Goal: Task Accomplishment & Management: Manage account settings

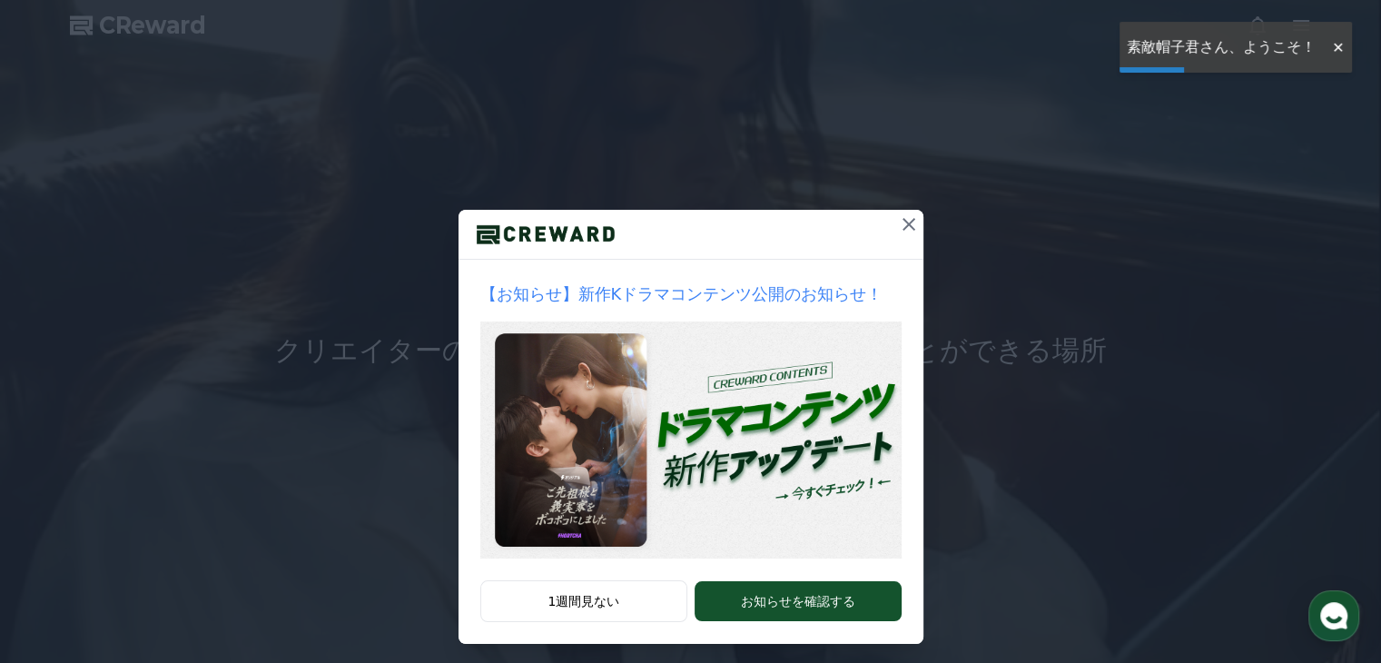
scroll to position [18, 0]
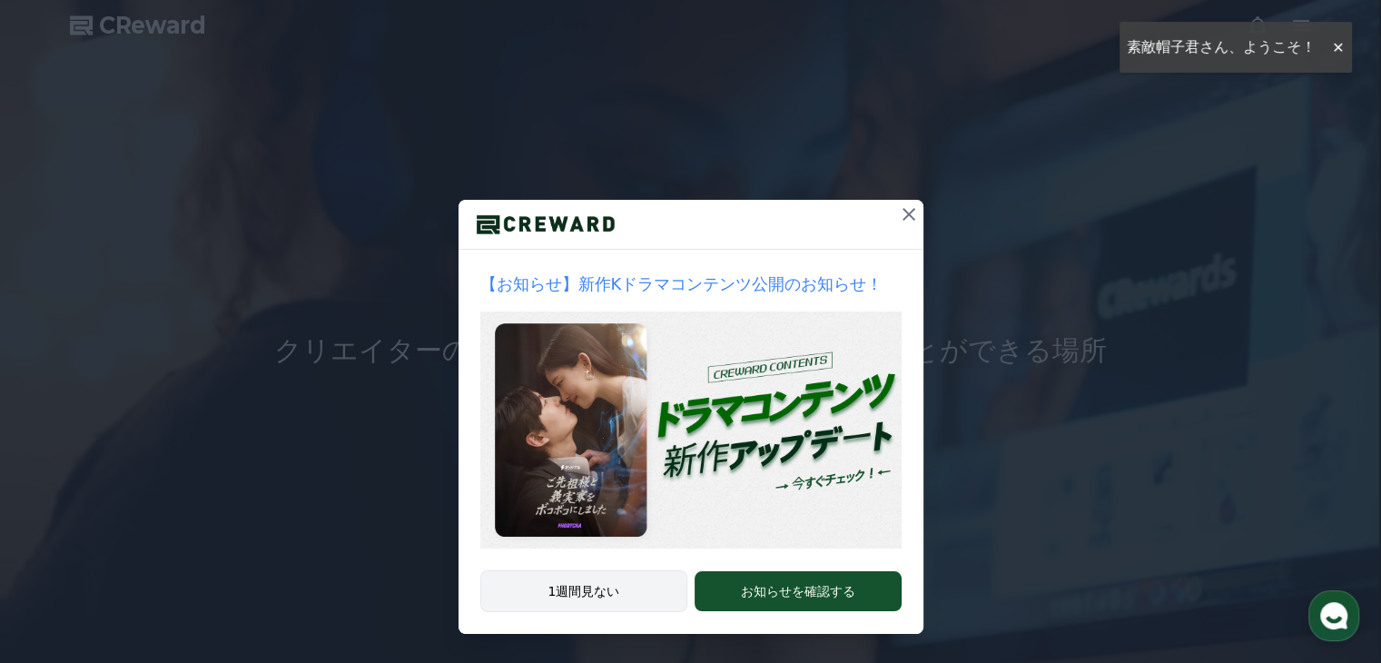
click at [574, 601] on button "1週間見ない" at bounding box center [584, 591] width 208 height 42
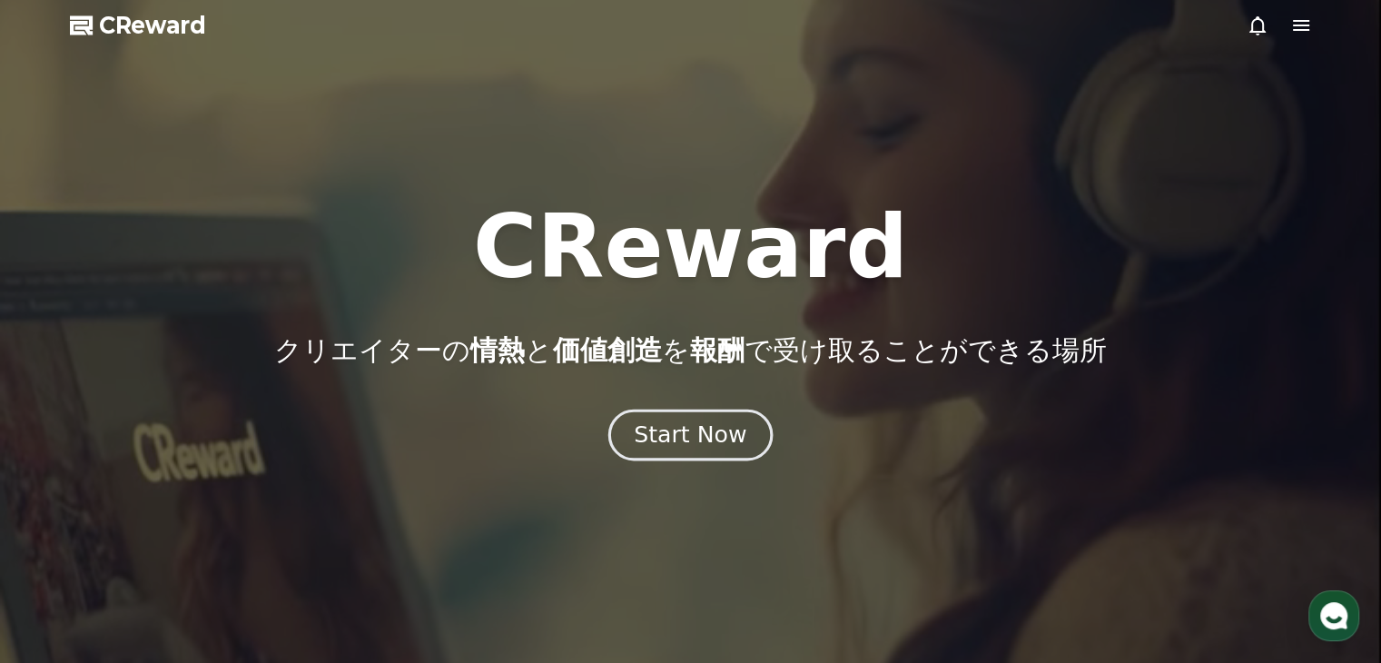
click at [716, 435] on div "Start Now" at bounding box center [690, 435] width 113 height 31
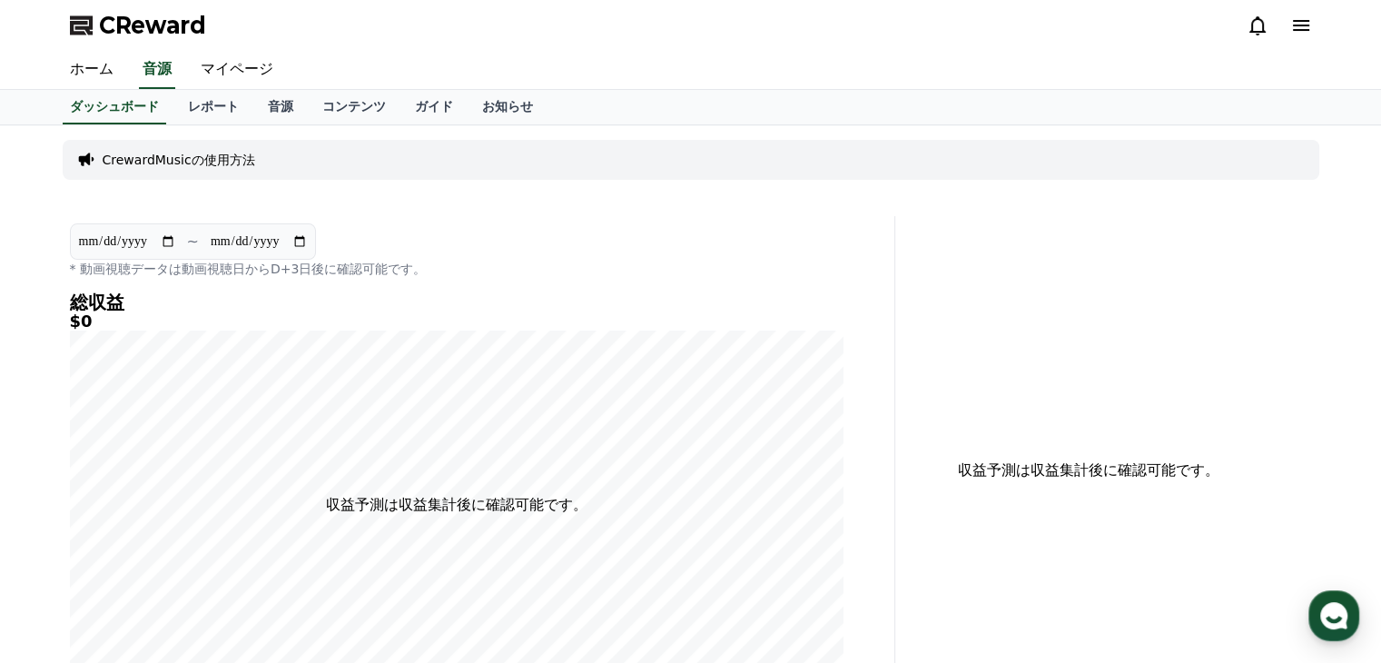
click at [618, 264] on p "* 動画視聴データは動画視聴日からD+3日後に確認可能です。" at bounding box center [457, 269] width 774 height 18
click at [225, 71] on link "マイページ" at bounding box center [237, 70] width 102 height 38
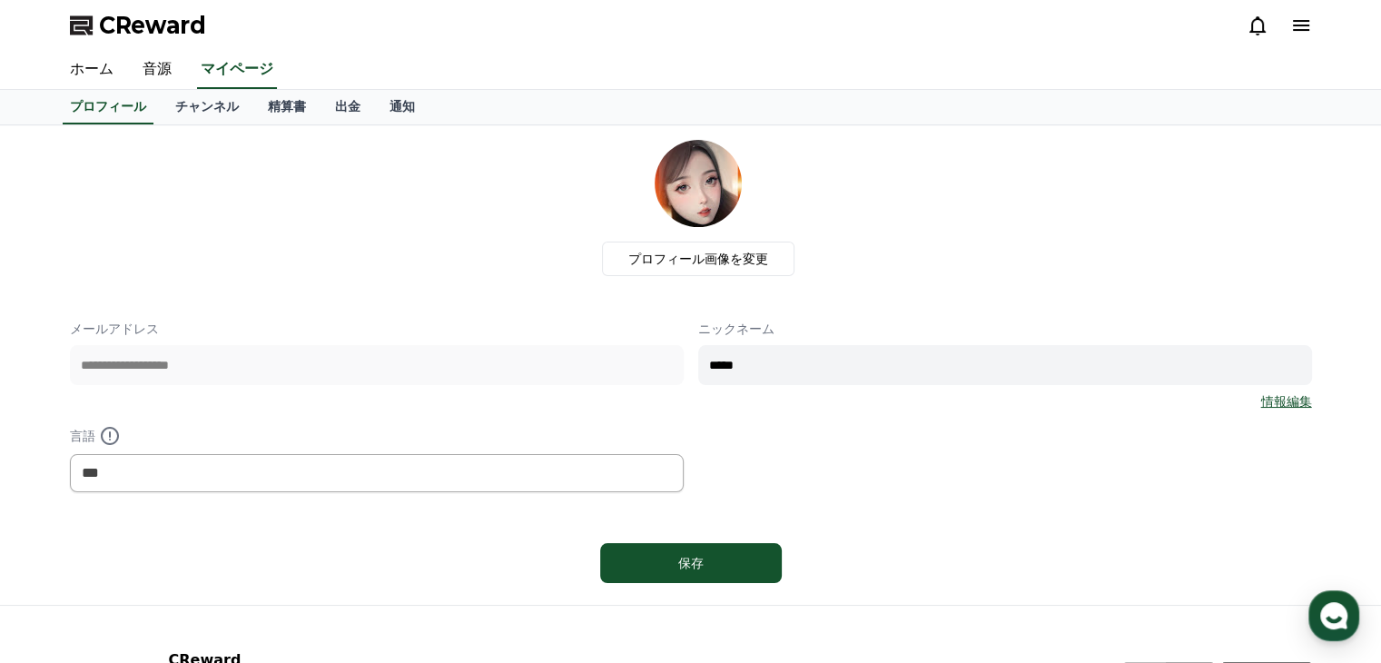
click at [1295, 35] on icon at bounding box center [1301, 26] width 22 height 22
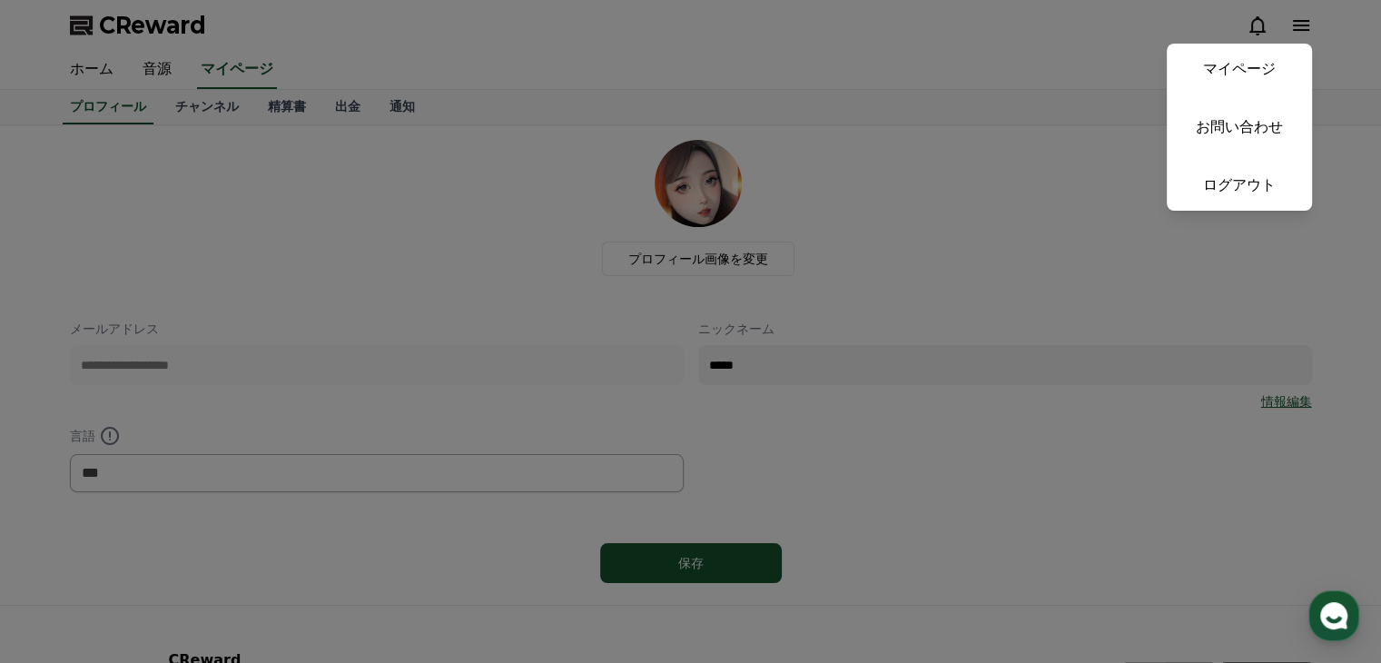
click at [995, 97] on button "close" at bounding box center [690, 331] width 1381 height 663
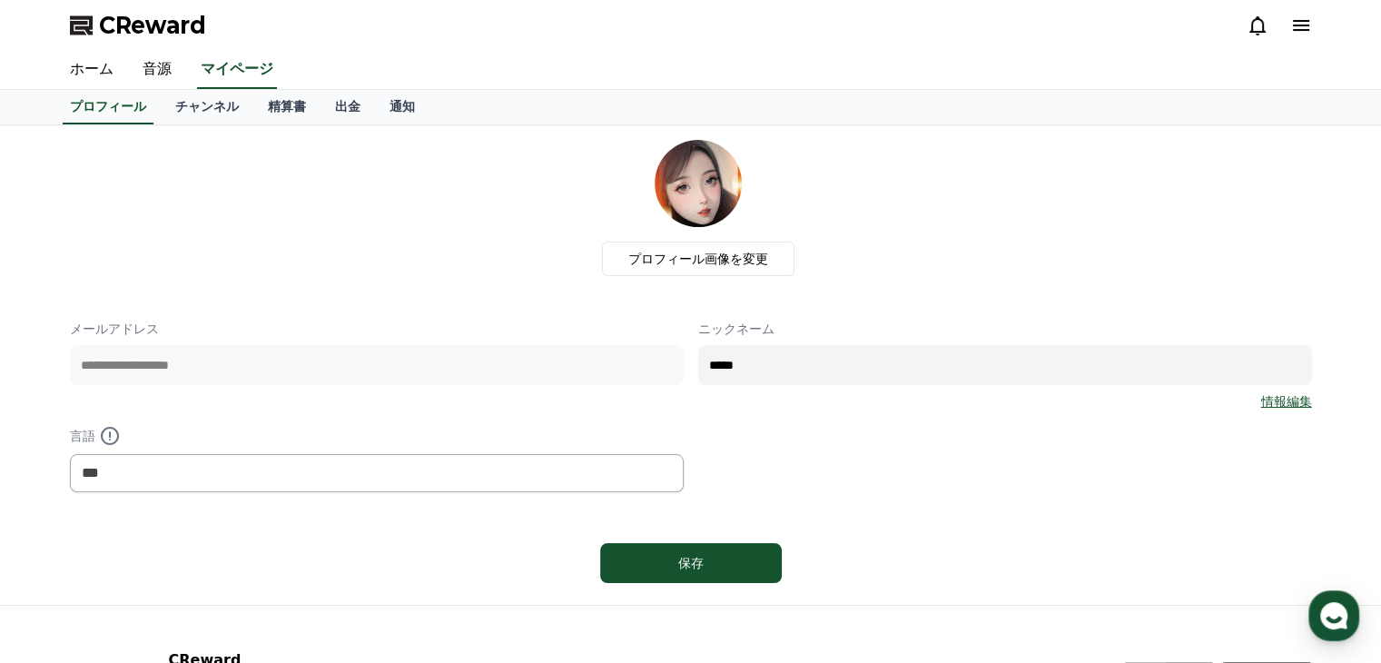
click at [915, 82] on div "ホーム 音源 マイページ" at bounding box center [690, 70] width 1271 height 38
click at [1301, 26] on icon at bounding box center [1301, 26] width 22 height 22
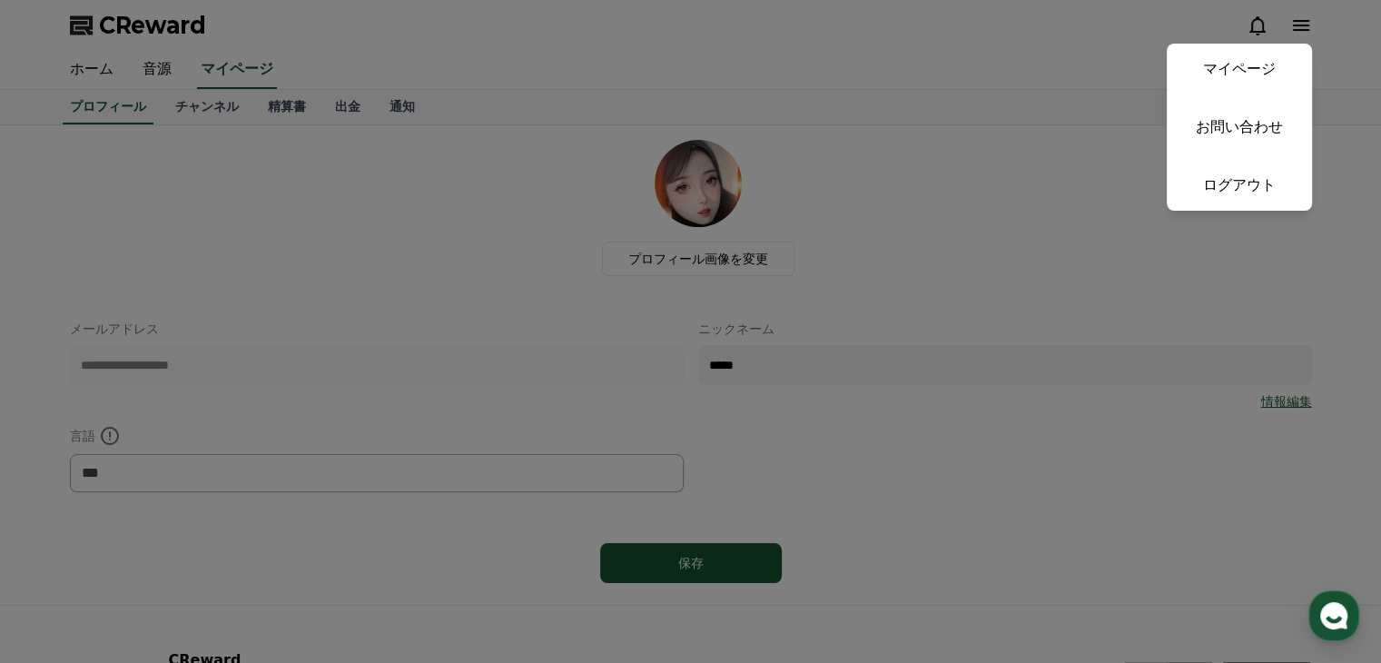
click at [1238, 186] on link "ログアウト" at bounding box center [1239, 185] width 145 height 51
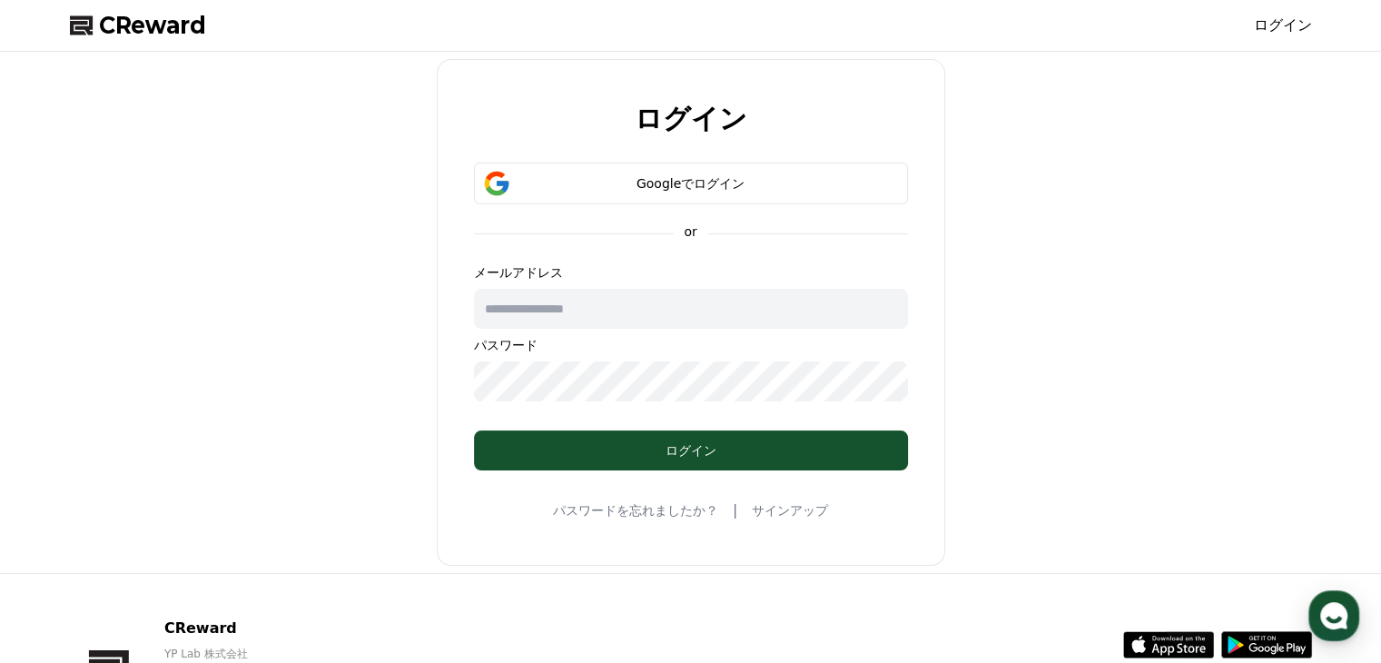
click at [594, 309] on input "text" at bounding box center [691, 309] width 434 height 40
click at [746, 176] on div "Googleでログイン" at bounding box center [690, 183] width 381 height 18
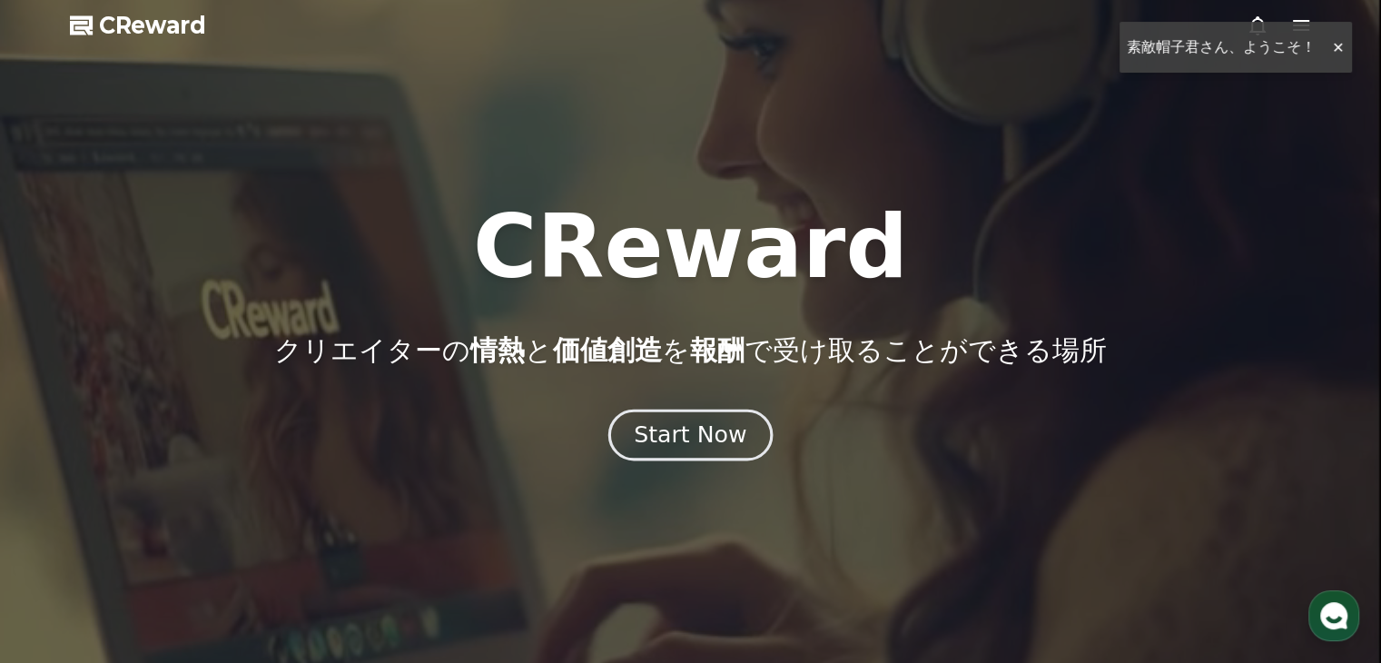
click at [688, 432] on div "Start Now" at bounding box center [690, 435] width 113 height 31
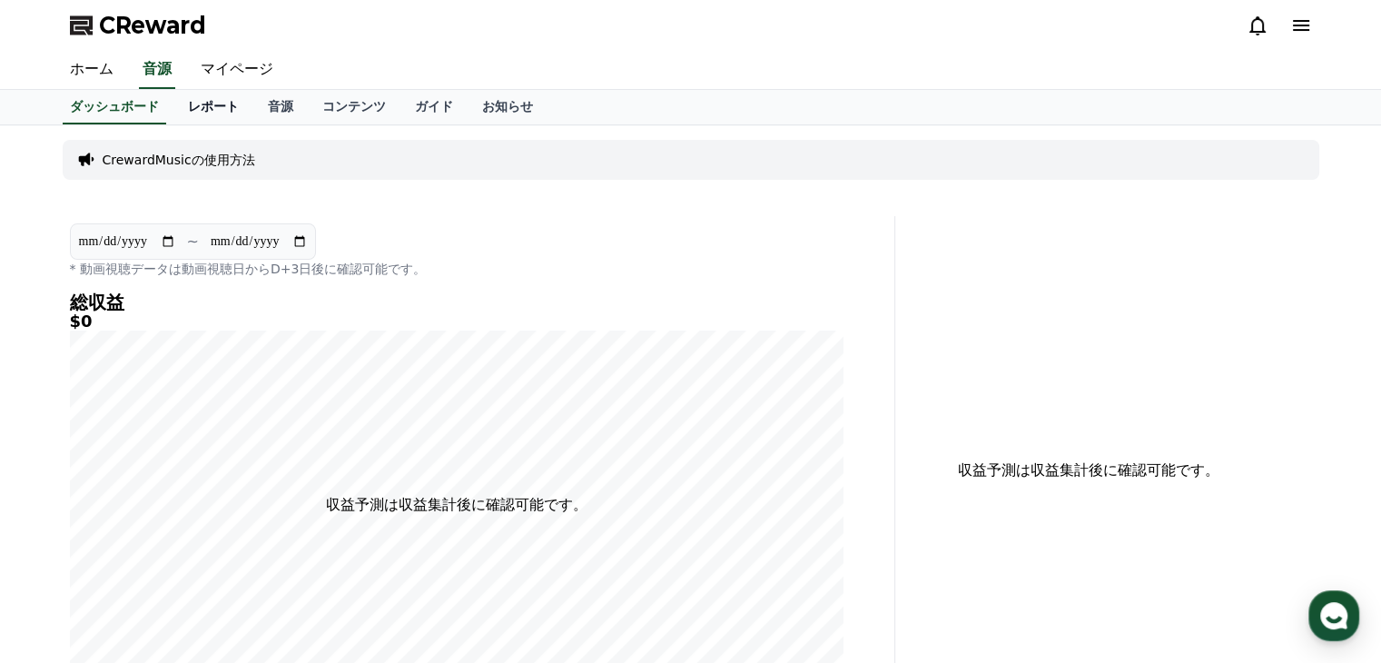
click at [185, 108] on link "レポート" at bounding box center [213, 107] width 80 height 35
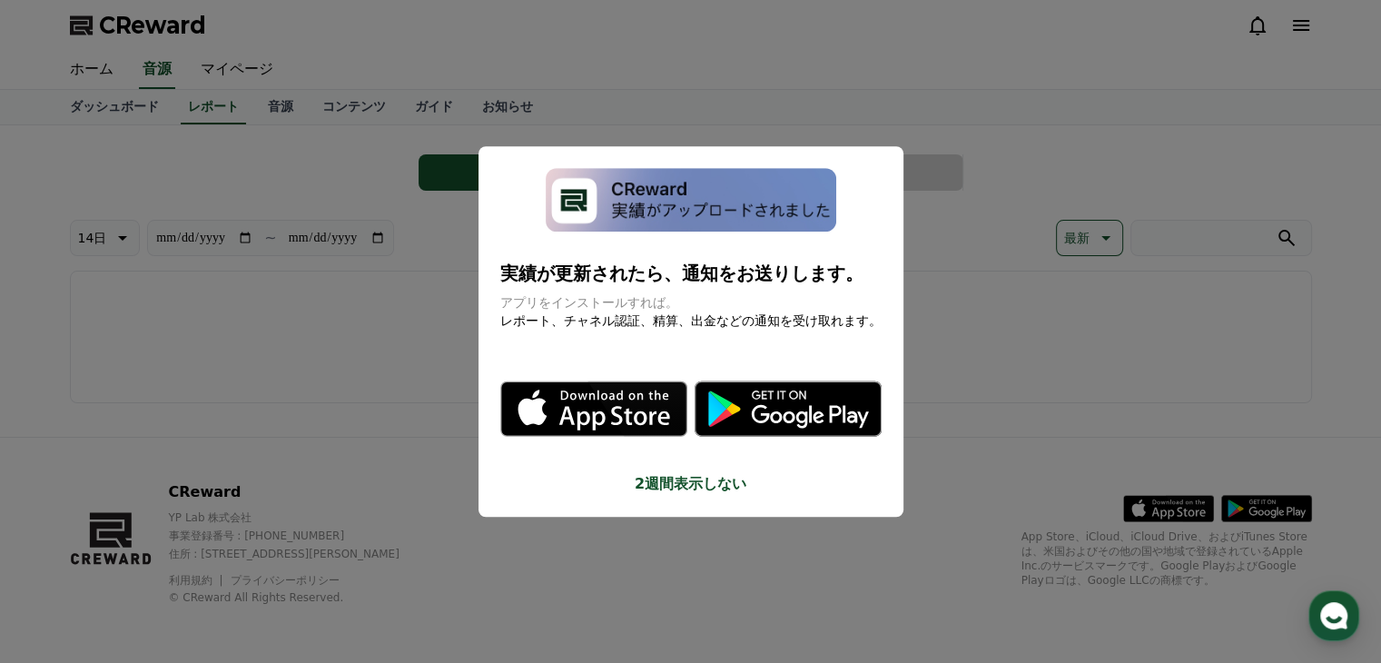
click at [413, 282] on button "close modal" at bounding box center [690, 331] width 1381 height 663
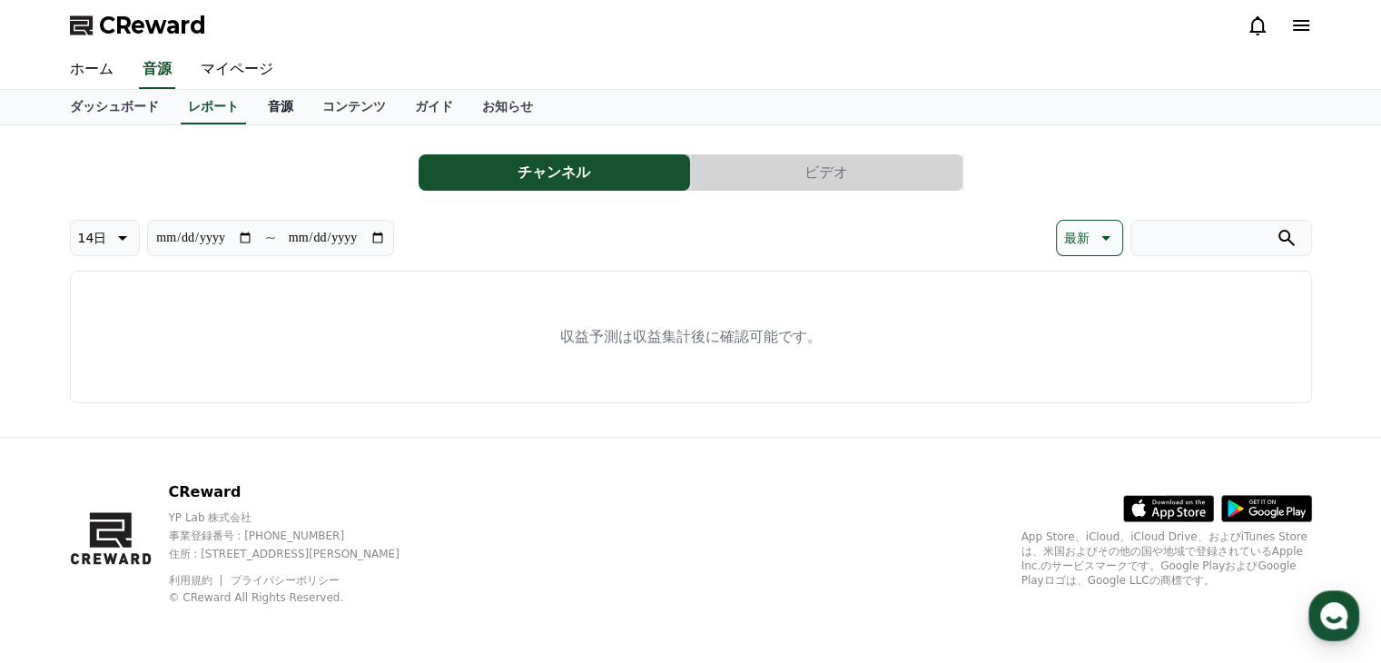
click at [253, 105] on link "音源" at bounding box center [280, 107] width 54 height 35
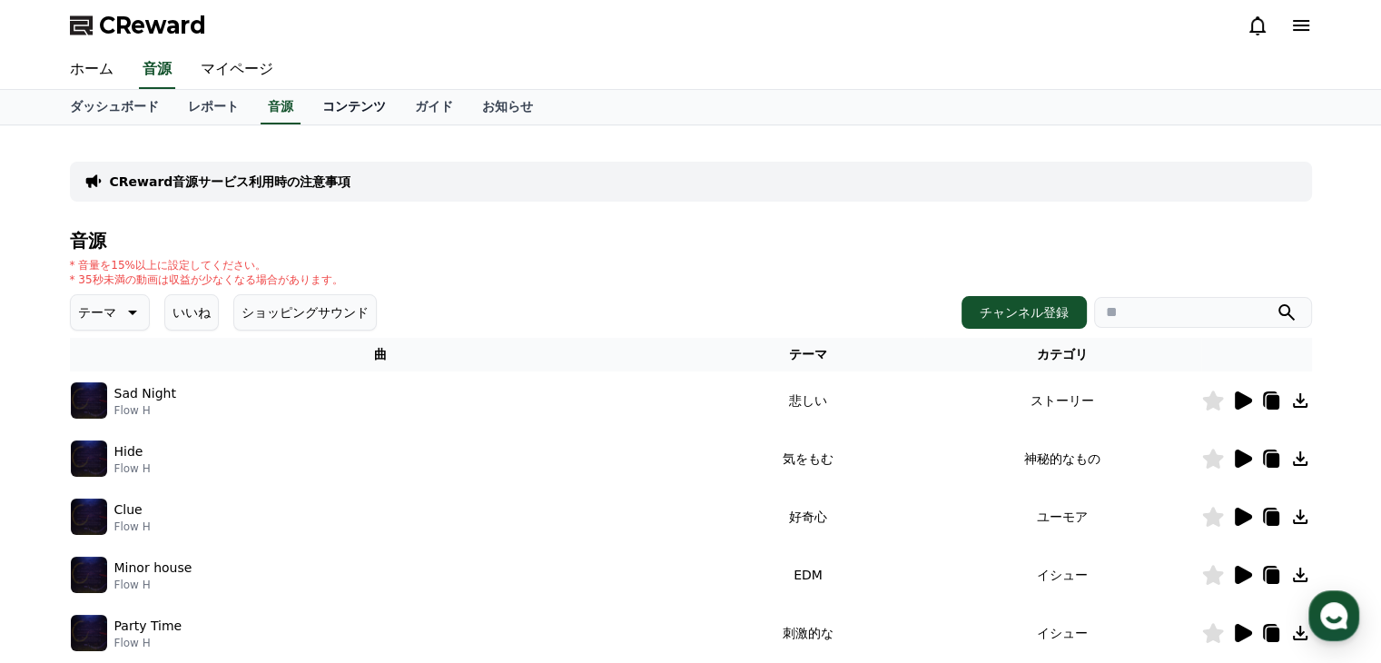
click at [308, 106] on link "コンテンツ" at bounding box center [354, 107] width 93 height 35
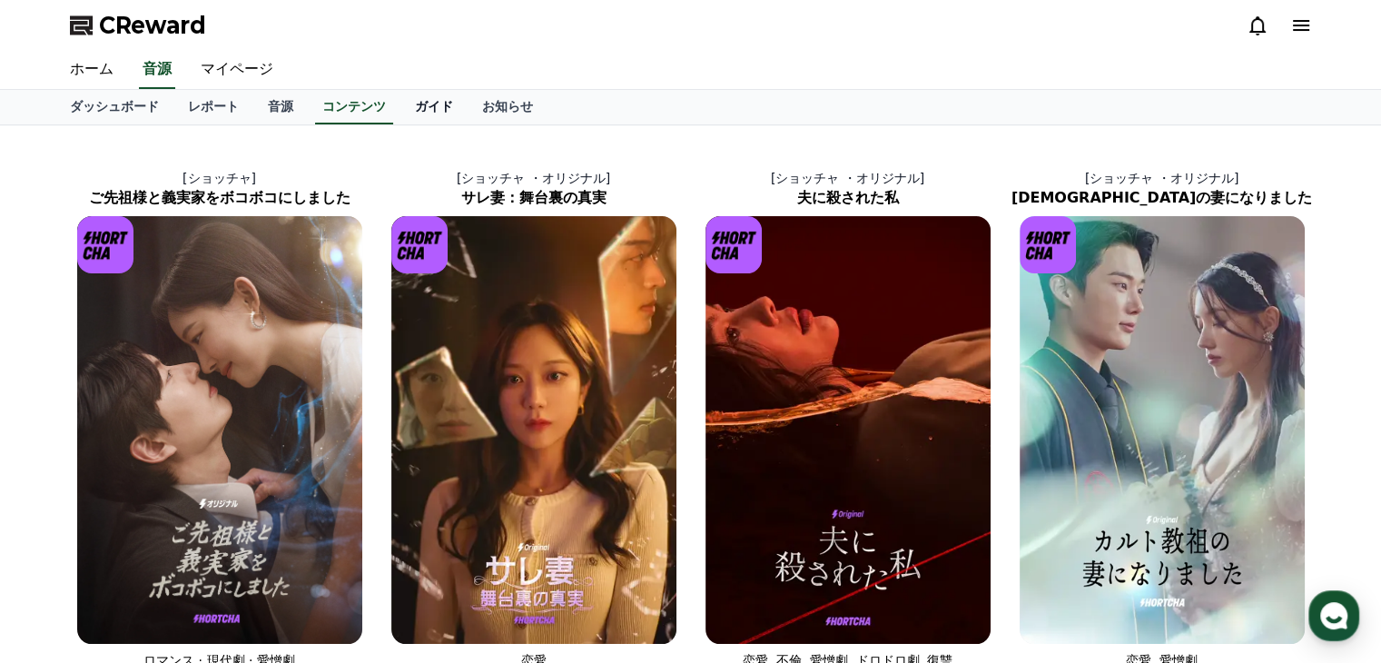
drag, startPoint x: 363, startPoint y: 100, endPoint x: 384, endPoint y: 99, distance: 20.9
click at [400, 100] on link "ガイド" at bounding box center [433, 107] width 67 height 35
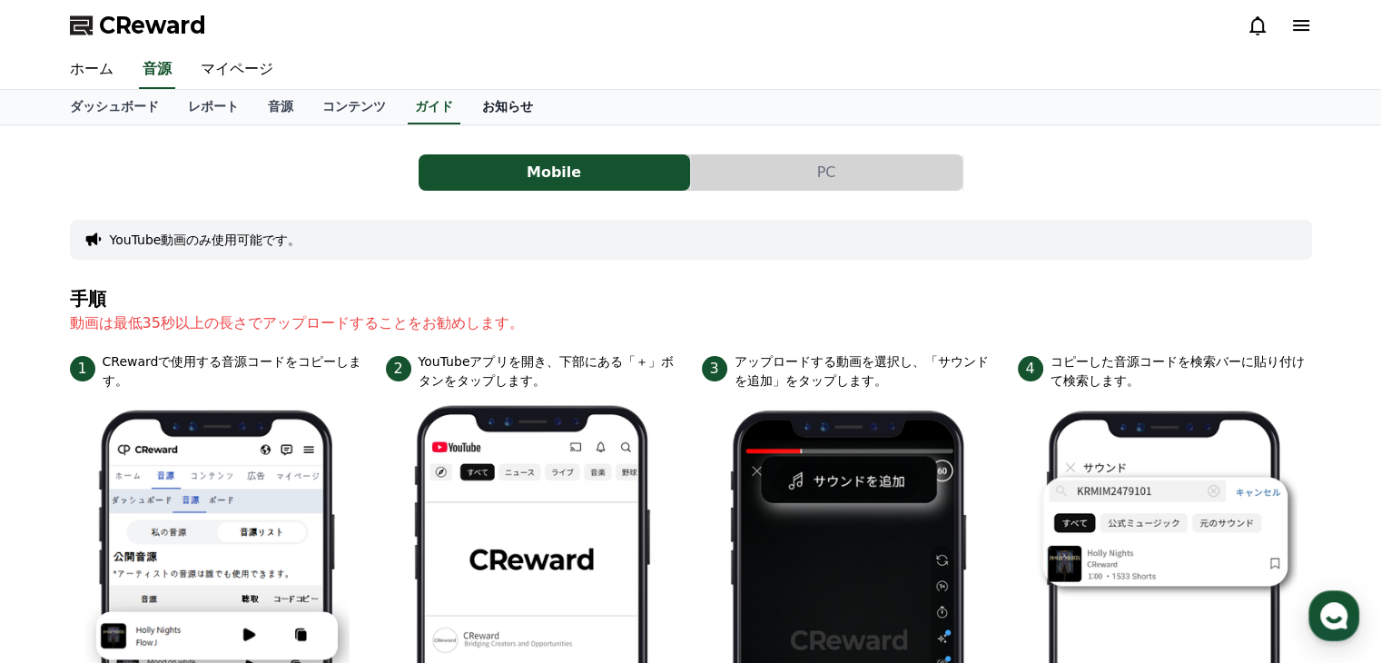
click at [468, 98] on link "お知らせ" at bounding box center [508, 107] width 80 height 35
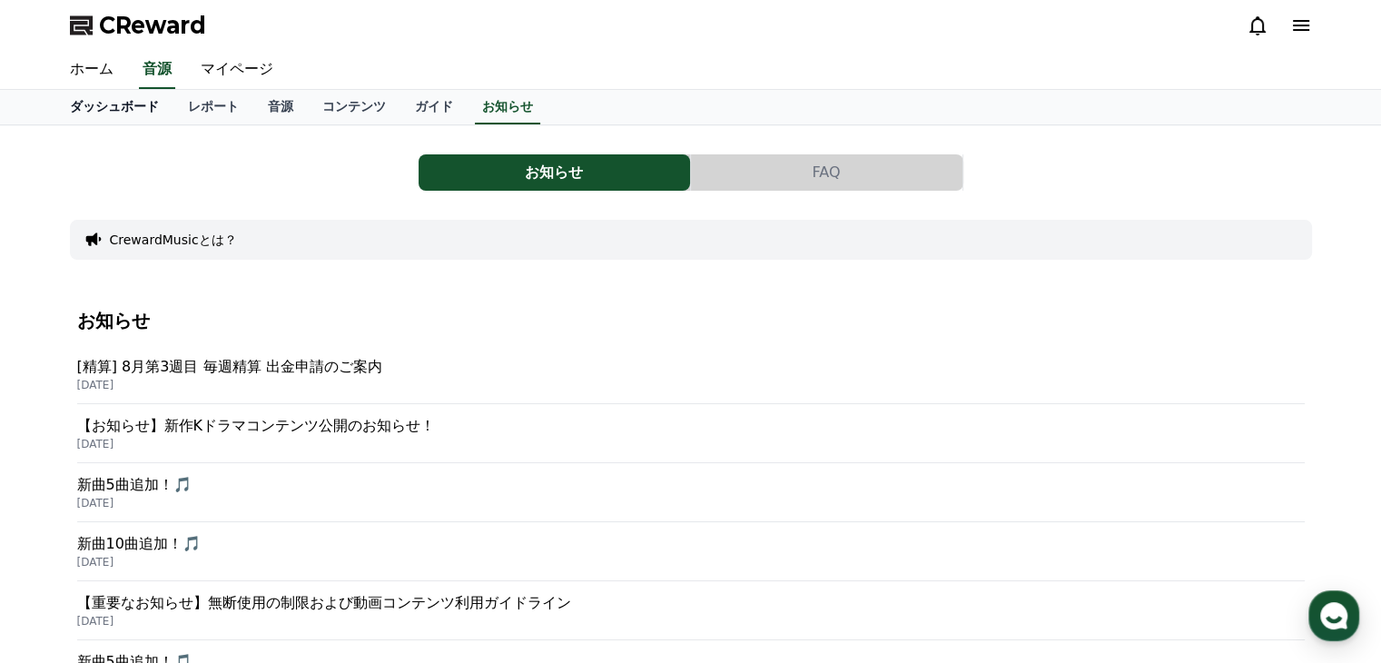
click at [87, 69] on link "ホーム" at bounding box center [91, 70] width 73 height 38
click at [94, 106] on link "ダッシュボード" at bounding box center [114, 107] width 118 height 35
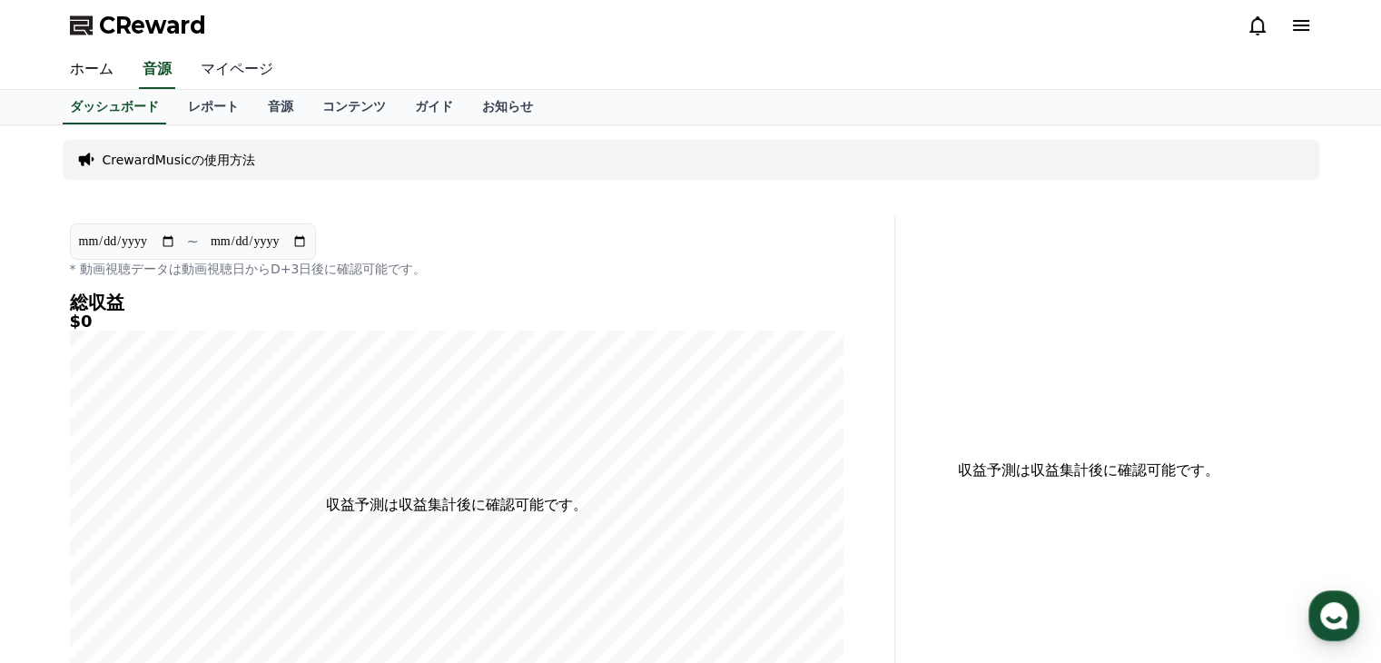
click at [218, 76] on link "マイページ" at bounding box center [237, 70] width 102 height 38
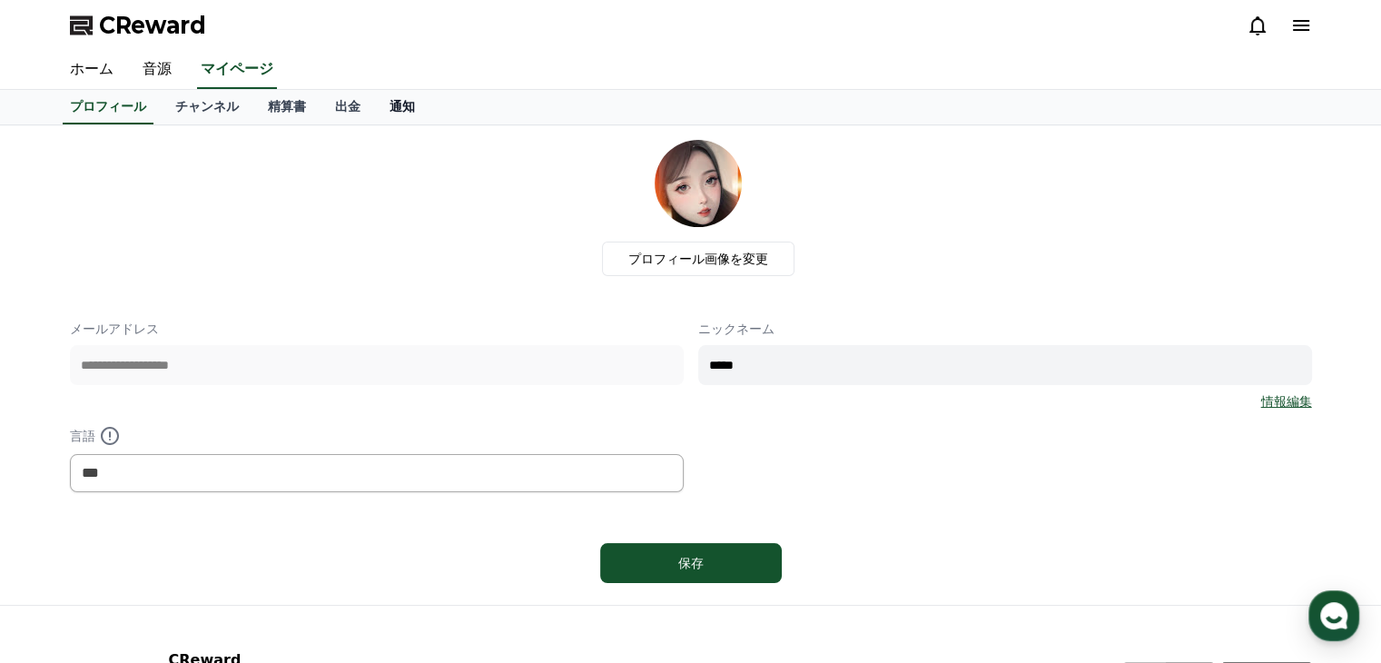
click at [375, 103] on link "通知" at bounding box center [402, 107] width 54 height 35
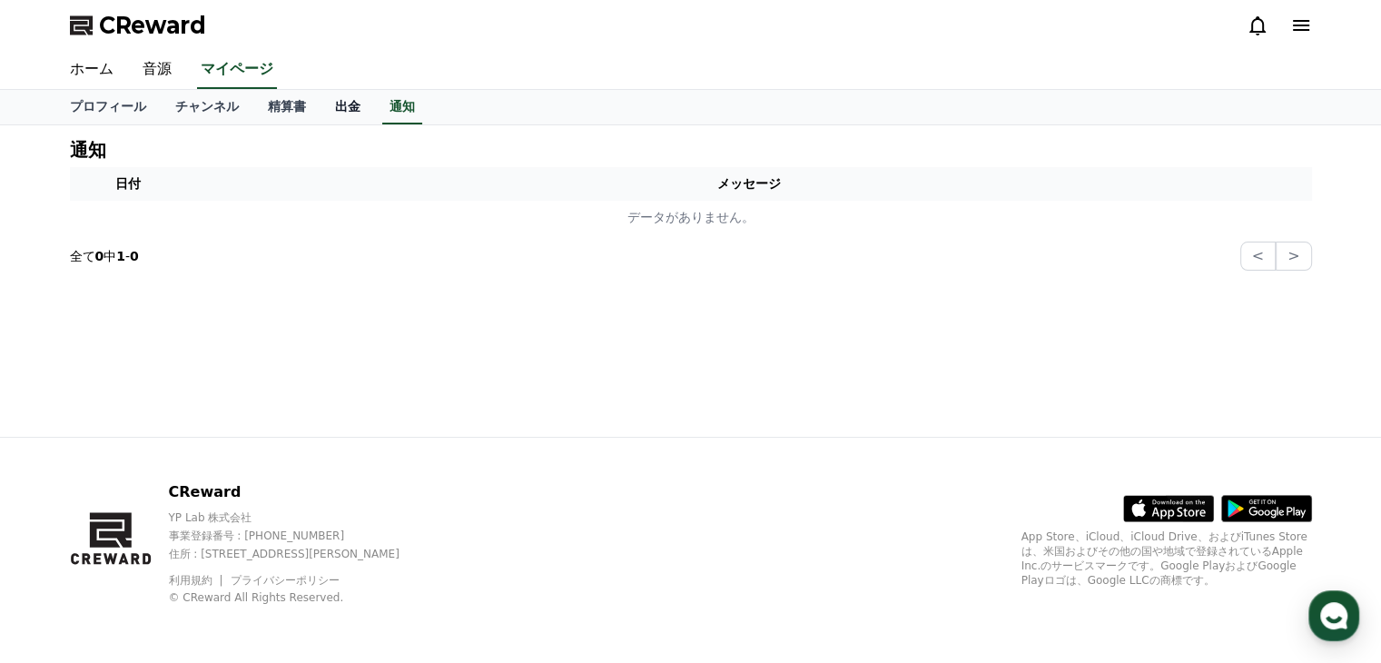
click at [321, 103] on link "出金" at bounding box center [348, 107] width 54 height 35
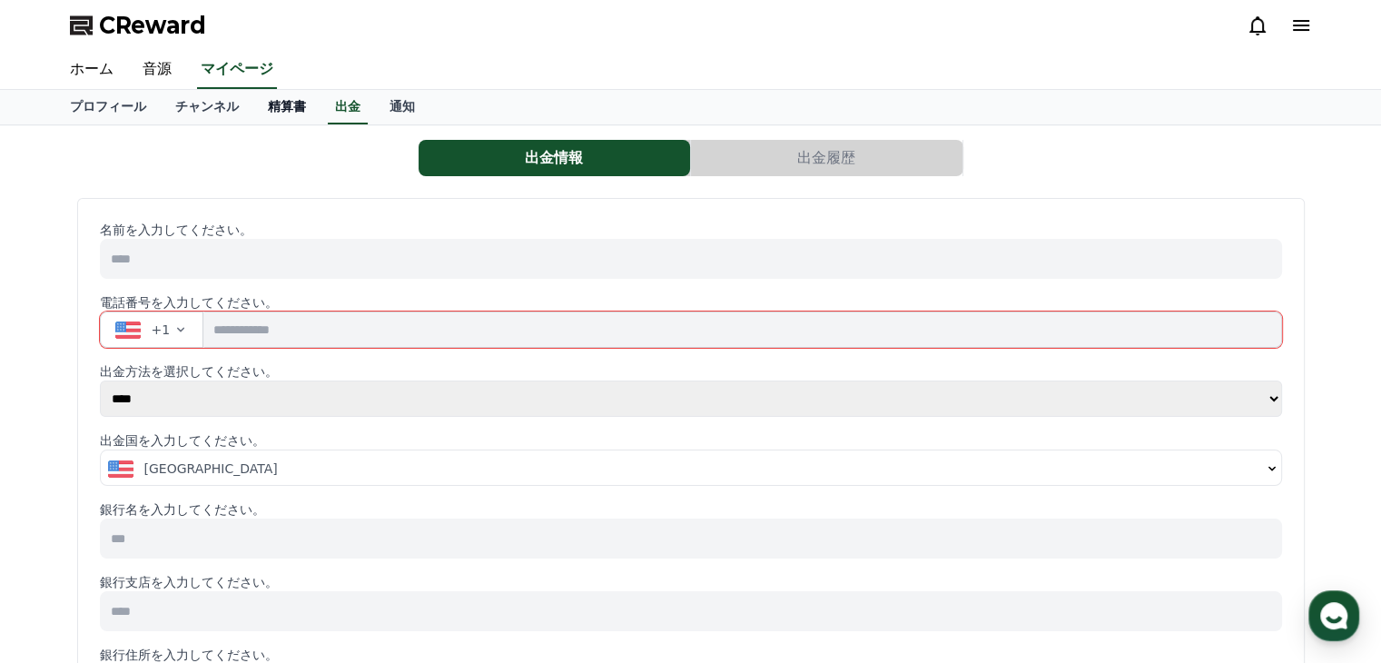
click at [253, 109] on link "精算書" at bounding box center [286, 107] width 67 height 35
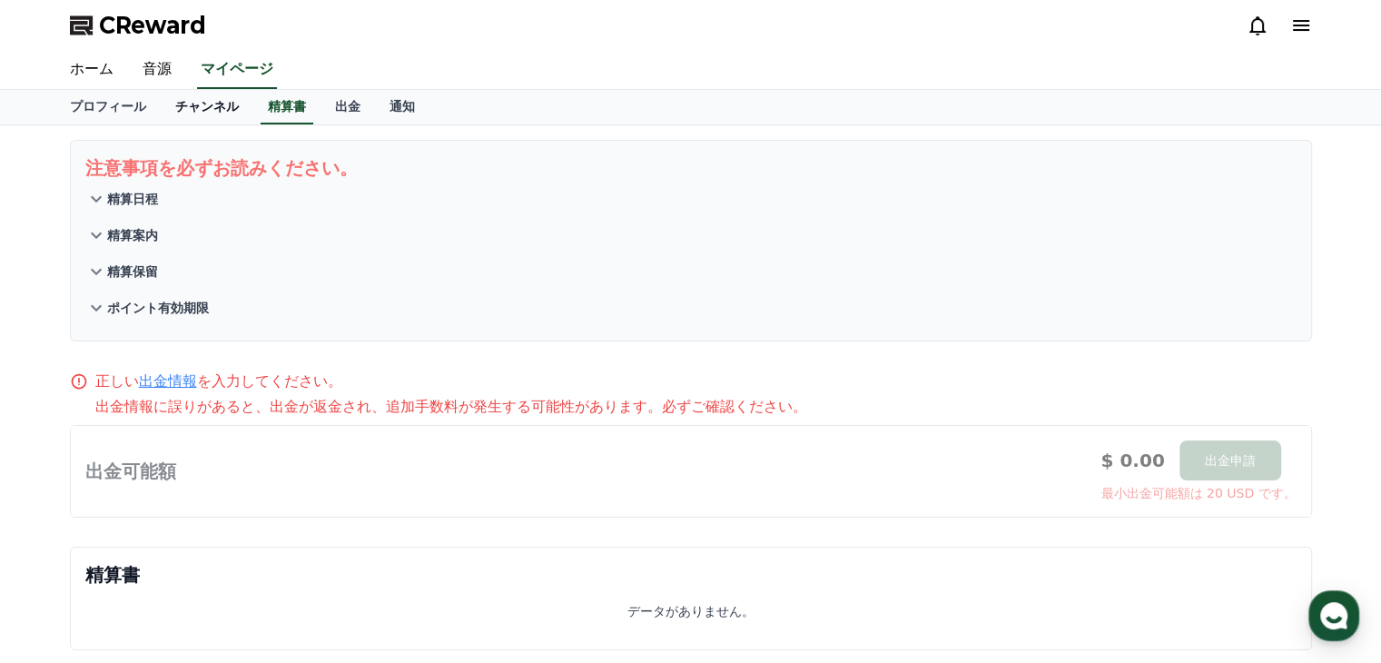
click at [174, 102] on link "チャンネル" at bounding box center [207, 107] width 93 height 35
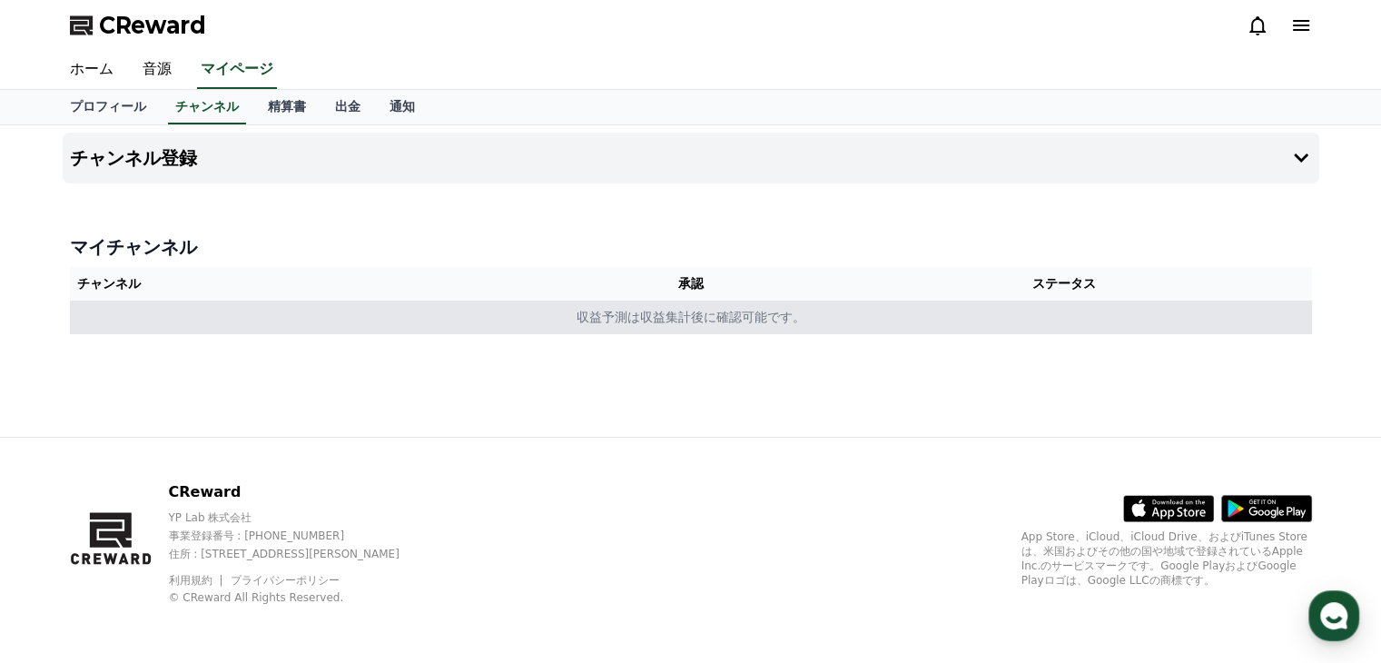
click at [319, 302] on td "収益予測は収益集計後に確認可能です。" at bounding box center [691, 318] width 1242 height 34
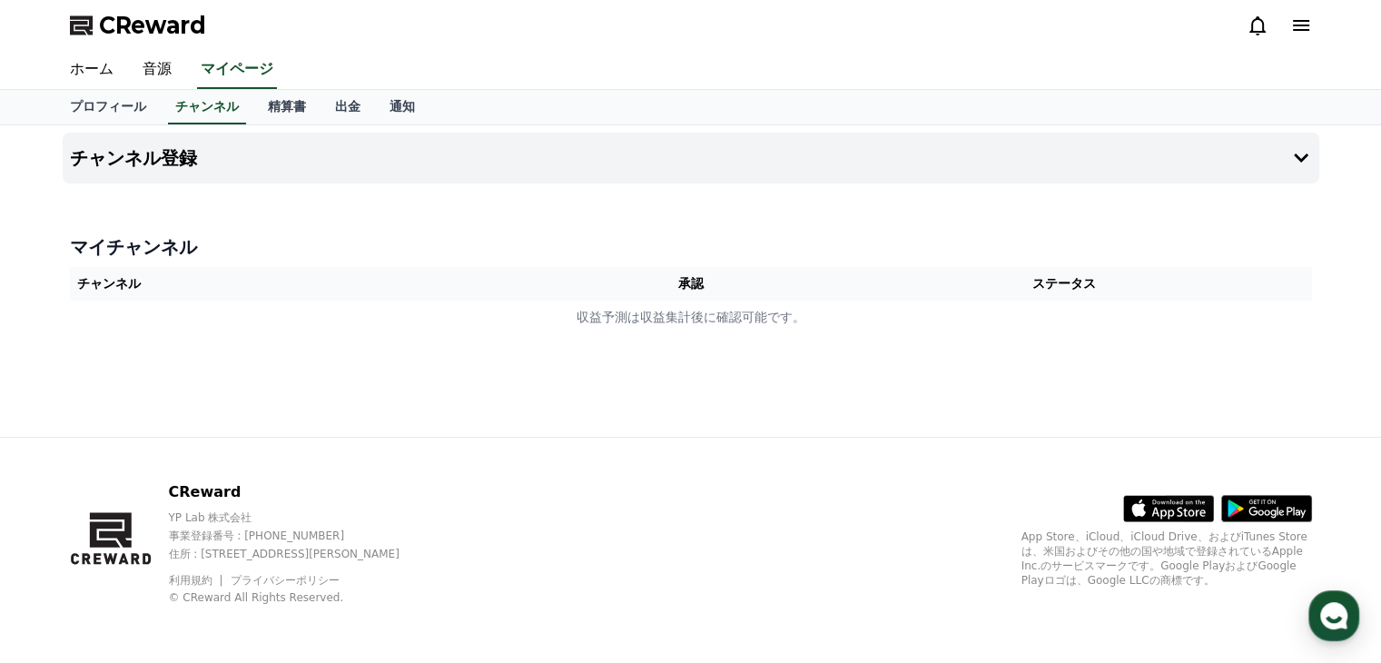
click at [287, 215] on div "チャンネル登録 マイチャンネル チャンネル 承認 ステータス 収益予測は収益集計後に確認可能です。" at bounding box center [690, 280] width 1271 height 311
click at [207, 283] on th "チャンネル" at bounding box center [317, 284] width 495 height 34
click at [326, 267] on th "チャンネル" at bounding box center [317, 284] width 495 height 34
click at [139, 277] on th "チャンネル" at bounding box center [317, 284] width 495 height 34
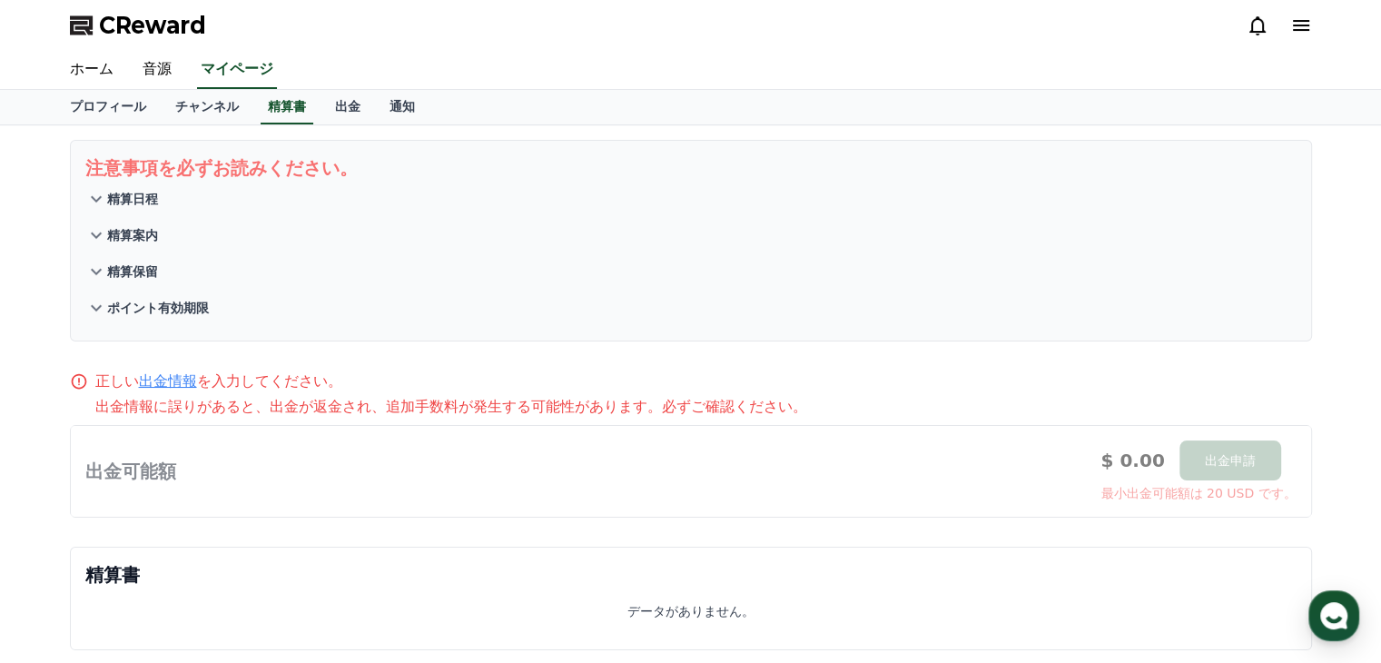
click at [250, 434] on div at bounding box center [691, 471] width 1241 height 91
click at [169, 104] on link "チャンネル" at bounding box center [207, 107] width 93 height 35
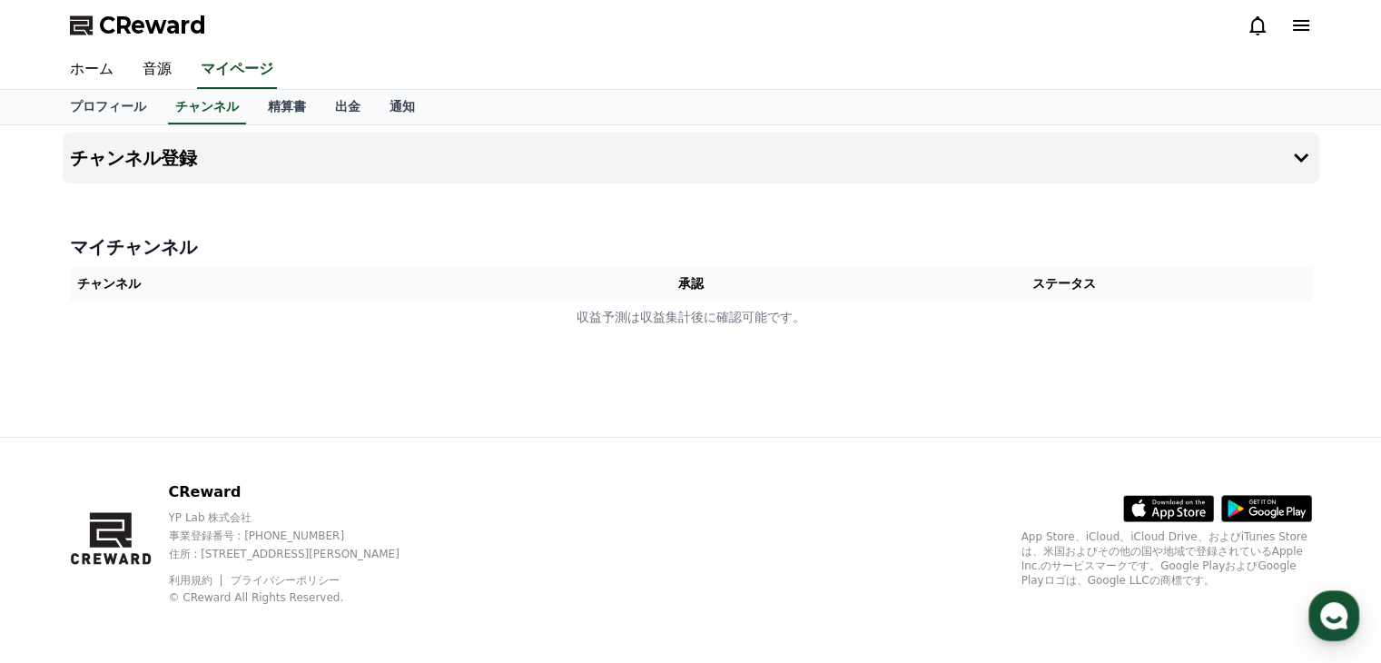
click at [185, 274] on th "チャンネル" at bounding box center [317, 284] width 495 height 34
click at [323, 282] on th "チャンネル" at bounding box center [317, 284] width 495 height 34
click at [142, 276] on th "チャンネル" at bounding box center [317, 284] width 495 height 34
click at [148, 277] on th "チャンネル" at bounding box center [317, 284] width 495 height 34
click at [145, 276] on th "チャンネル" at bounding box center [317, 284] width 495 height 34
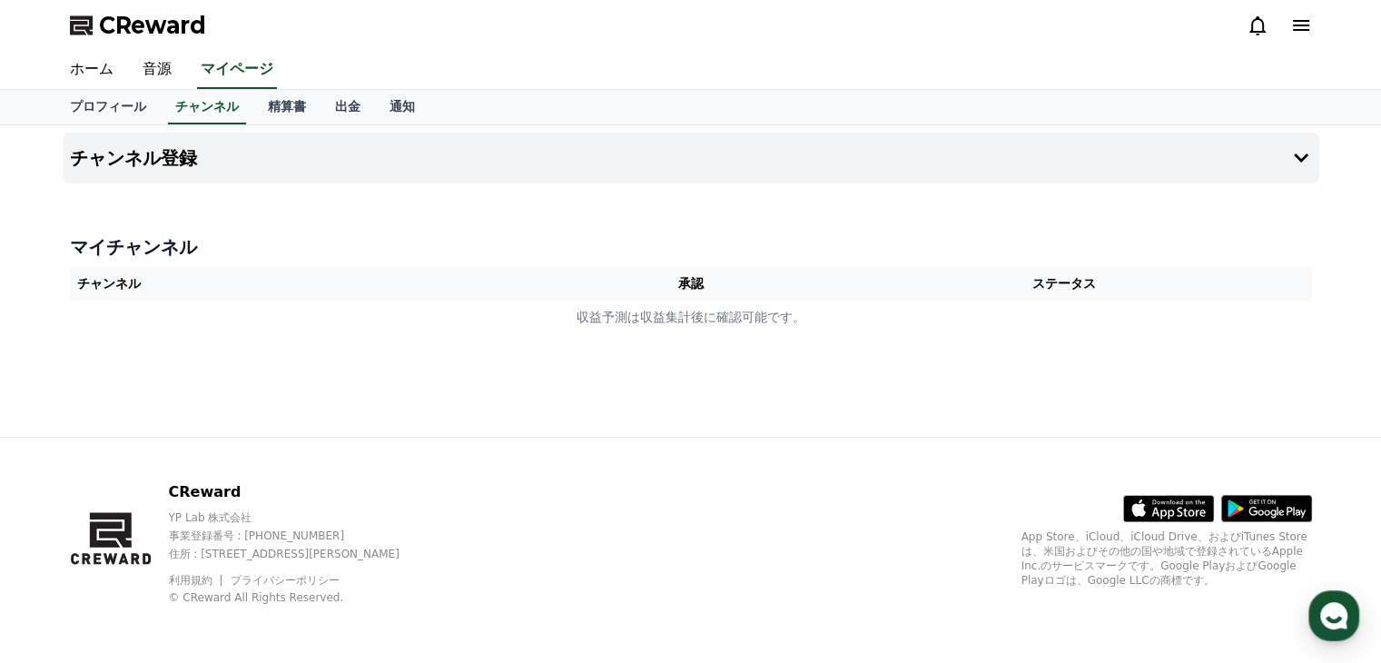
click at [243, 288] on th "チャンネル" at bounding box center [317, 284] width 495 height 34
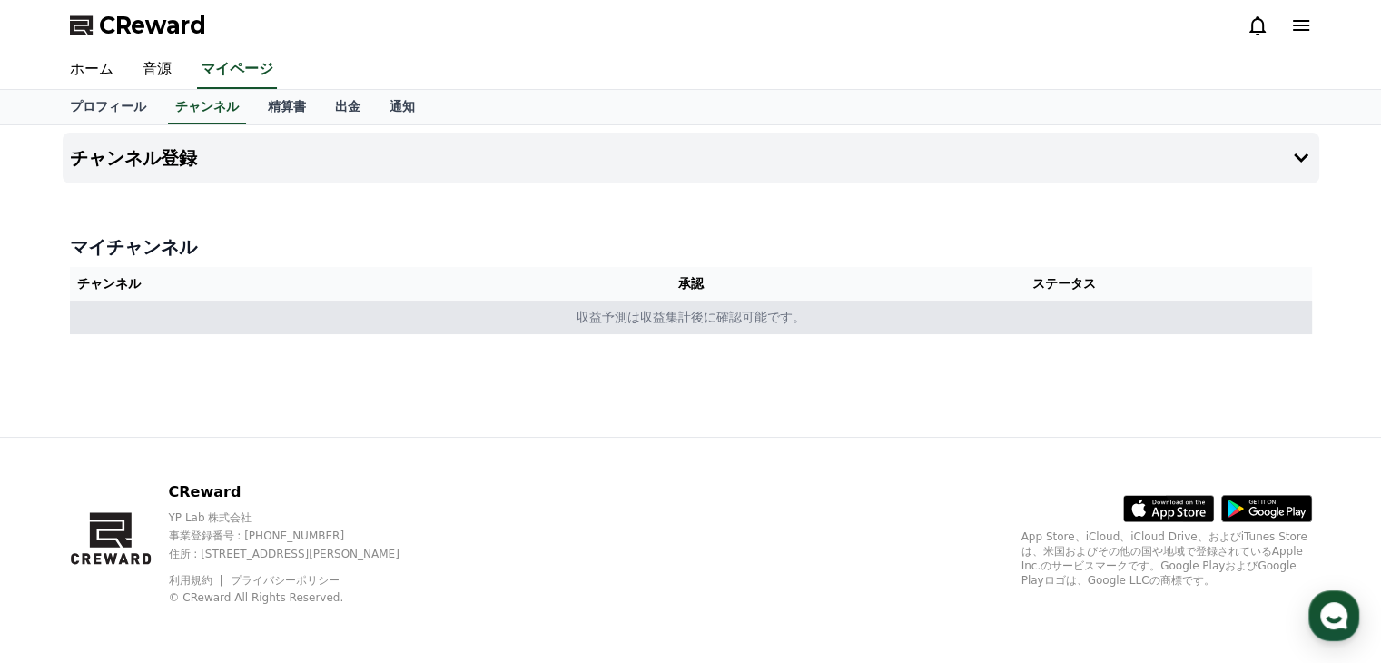
click at [231, 307] on td "収益予測は収益集計後に確認可能です。" at bounding box center [691, 318] width 1242 height 34
click at [229, 313] on td "収益予測は収益集計後に確認可能です。" at bounding box center [691, 318] width 1242 height 34
click at [654, 305] on td "収益予測は収益集計後に確認可能です。" at bounding box center [691, 318] width 1242 height 34
drag, startPoint x: 893, startPoint y: 306, endPoint x: 470, endPoint y: 320, distance: 422.5
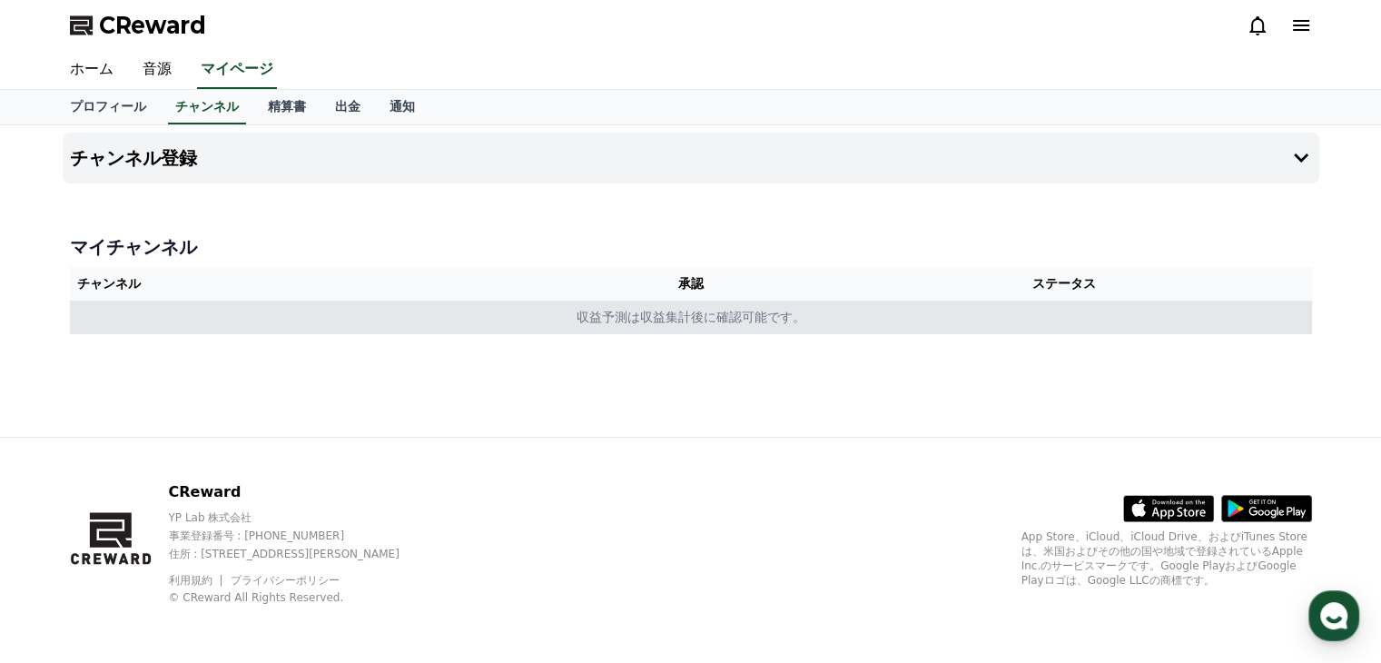
click at [470, 320] on td "収益予測は収益集計後に確認可能です。" at bounding box center [691, 318] width 1242 height 34
click at [469, 320] on td "収益予測は収益集計後に確認可能です。" at bounding box center [691, 318] width 1242 height 34
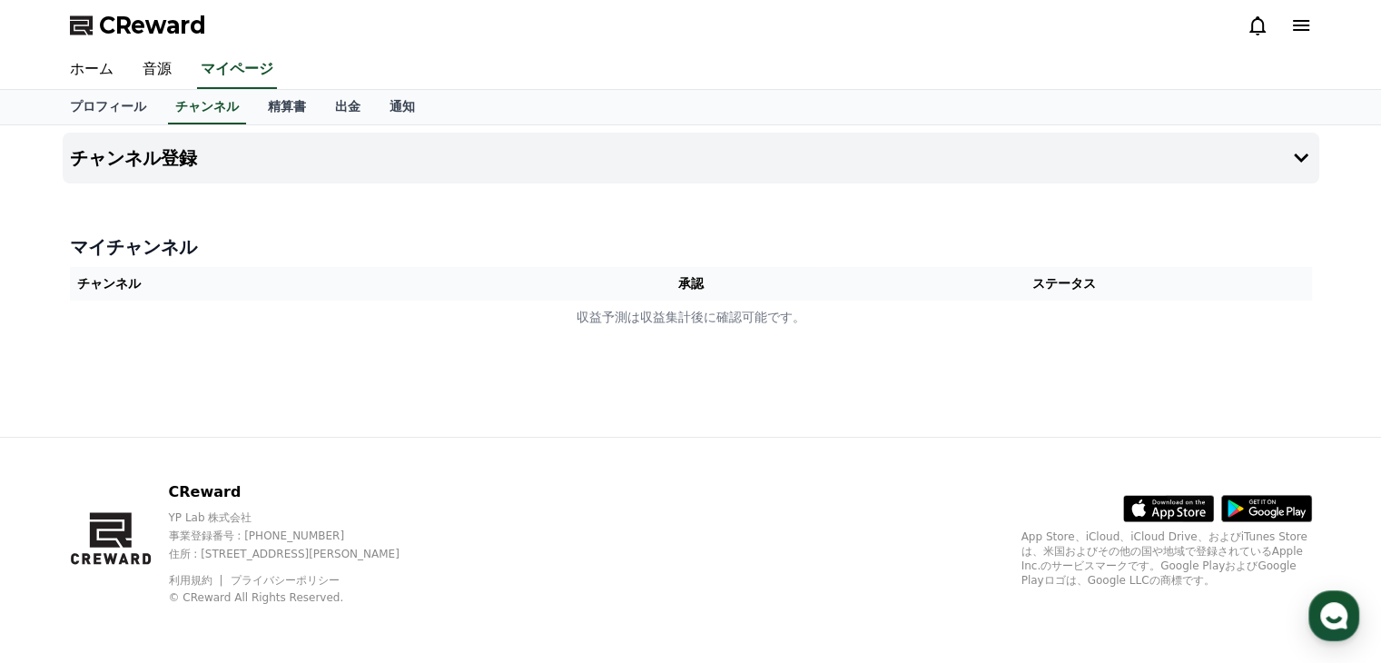
click at [371, 262] on div "マイチャンネル チャンネル 承認 ステータス 収益予測は収益集計後に確認可能です。" at bounding box center [691, 284] width 1257 height 114
click at [262, 253] on h4 "マイチャンネル" at bounding box center [691, 246] width 1242 height 25
click at [681, 140] on button "チャンネル登録" at bounding box center [691, 158] width 1257 height 51
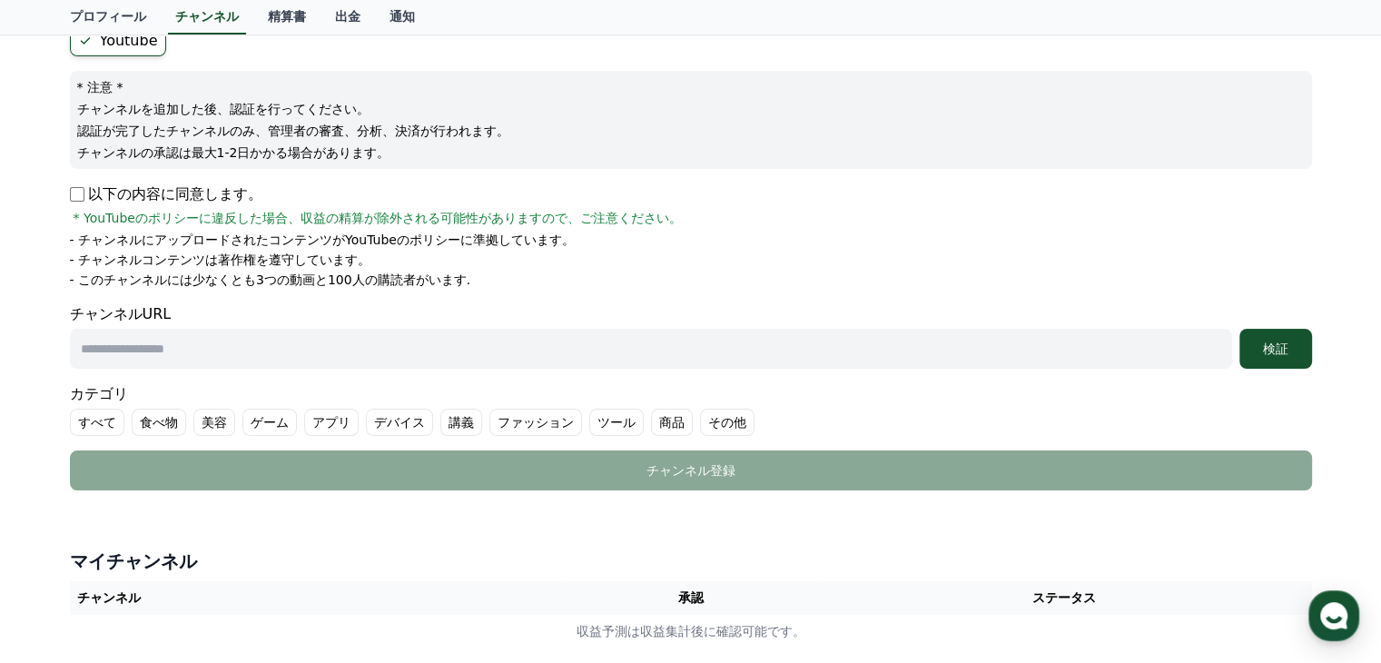
scroll to position [182, 0]
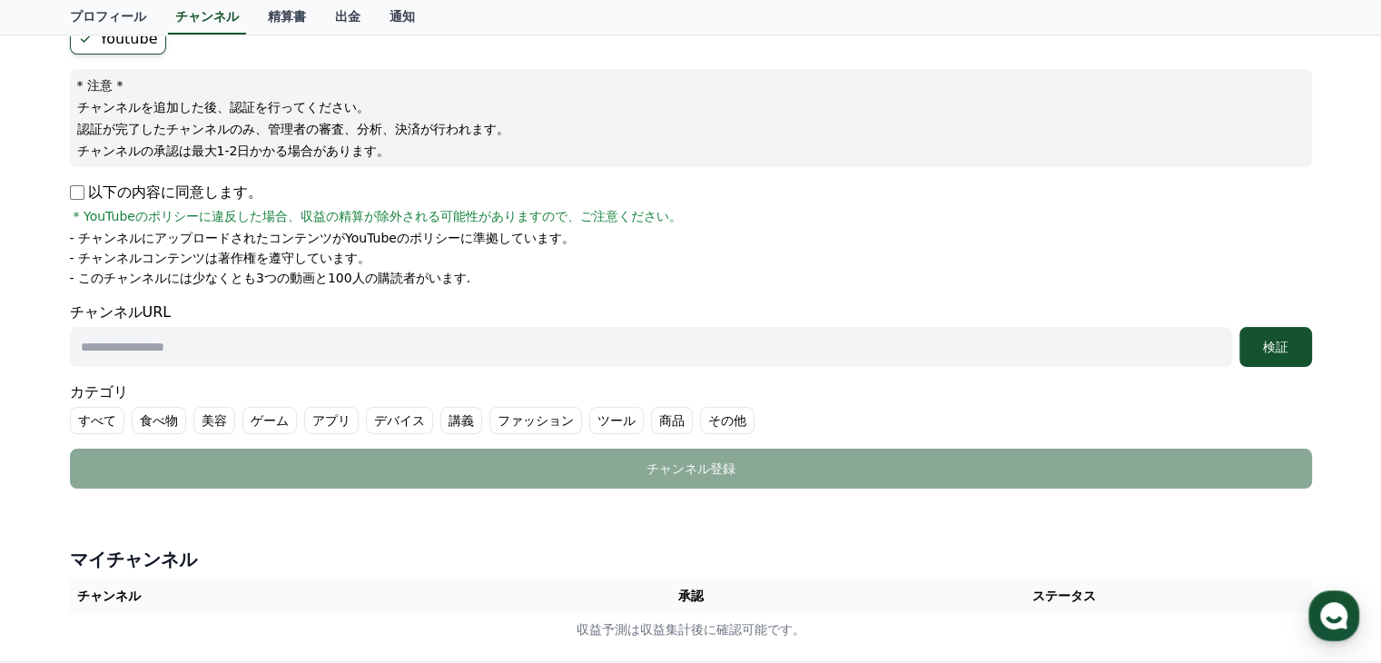
click at [118, 341] on input "text" at bounding box center [651, 347] width 1162 height 40
paste input "**********"
type input "**********"
click at [470, 341] on input "**********" at bounding box center [651, 347] width 1162 height 40
drag, startPoint x: 470, startPoint y: 344, endPoint x: 80, endPoint y: 371, distance: 390.5
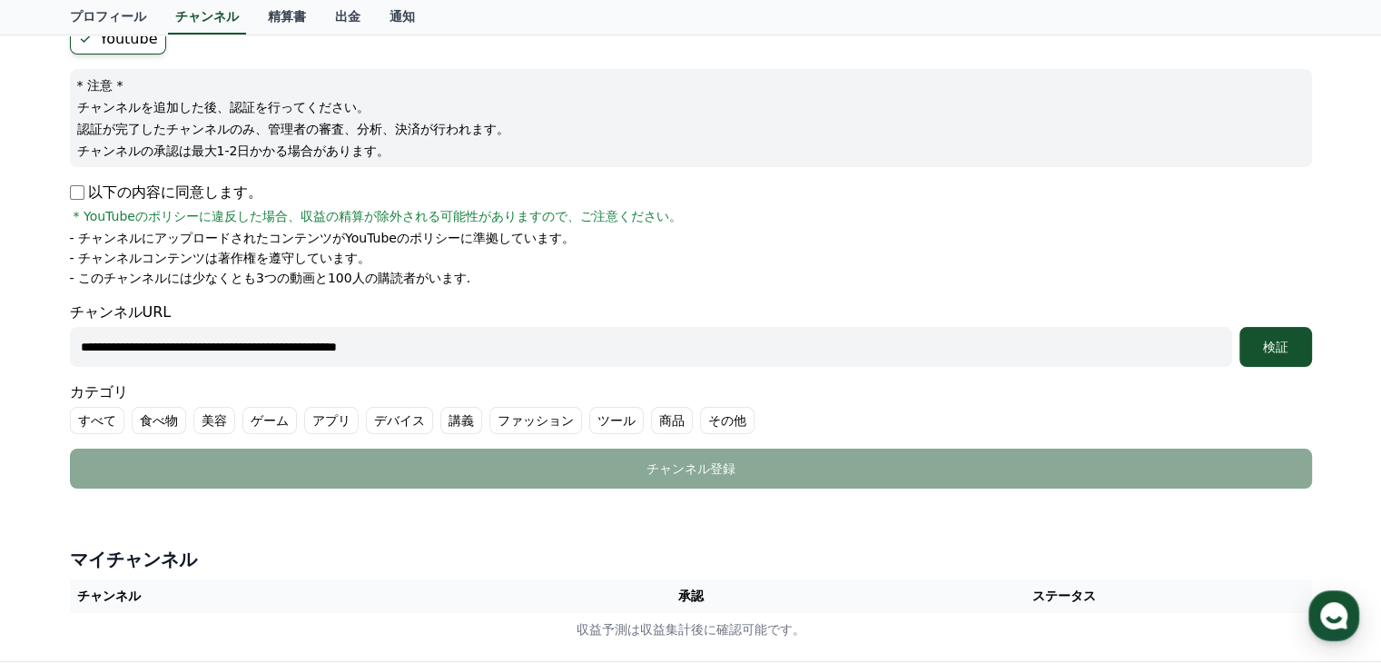
click at [63, 374] on div "**********" at bounding box center [691, 256] width 1257 height 480
click at [1258, 341] on div "検証" at bounding box center [1276, 347] width 58 height 18
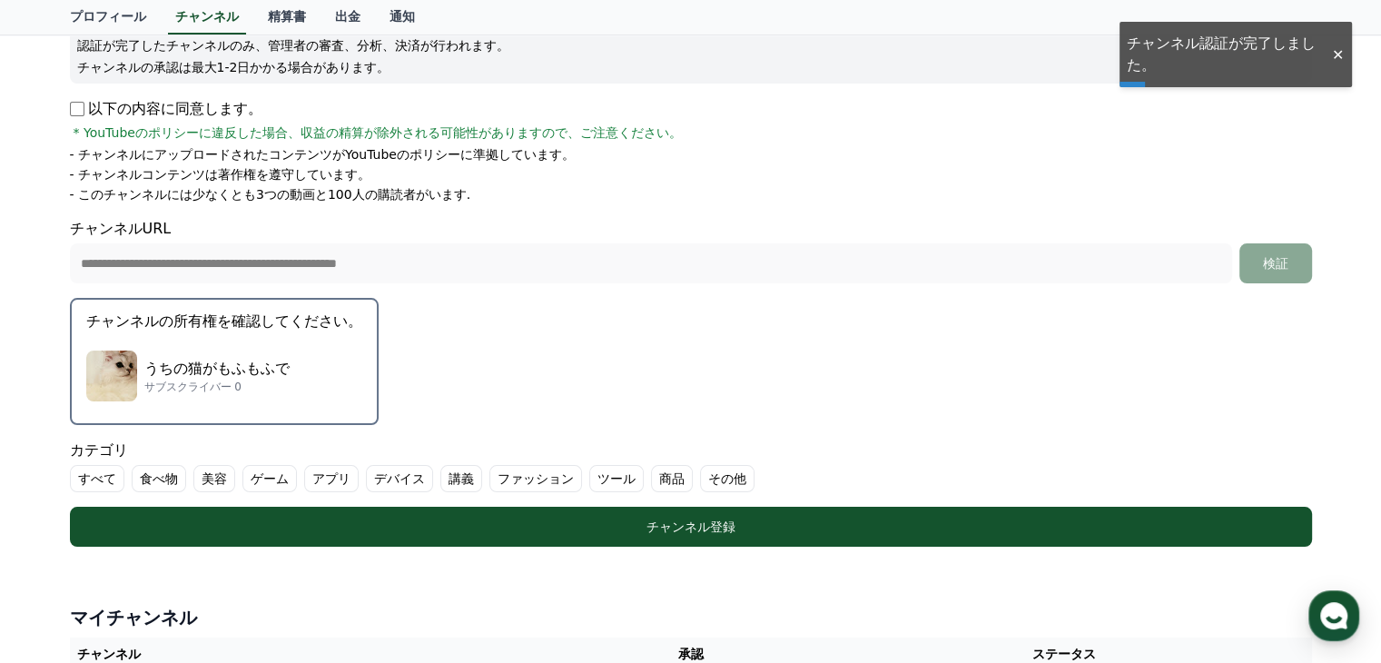
scroll to position [272, 0]
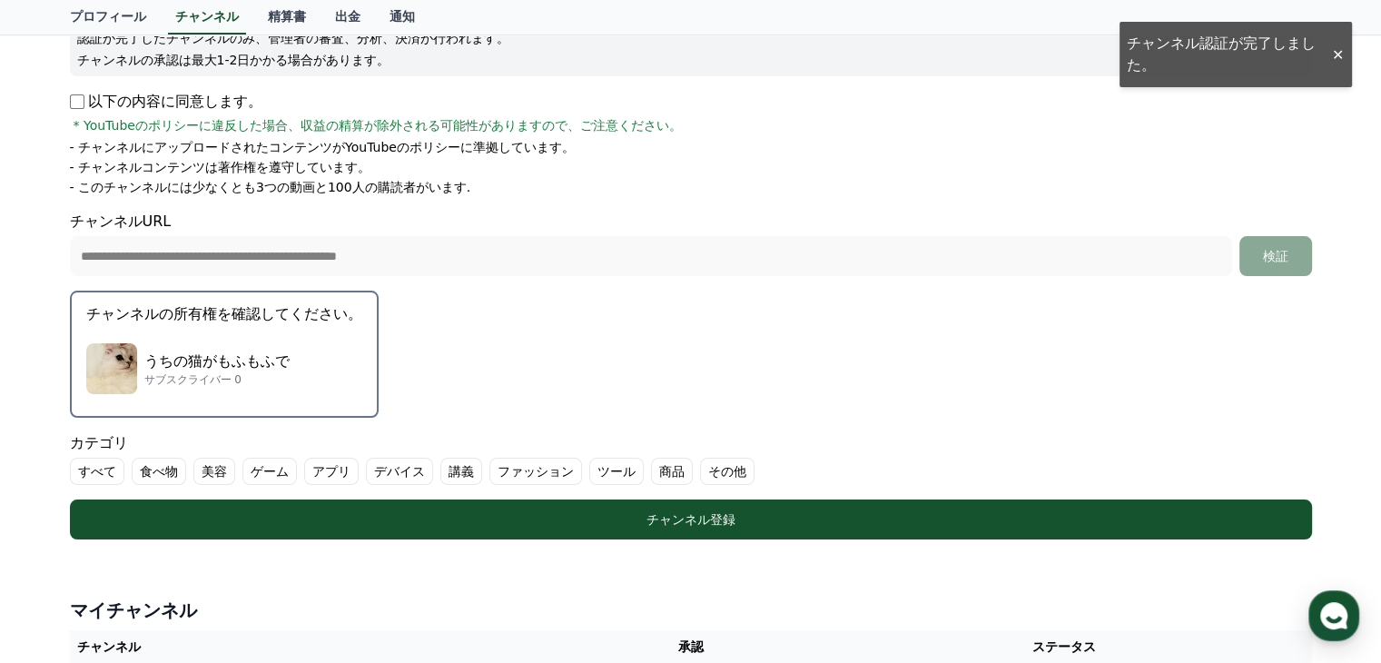
click at [182, 363] on p "うちの猫がもふもふで" at bounding box center [216, 362] width 145 height 22
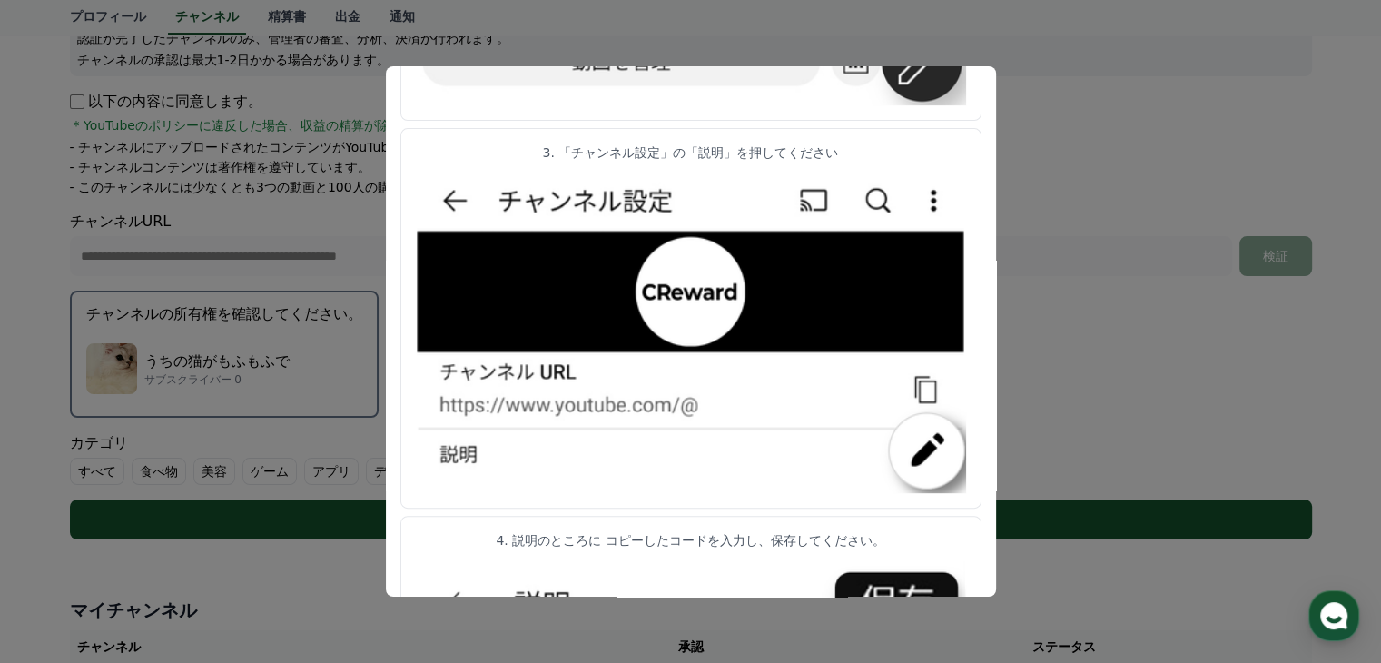
scroll to position [363, 0]
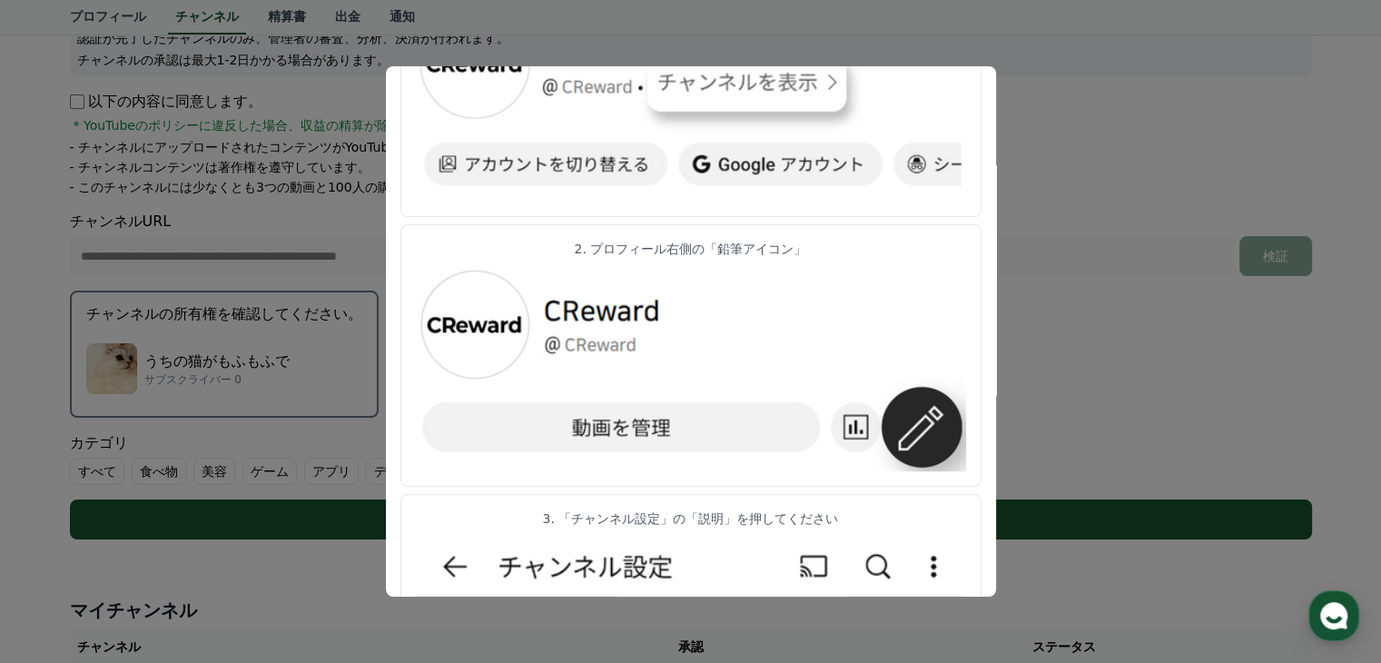
click at [361, 499] on button "close modal" at bounding box center [690, 331] width 1381 height 663
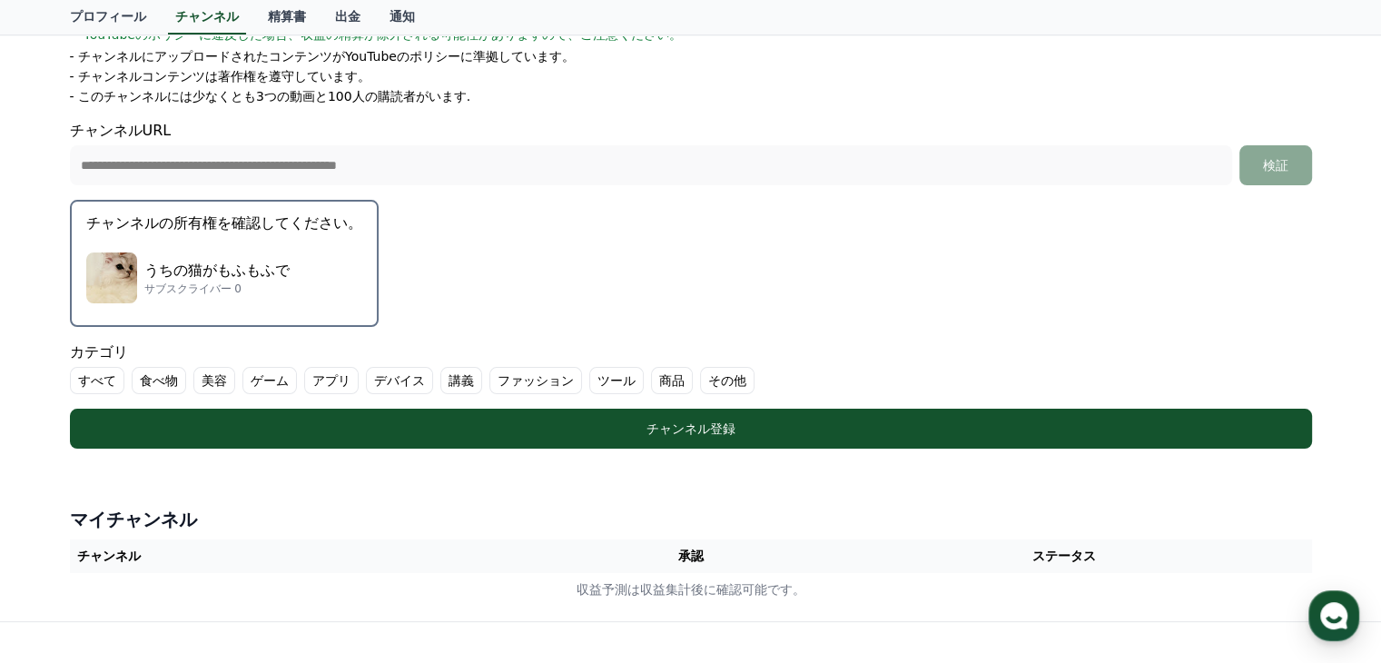
click at [278, 272] on div "うちの猫がもふもふで サブスクライバー 0" at bounding box center [224, 278] width 276 height 73
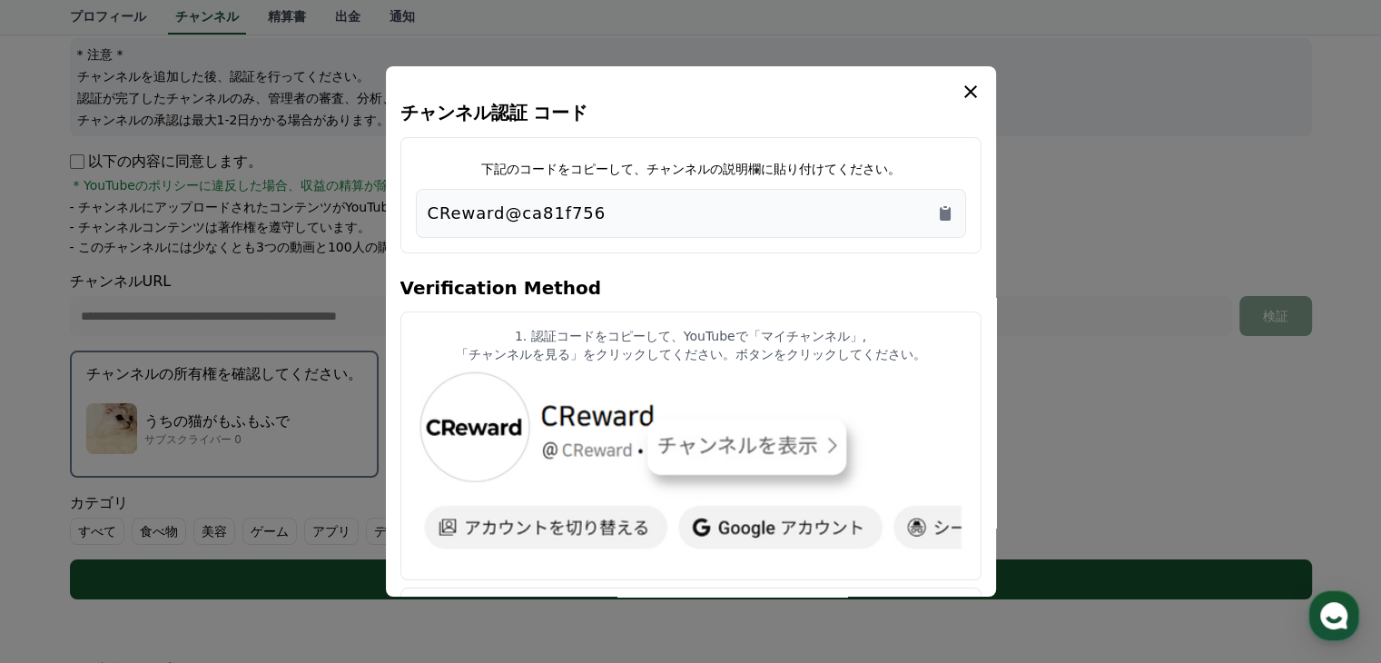
scroll to position [182, 0]
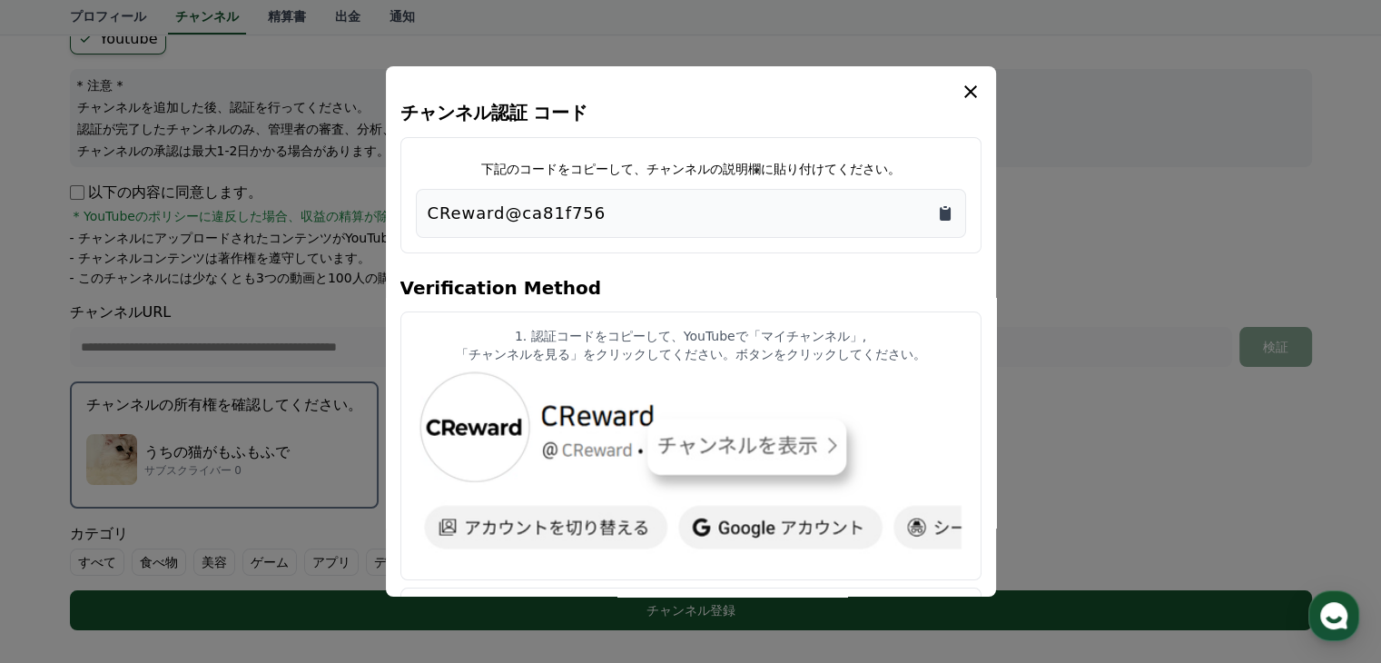
click at [945, 212] on icon "Copy to clipboard" at bounding box center [945, 214] width 11 height 14
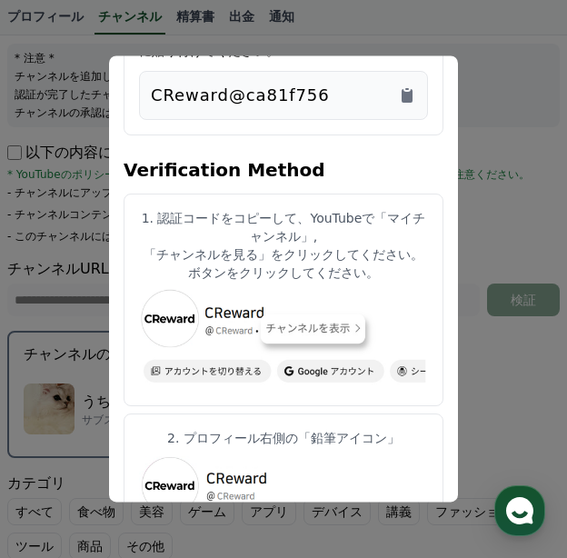
scroll to position [0, 0]
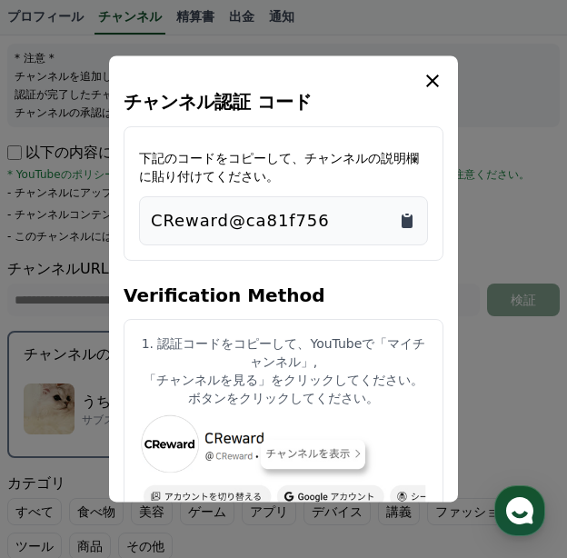
click at [410, 219] on icon "Copy to clipboard" at bounding box center [406, 221] width 11 height 14
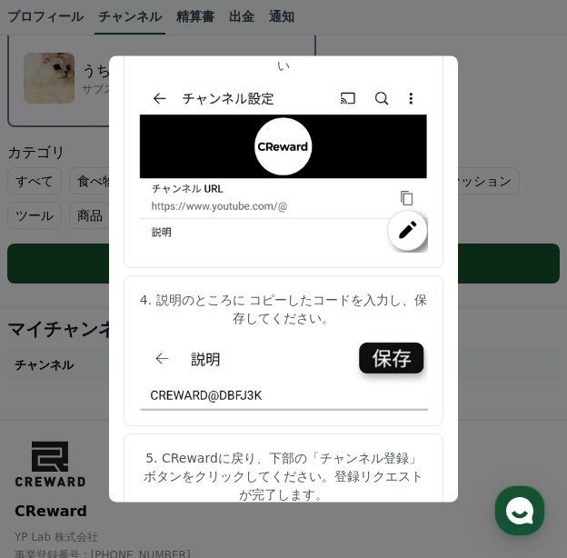
scroll to position [545, 0]
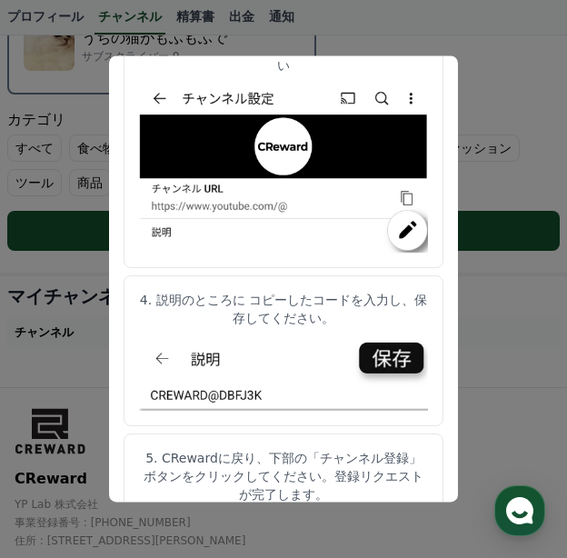
click at [25, 241] on button "close modal" at bounding box center [283, 279] width 567 height 558
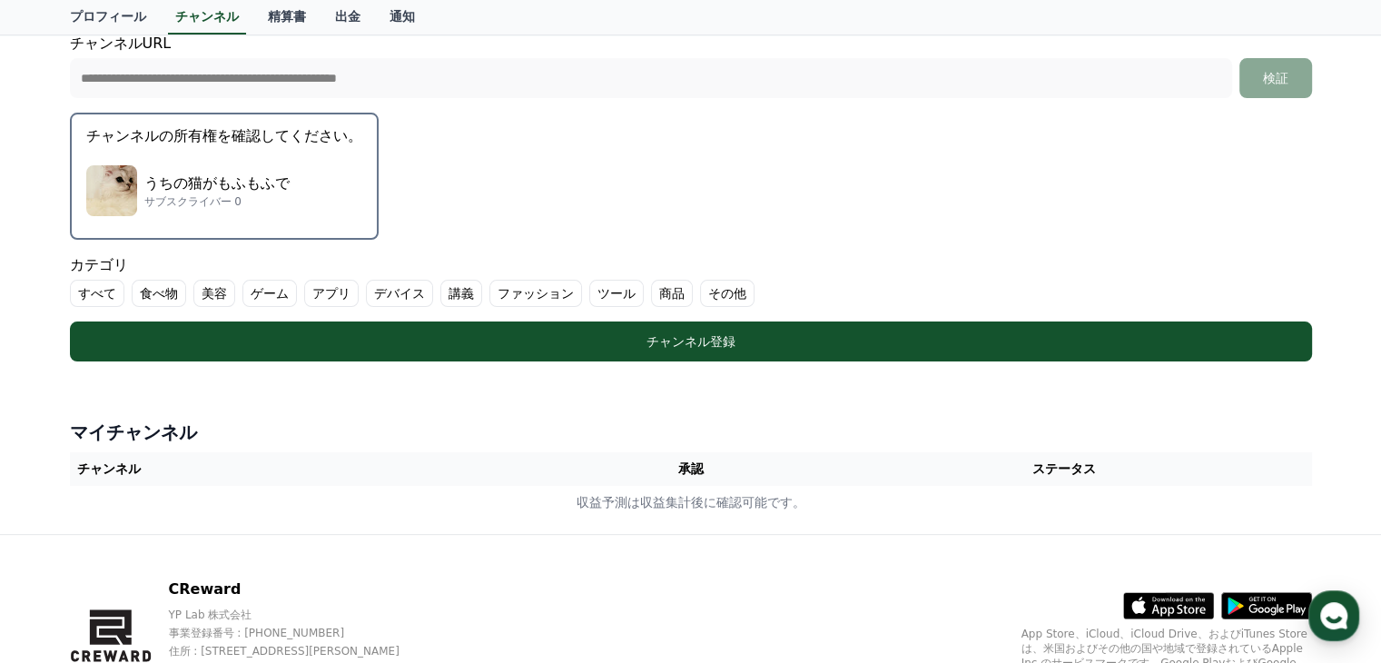
scroll to position [454, 0]
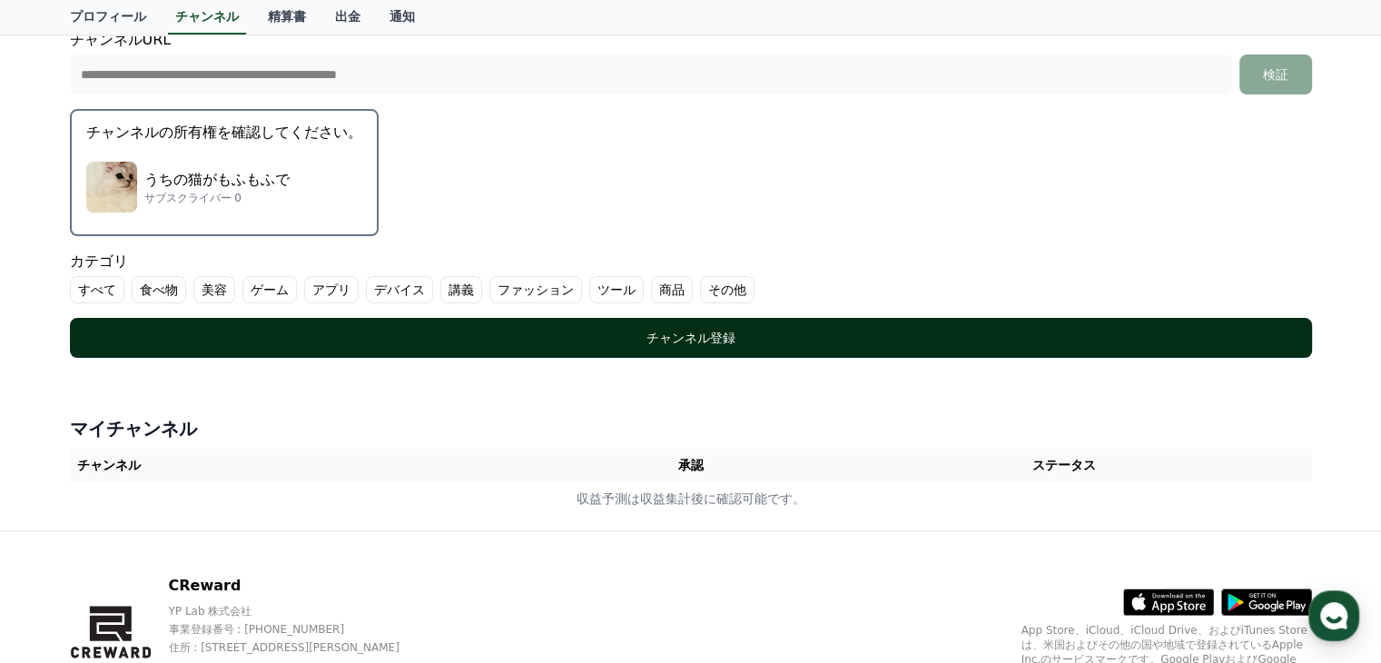
click at [752, 335] on div "チャンネル登録" at bounding box center [691, 338] width 1170 height 18
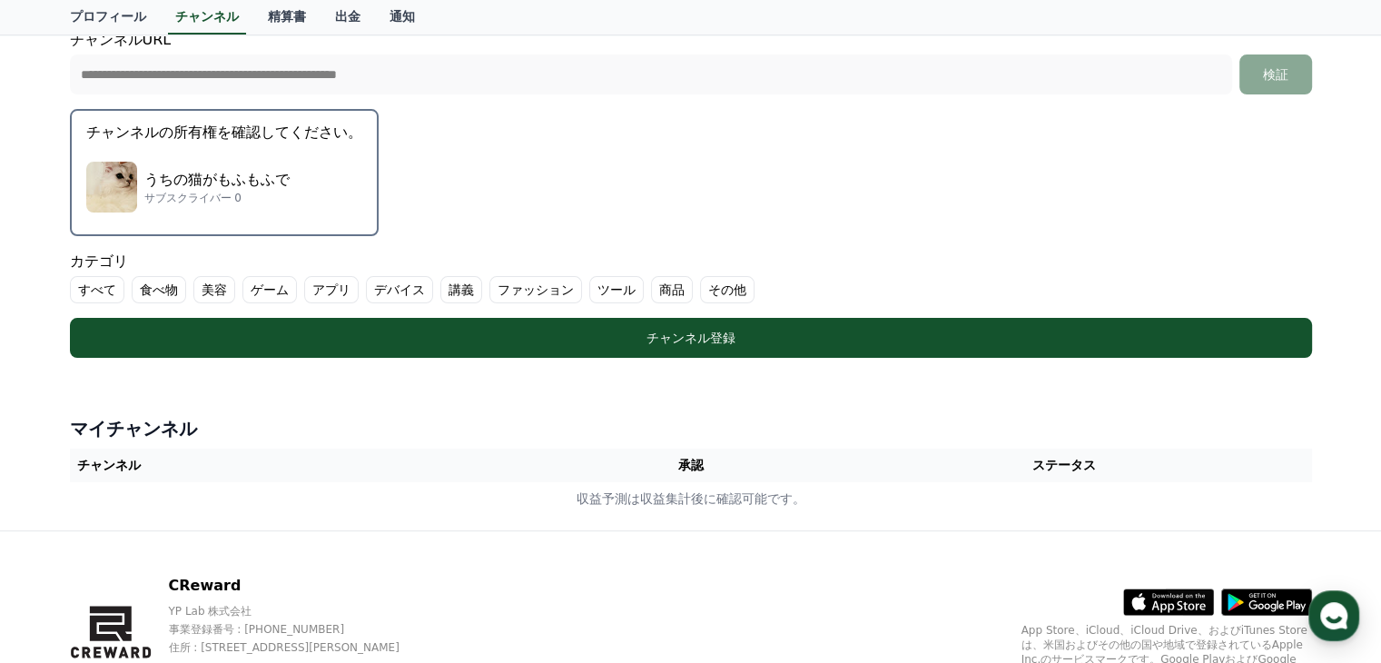
click at [103, 288] on label "すべて" at bounding box center [97, 289] width 54 height 27
click at [722, 284] on label "その他" at bounding box center [749, 289] width 54 height 27
click at [84, 282] on icon at bounding box center [85, 289] width 15 height 15
click at [710, 282] on ul "すべて 食べ物 美容 ゲーム アプリ デバイス 講義 ファッション ツール 商品 その他" at bounding box center [691, 289] width 1242 height 27
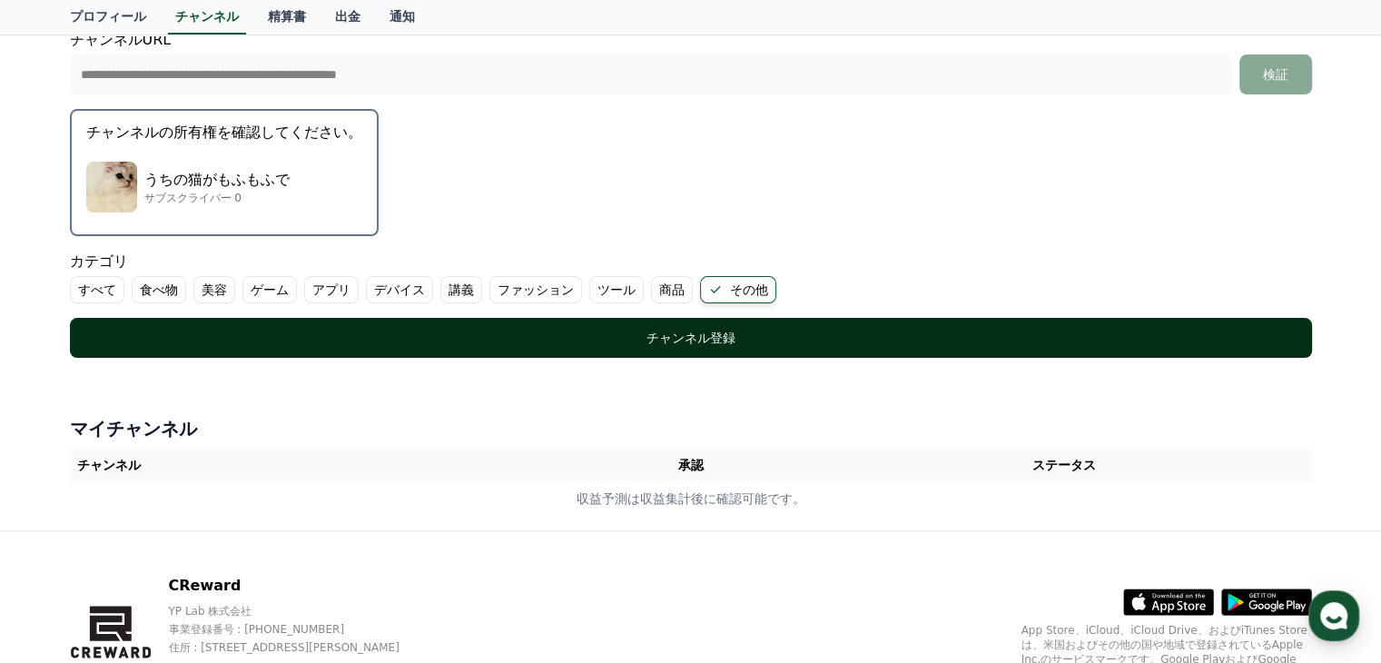
click at [684, 335] on div "チャンネル登録" at bounding box center [691, 338] width 1170 height 18
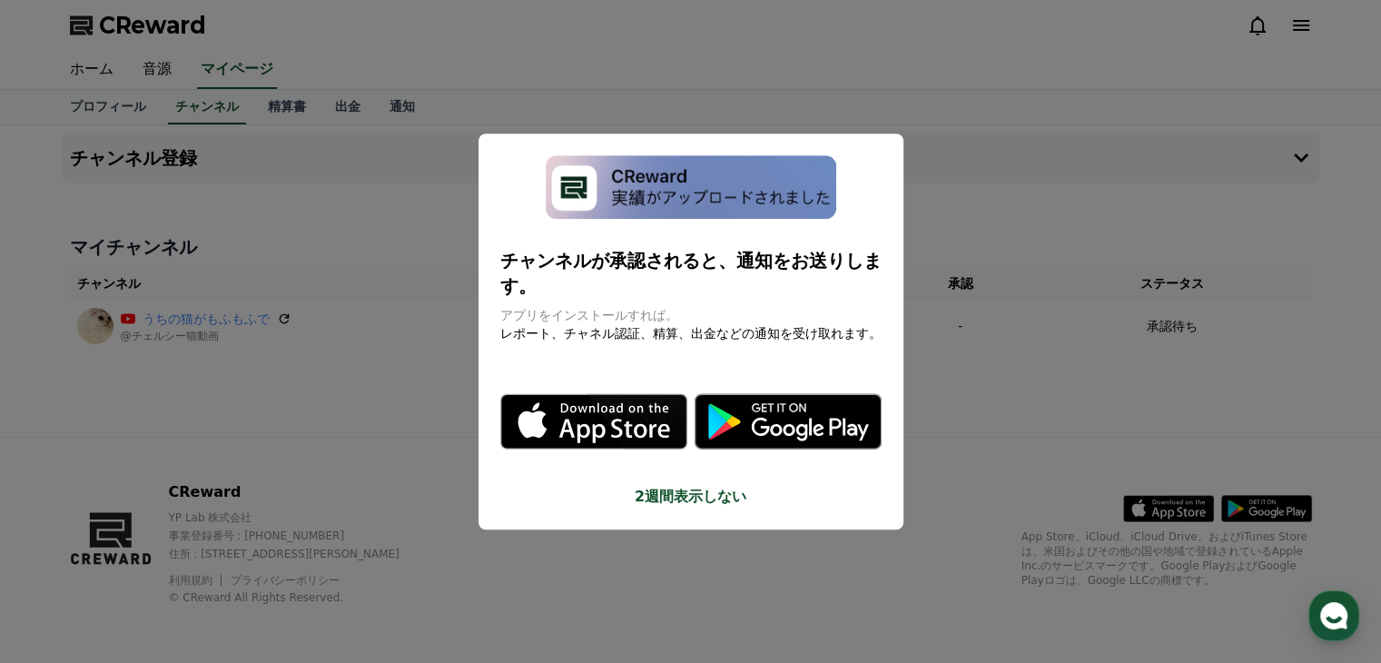
click at [755, 400] on icon "modal" at bounding box center [788, 420] width 187 height 55
click at [420, 190] on button "close modal" at bounding box center [690, 331] width 1381 height 663
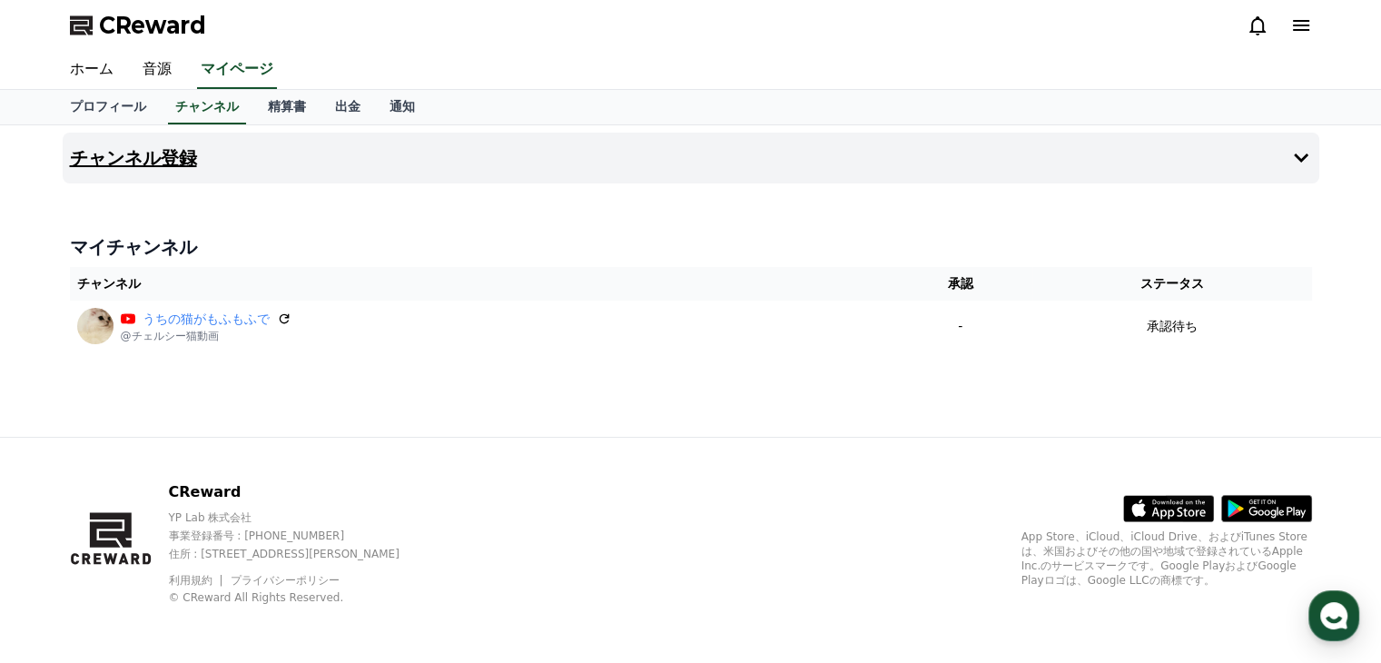
click at [160, 154] on h4 "チャンネル登録" at bounding box center [133, 158] width 127 height 20
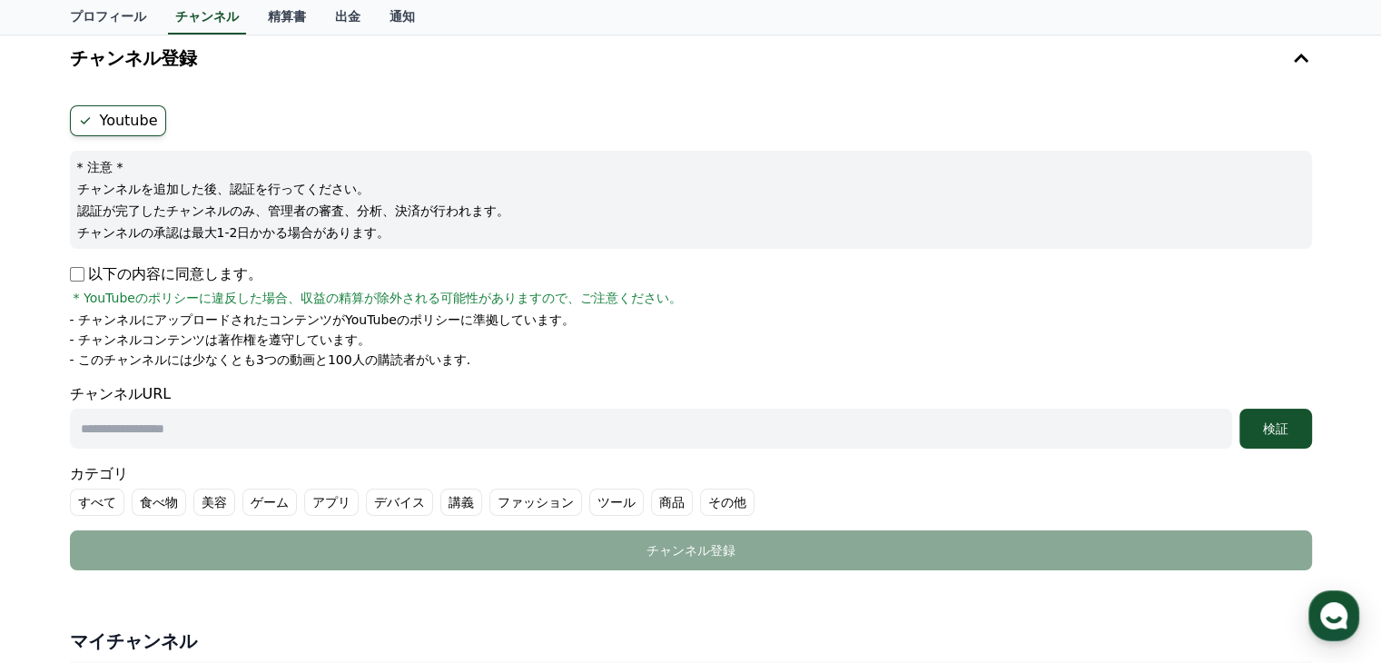
scroll to position [91, 0]
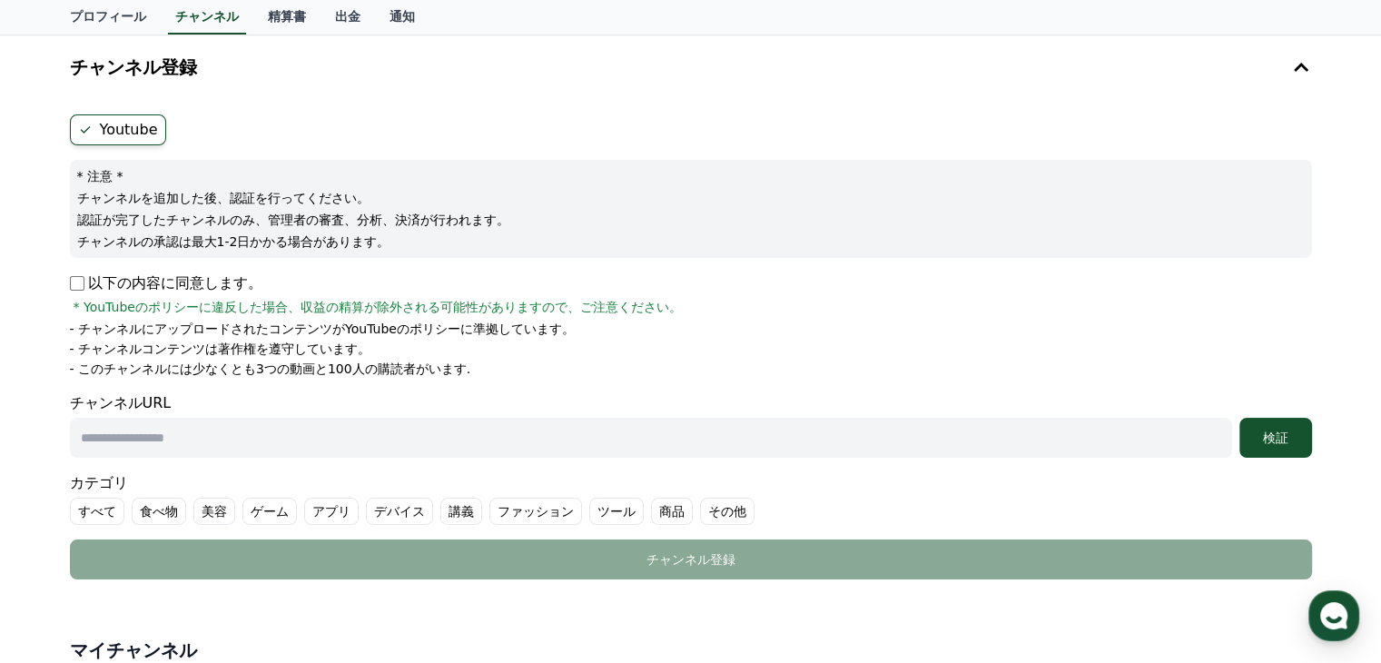
click at [309, 429] on input "text" at bounding box center [651, 438] width 1162 height 40
click at [84, 279] on p "以下の内容に同意します。" at bounding box center [166, 283] width 193 height 22
click at [191, 439] on input "text" at bounding box center [651, 438] width 1162 height 40
paste input "**********"
type input "**********"
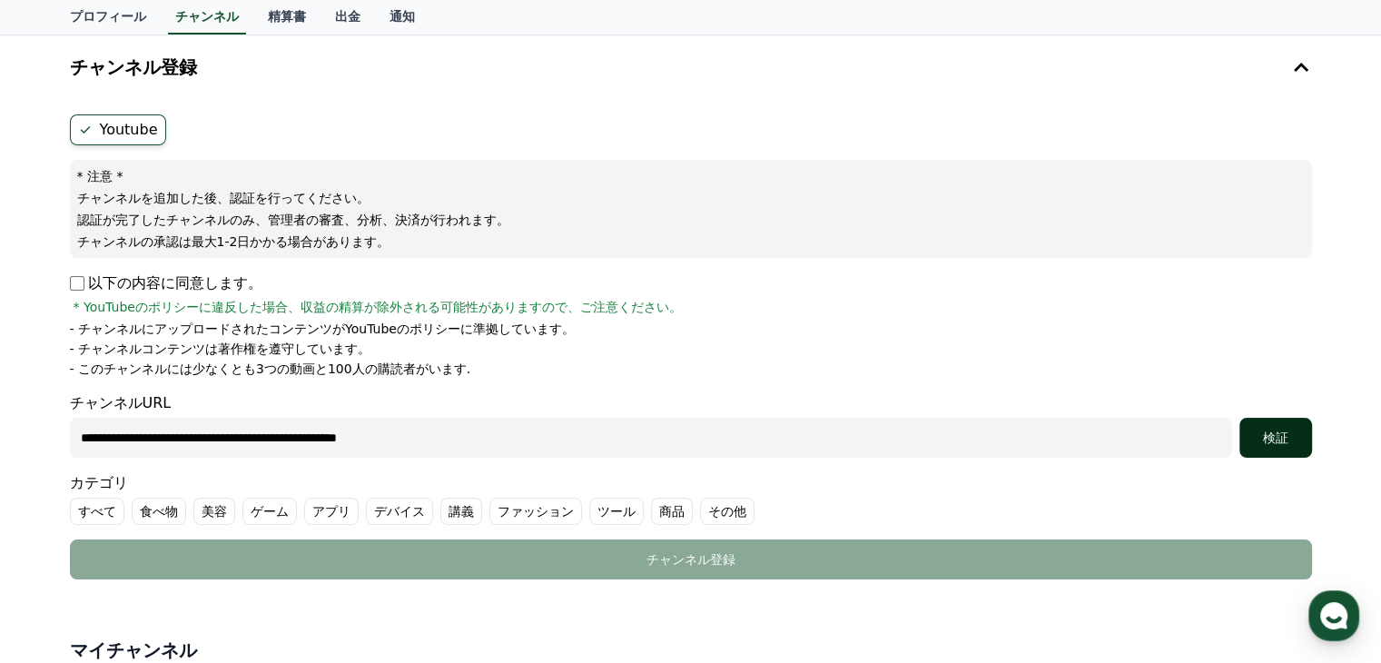
click at [1261, 426] on button "検証" at bounding box center [1276, 438] width 73 height 40
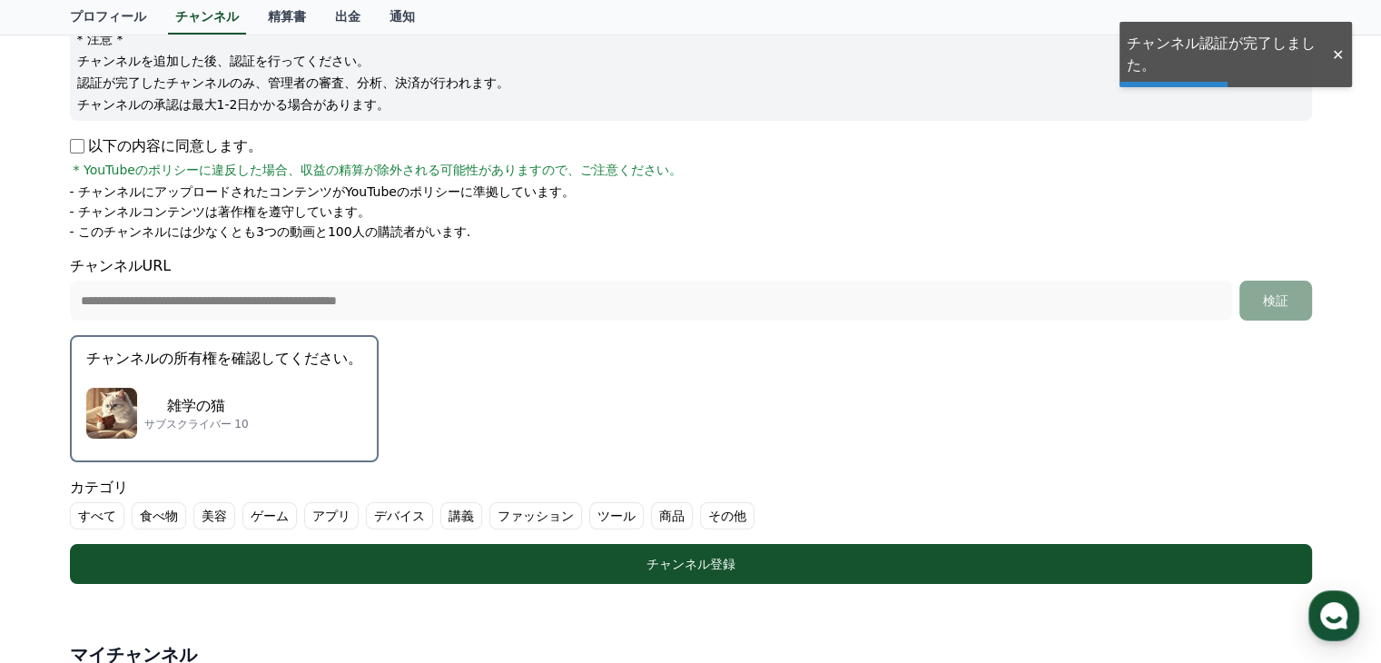
scroll to position [272, 0]
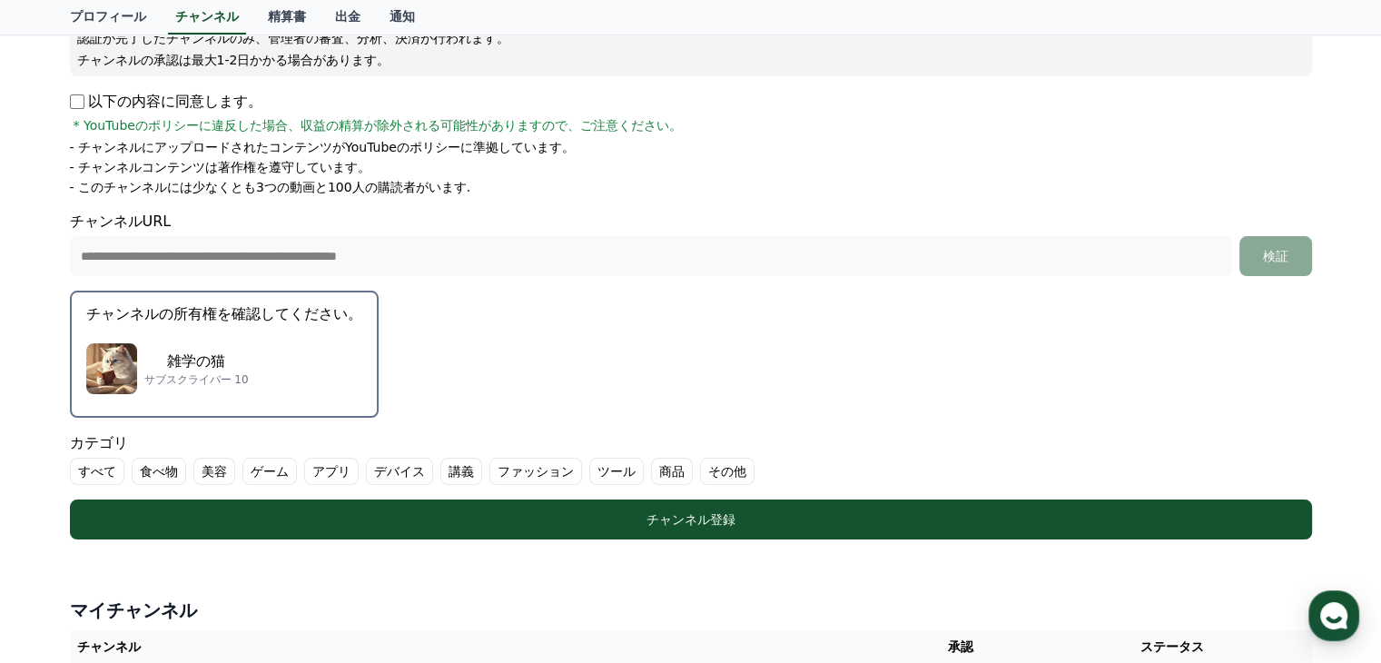
click at [700, 469] on label "その他" at bounding box center [727, 471] width 54 height 27
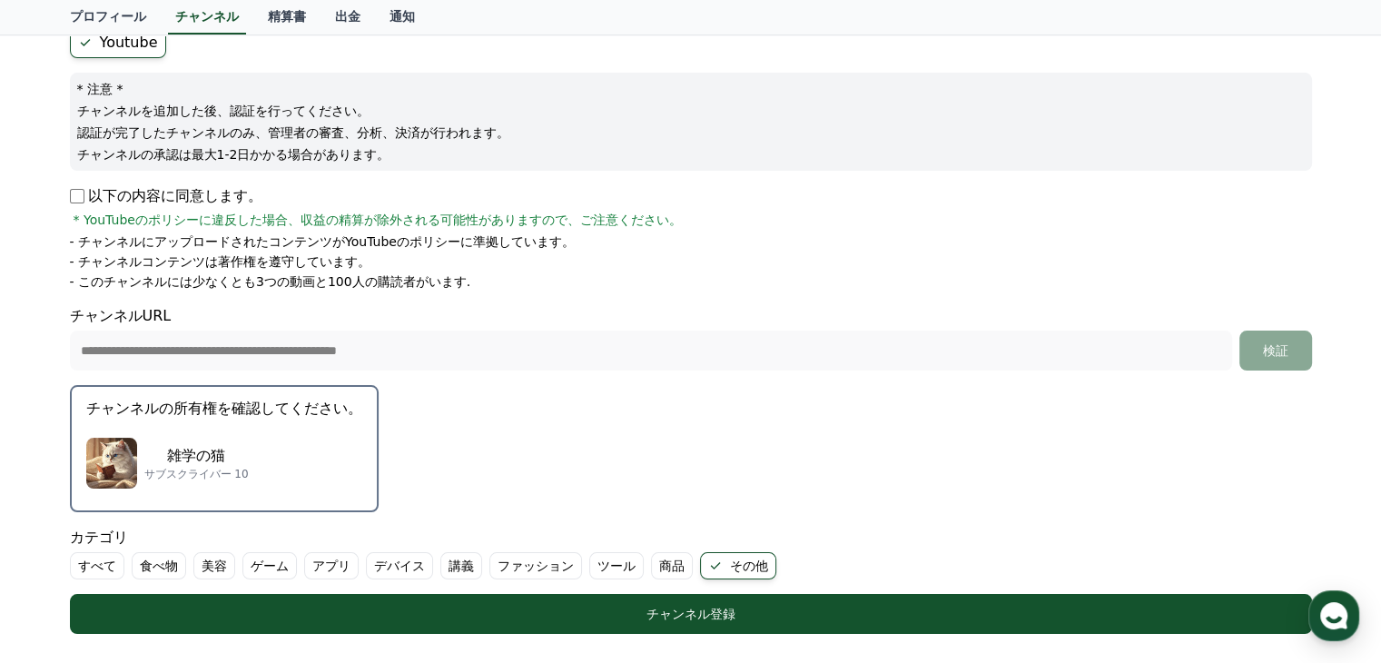
scroll to position [182, 0]
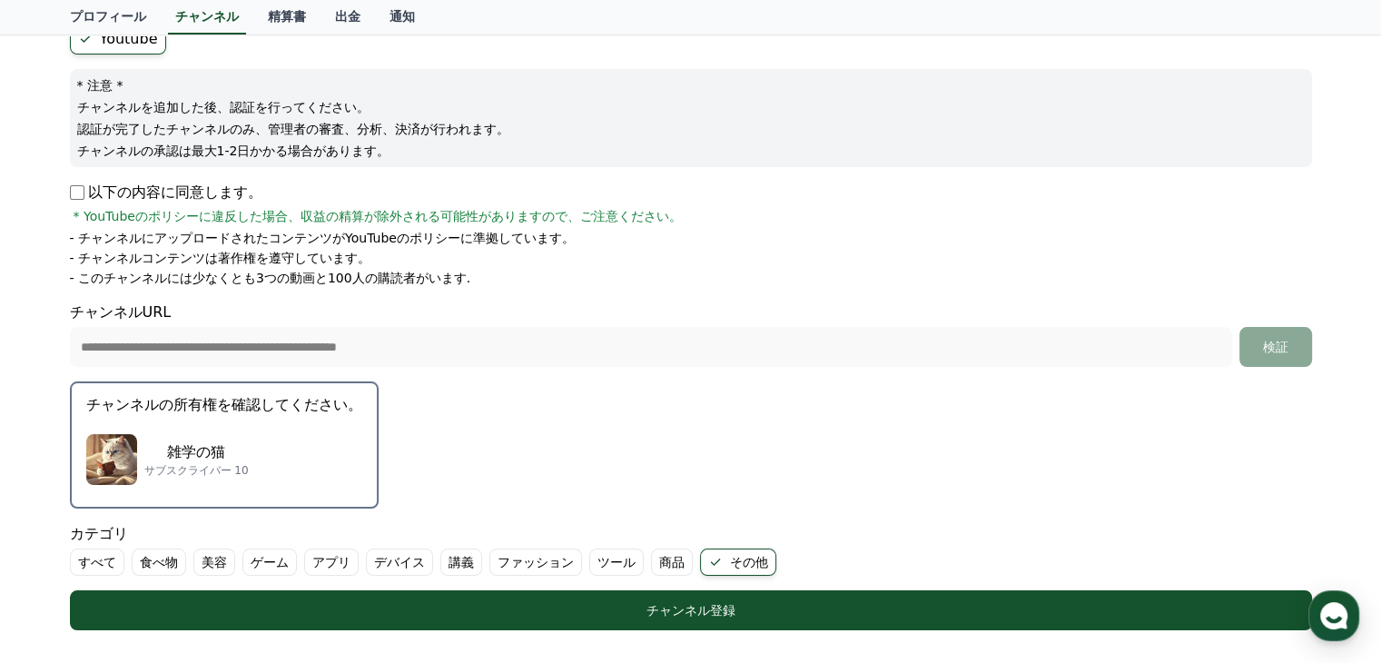
click at [258, 443] on div "雑学の猫 サブスクライバー 10" at bounding box center [224, 459] width 276 height 73
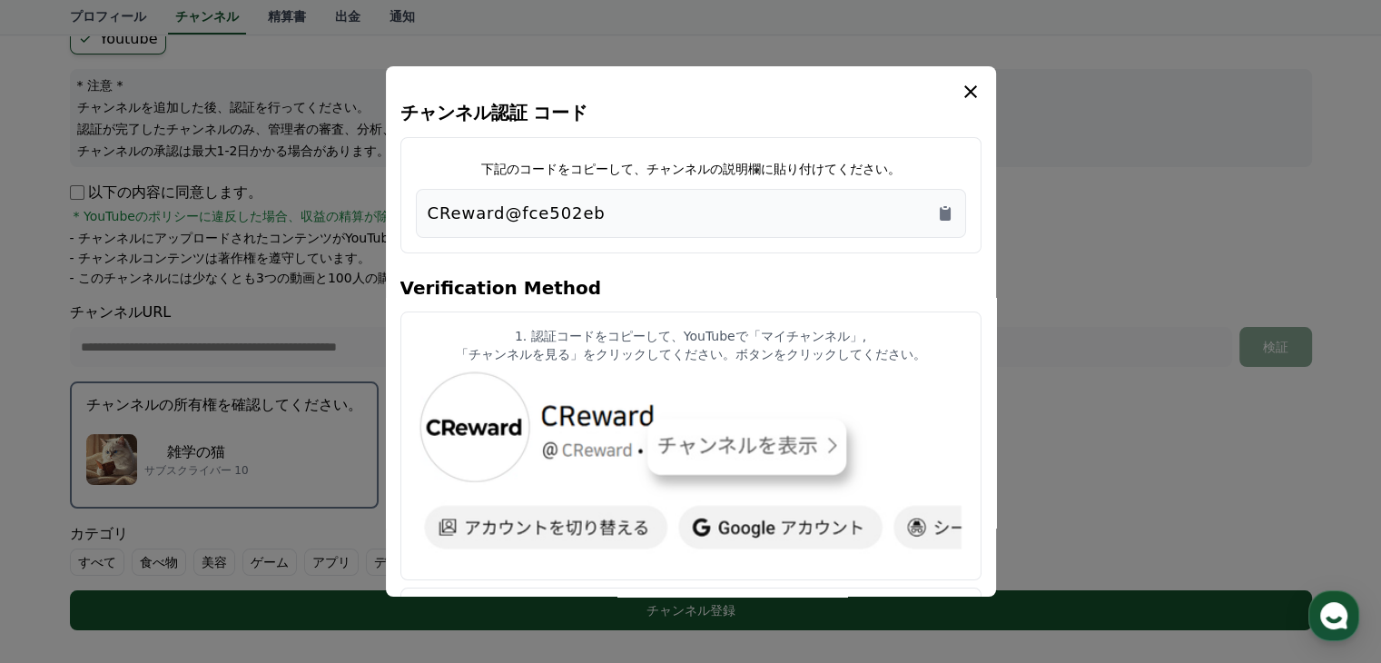
click at [770, 206] on div "CReward@fce502eb" at bounding box center [691, 213] width 527 height 25
click at [954, 213] on div "CReward@fce502eb" at bounding box center [691, 213] width 550 height 49
click at [947, 213] on icon "Copy to clipboard" at bounding box center [945, 214] width 11 height 14
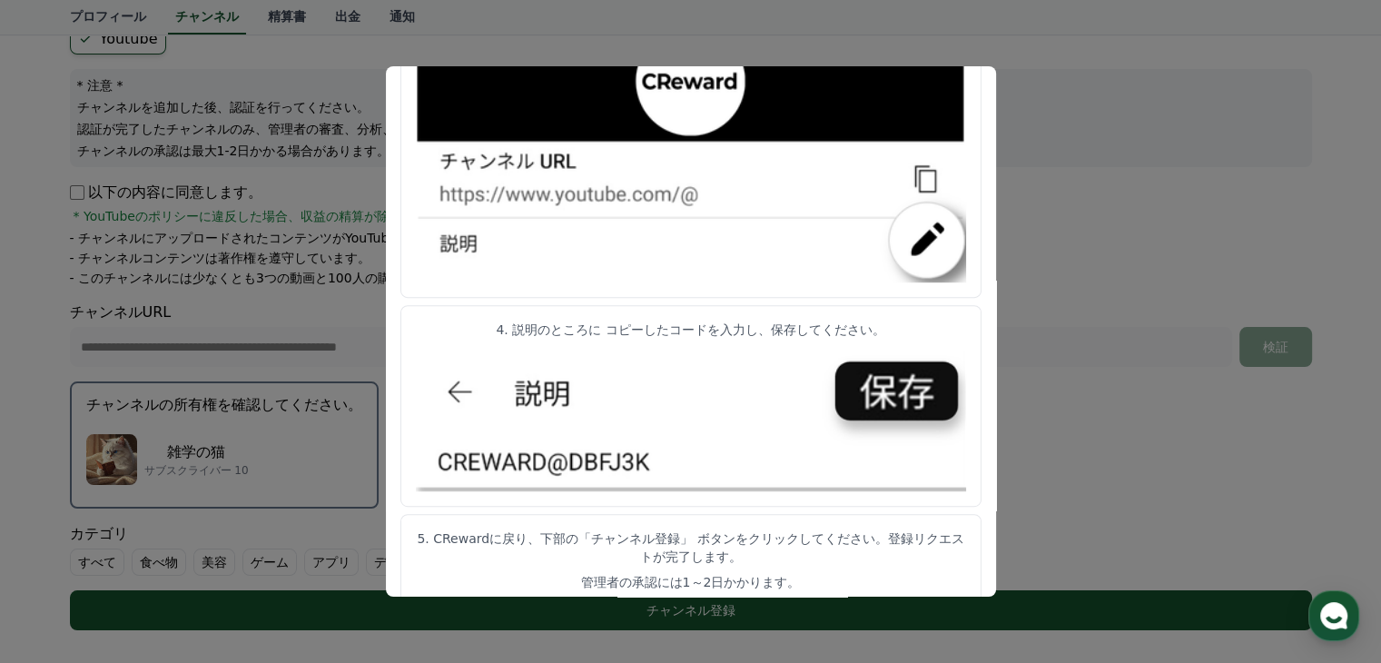
scroll to position [944, 0]
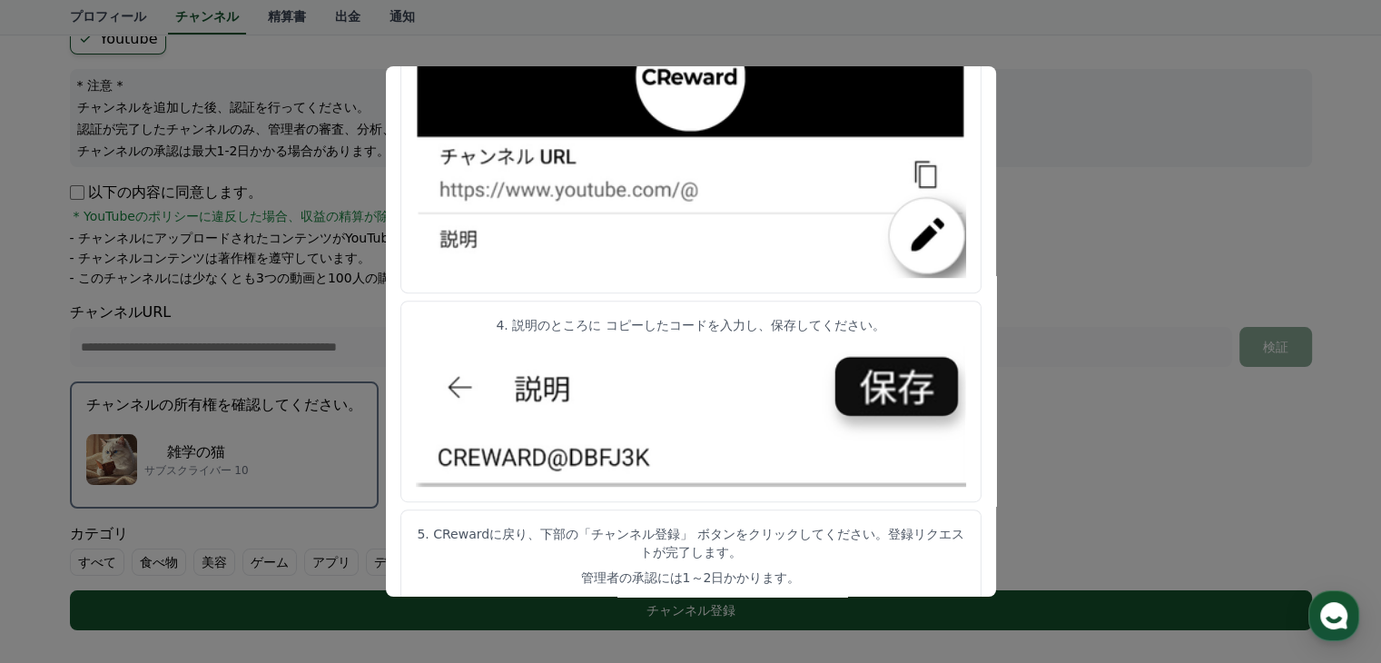
click at [1062, 359] on button "close modal" at bounding box center [690, 331] width 1381 height 663
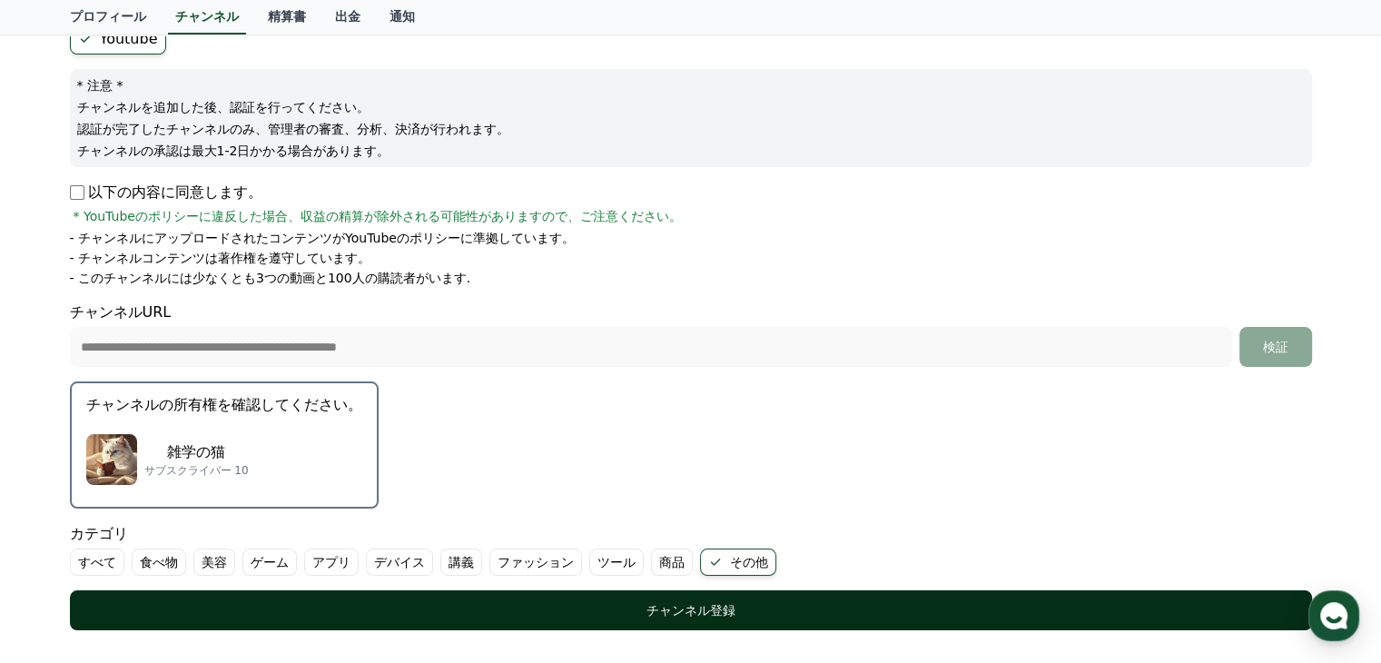
click at [738, 596] on button "チャンネル登録" at bounding box center [691, 610] width 1242 height 40
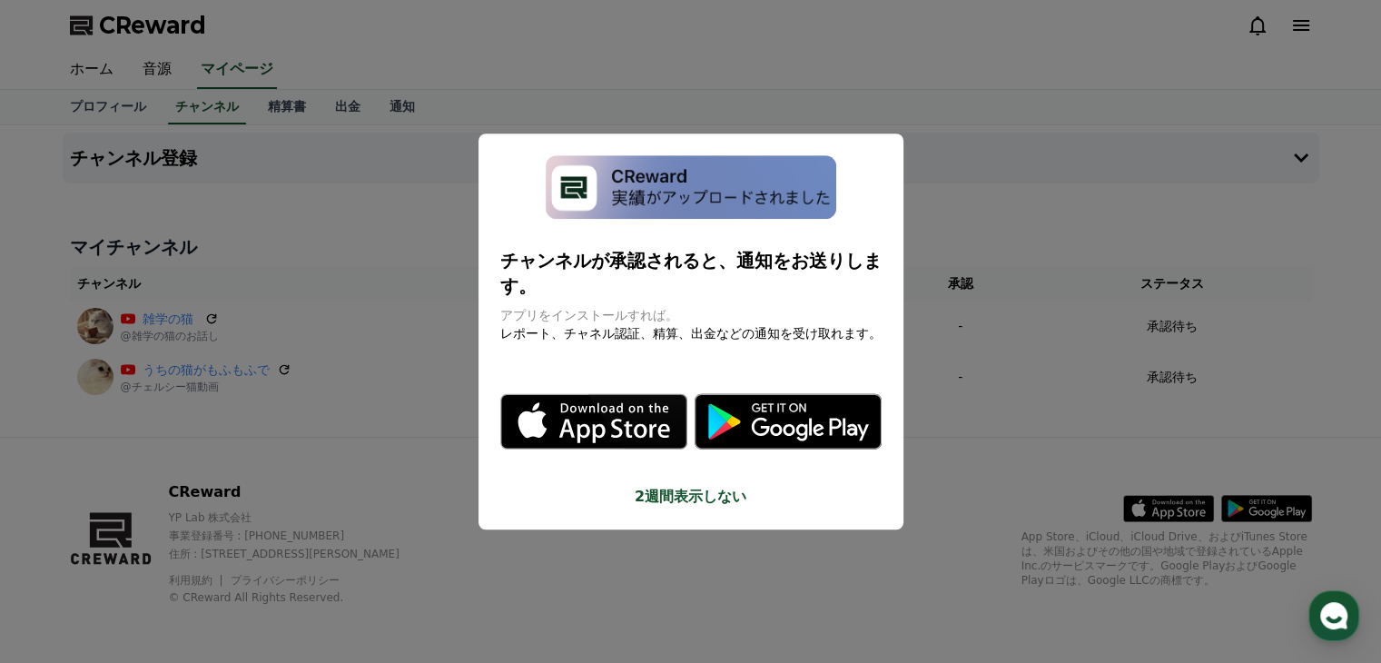
click at [821, 92] on button "close modal" at bounding box center [690, 331] width 1381 height 663
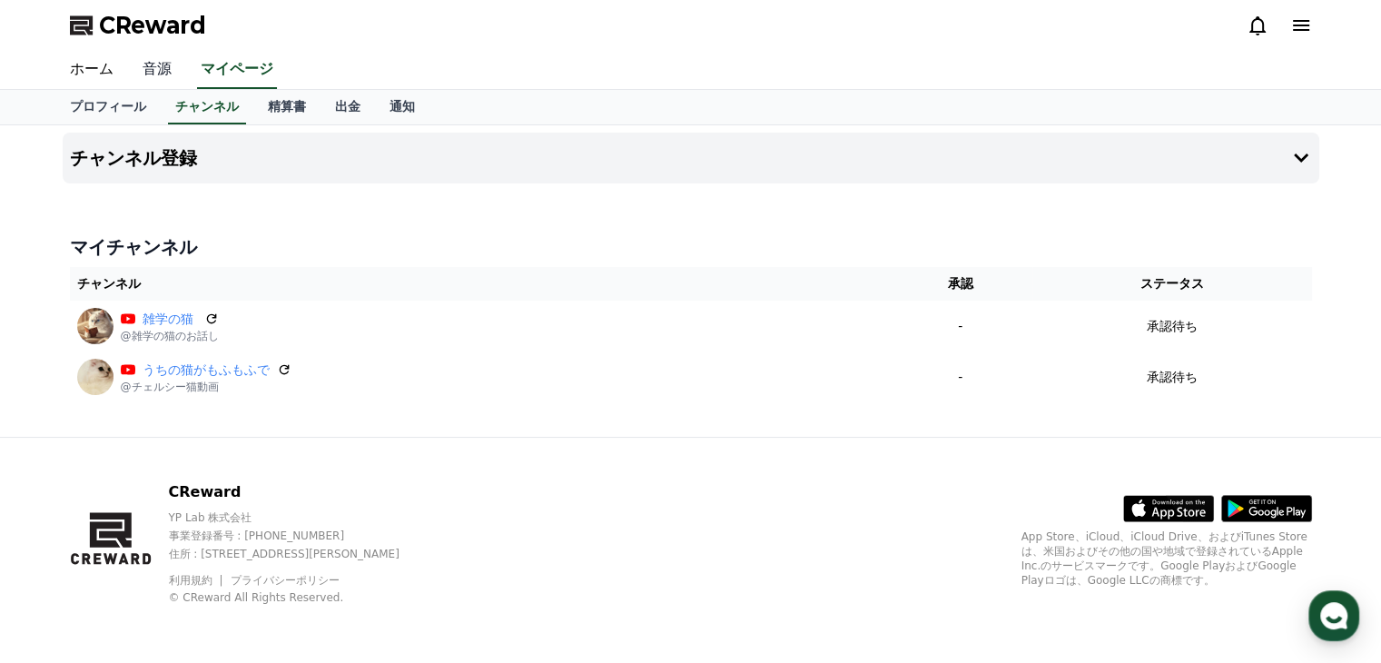
click at [142, 74] on link "音源" at bounding box center [157, 70] width 58 height 38
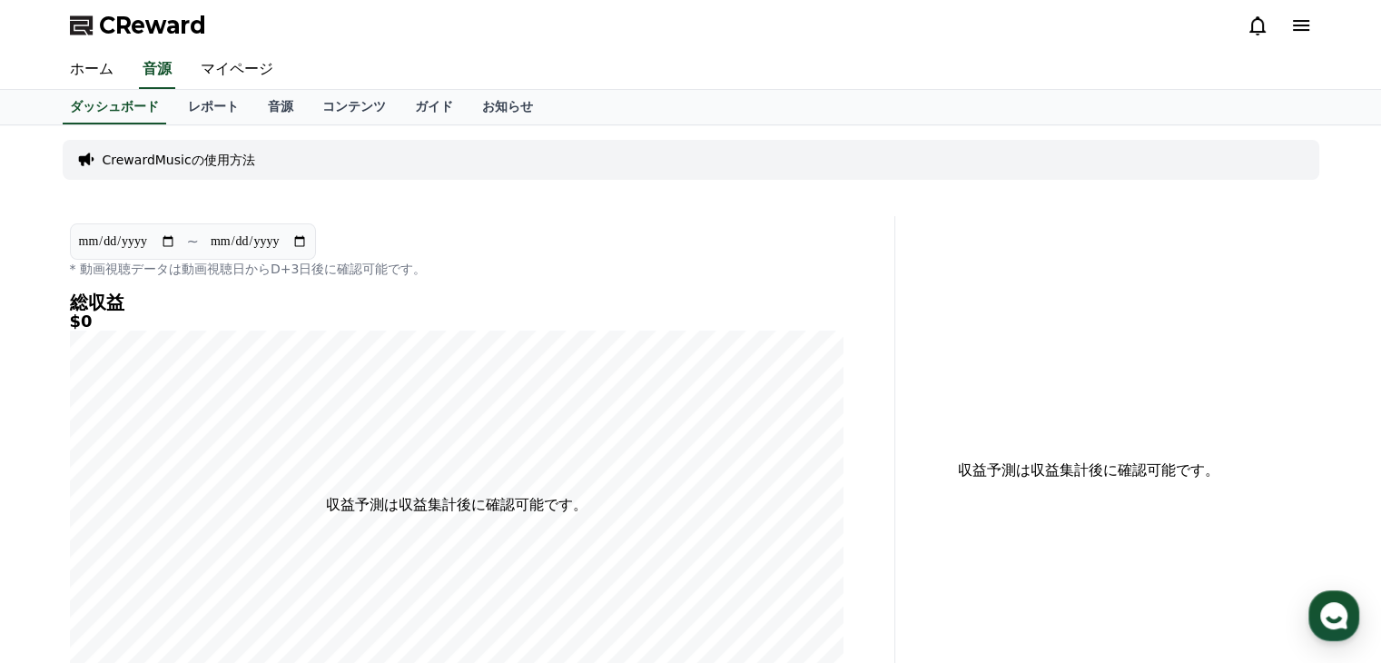
click at [414, 59] on div "ホーム 音源 マイページ" at bounding box center [690, 70] width 1271 height 38
click at [253, 107] on link "音源" at bounding box center [280, 107] width 54 height 35
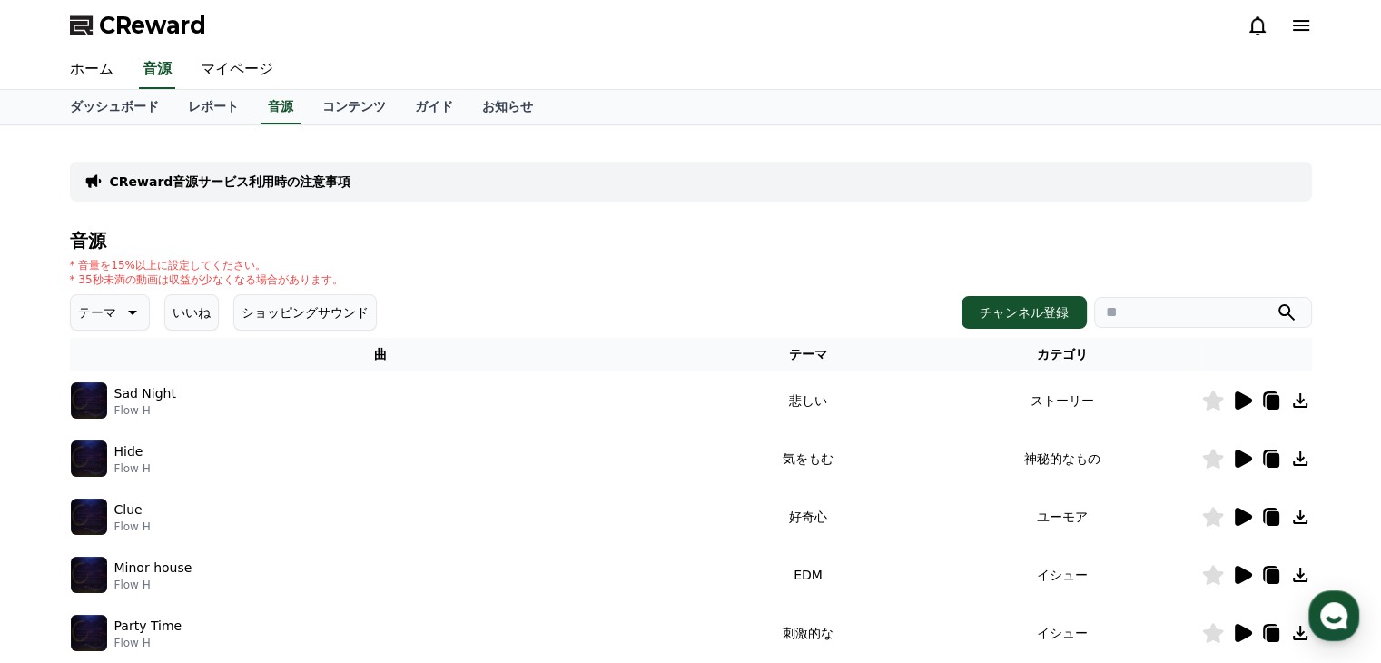
click at [648, 57] on div "ホーム 音源 マイページ" at bounding box center [690, 70] width 1271 height 38
click at [112, 113] on link "ダッシュボード" at bounding box center [114, 107] width 118 height 35
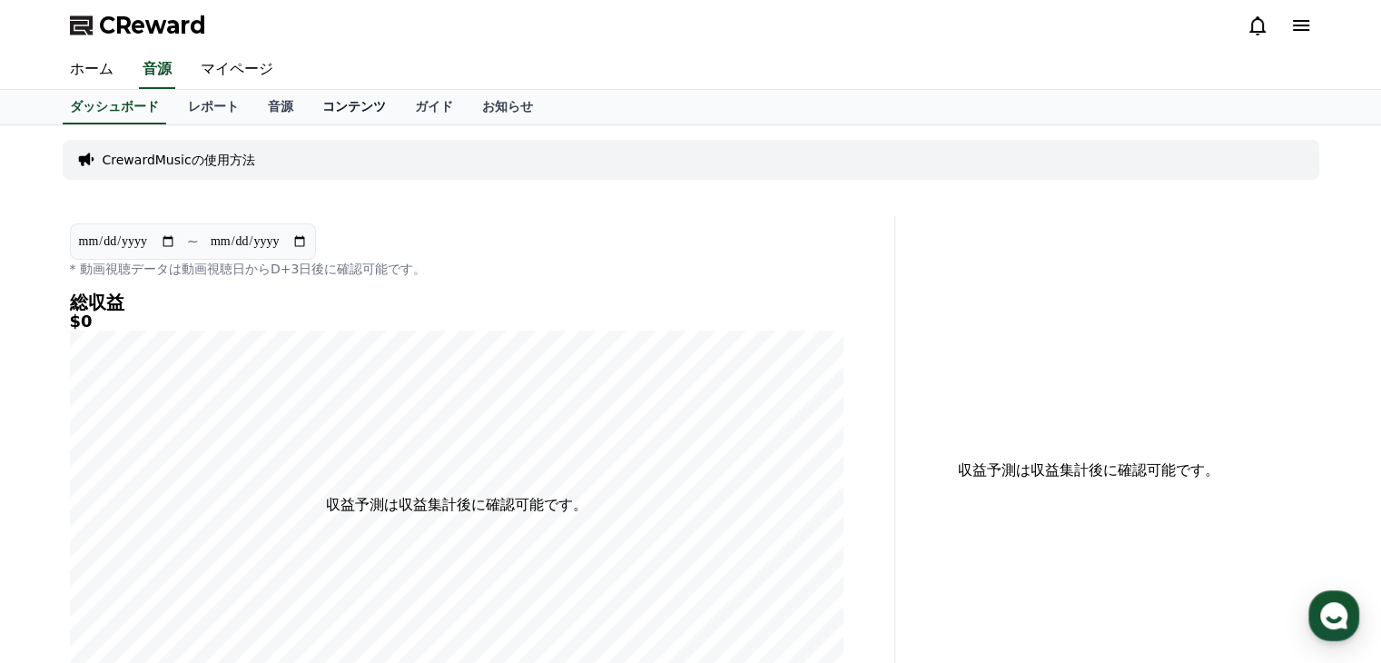
click at [308, 101] on link "コンテンツ" at bounding box center [354, 107] width 93 height 35
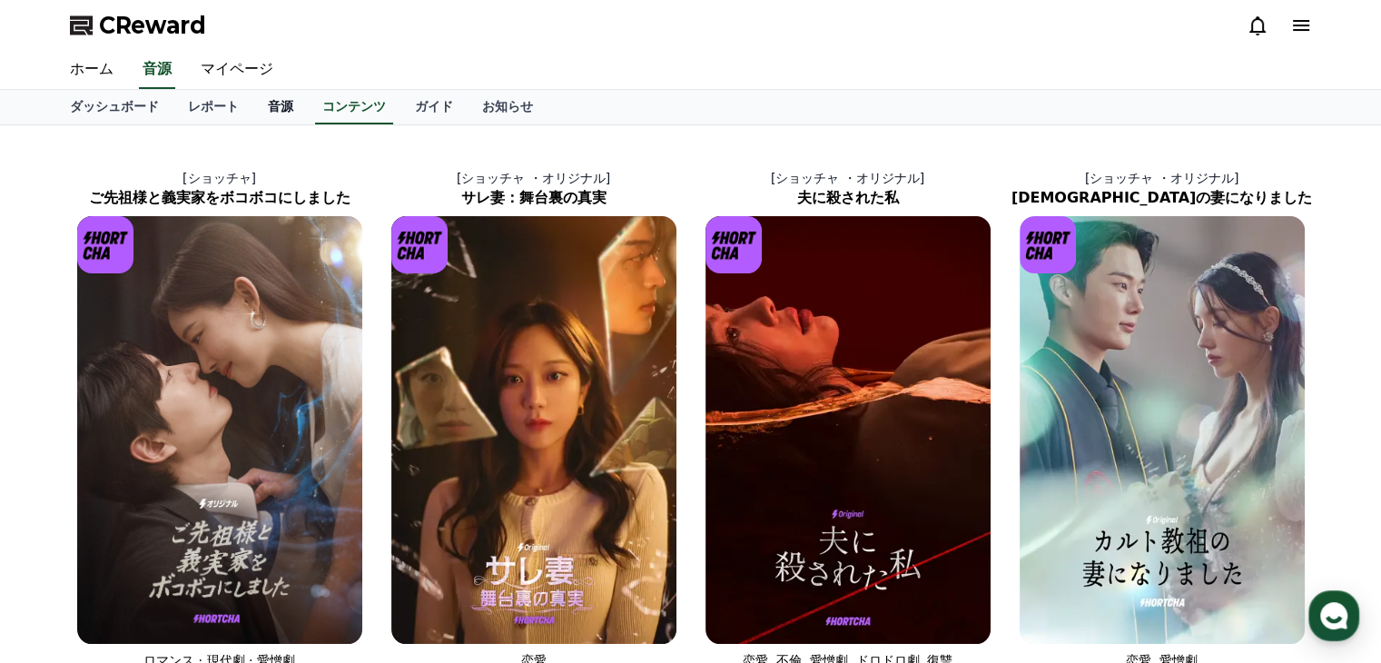
click at [253, 106] on link "音源" at bounding box center [280, 107] width 54 height 35
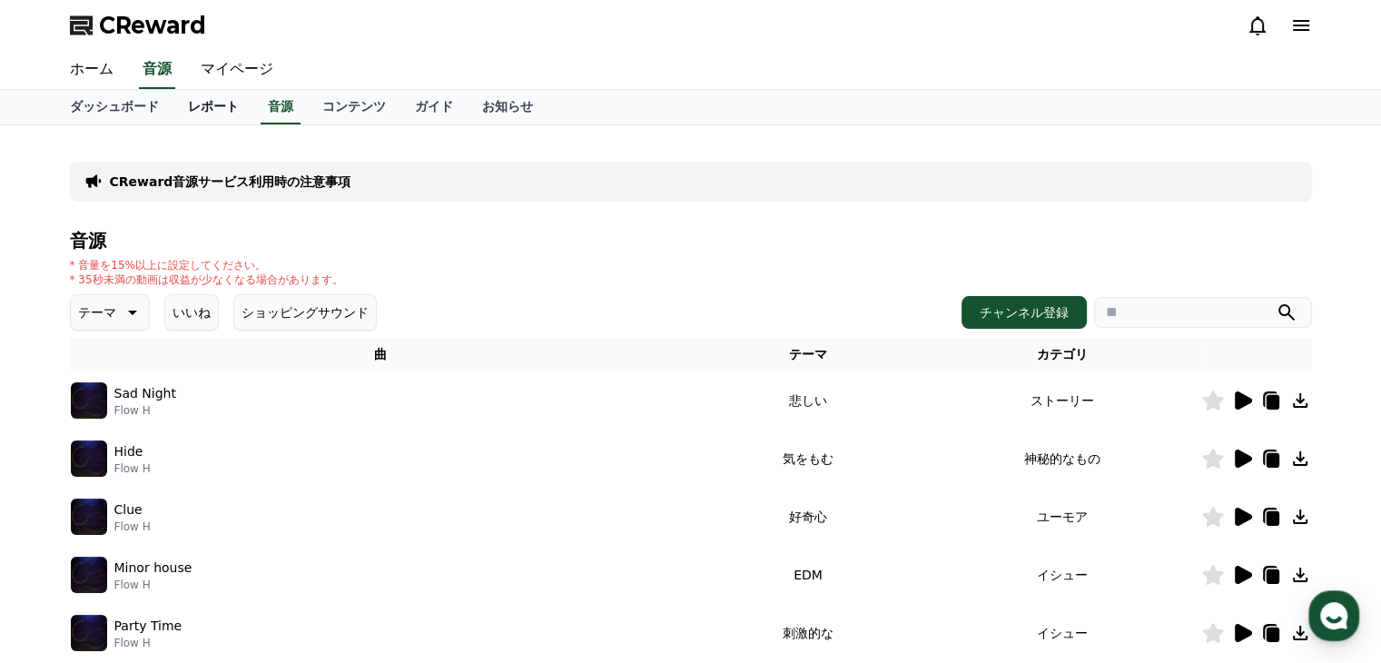
click at [193, 108] on link "レポート" at bounding box center [213, 107] width 80 height 35
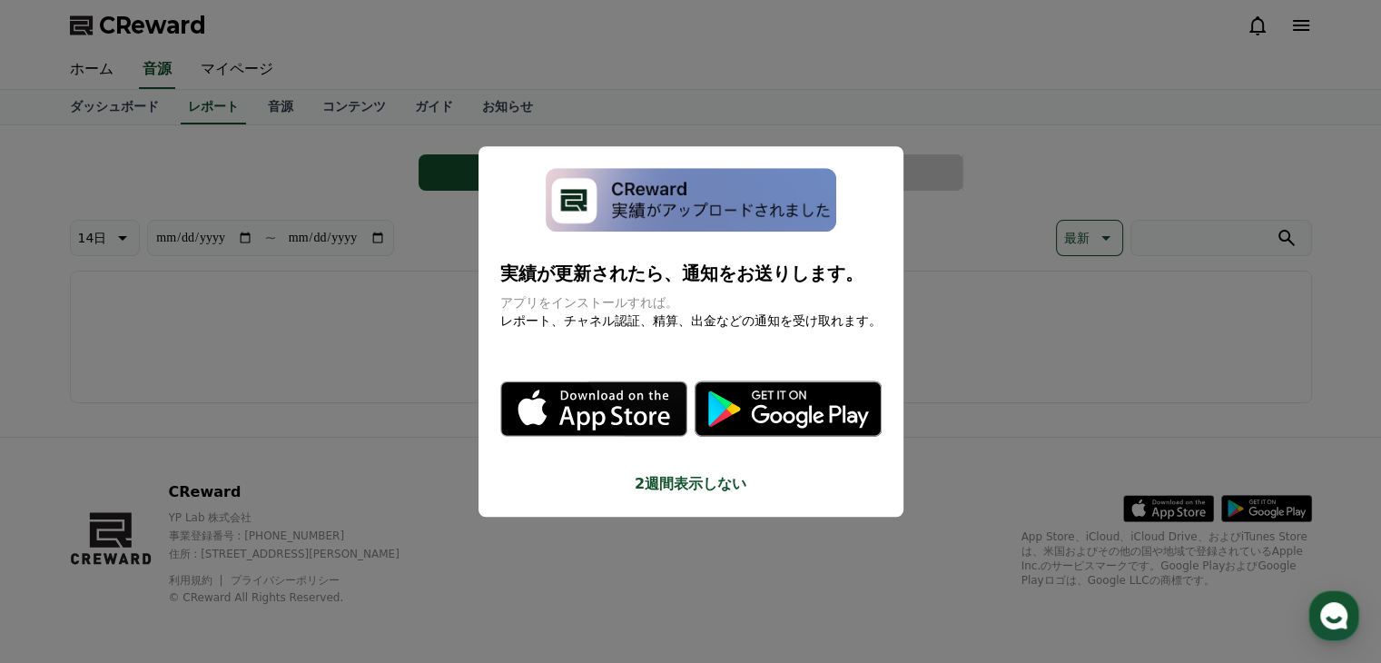
click at [493, 57] on button "close modal" at bounding box center [690, 331] width 1381 height 663
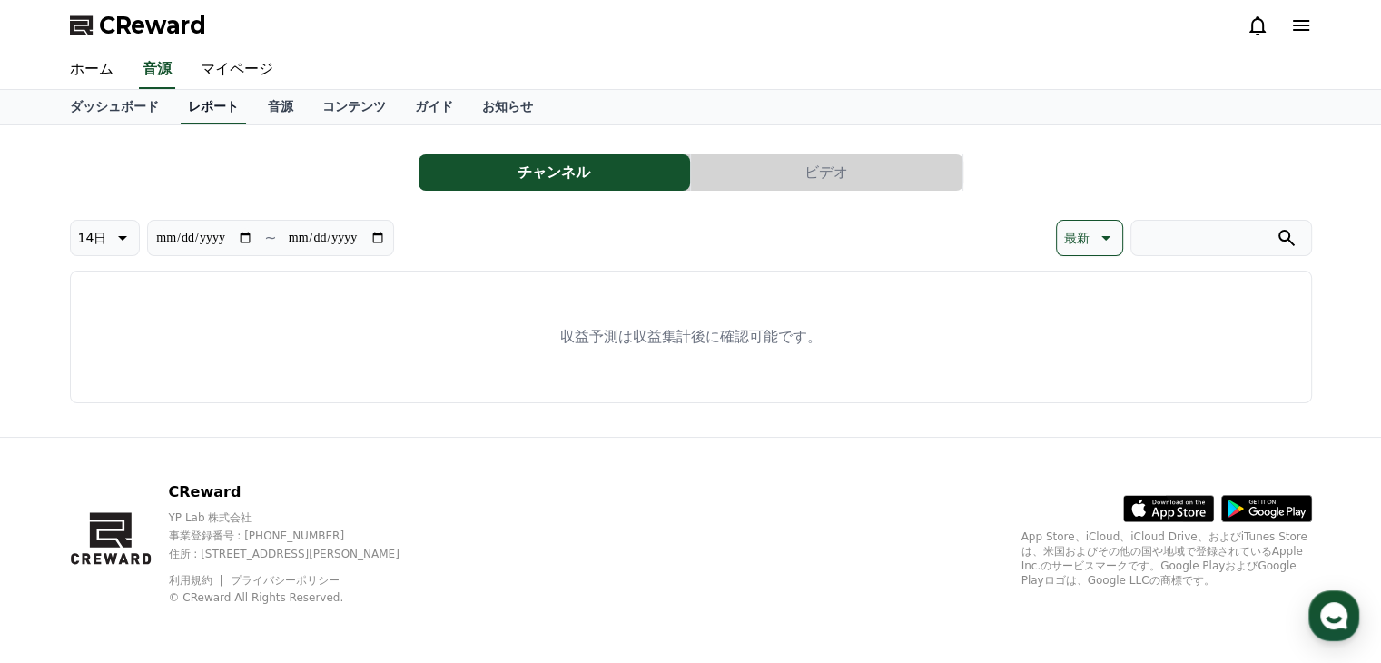
click at [186, 116] on link "レポート" at bounding box center [213, 107] width 65 height 35
click at [127, 109] on link "ダッシュボード" at bounding box center [114, 107] width 118 height 35
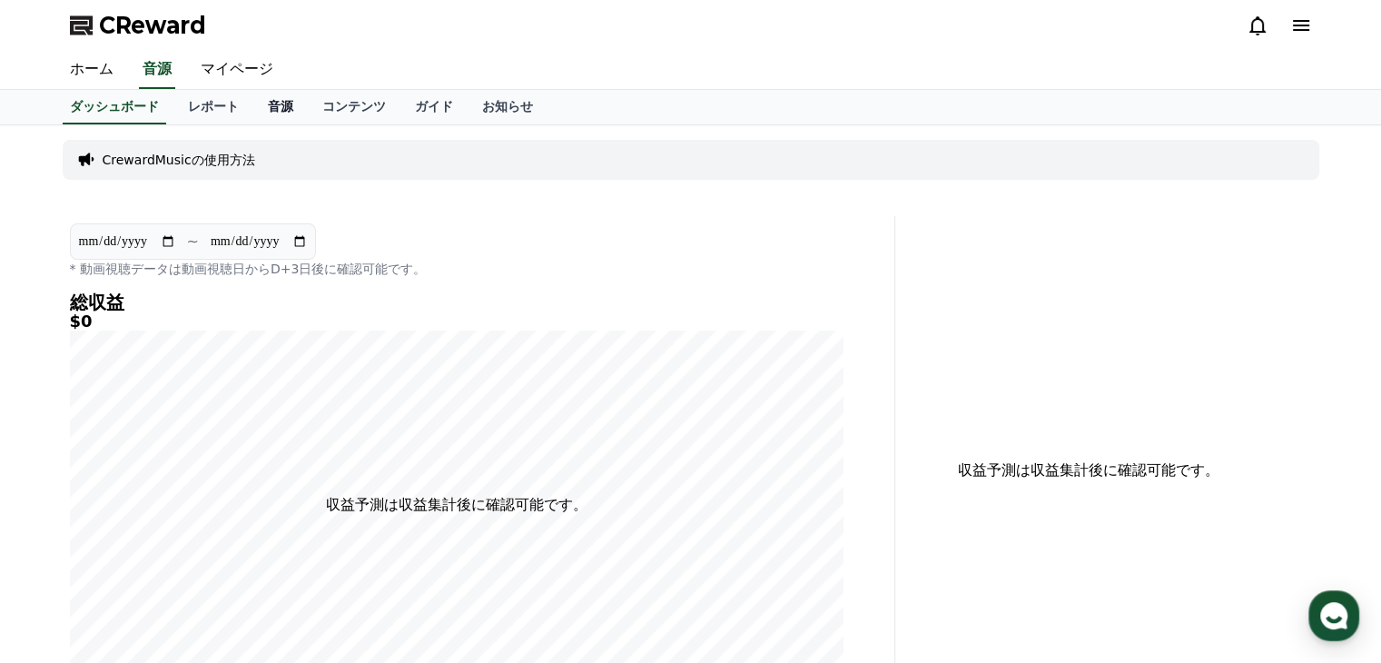
click at [253, 104] on link "音源" at bounding box center [280, 107] width 54 height 35
click at [308, 100] on link "コンテンツ" at bounding box center [354, 107] width 93 height 35
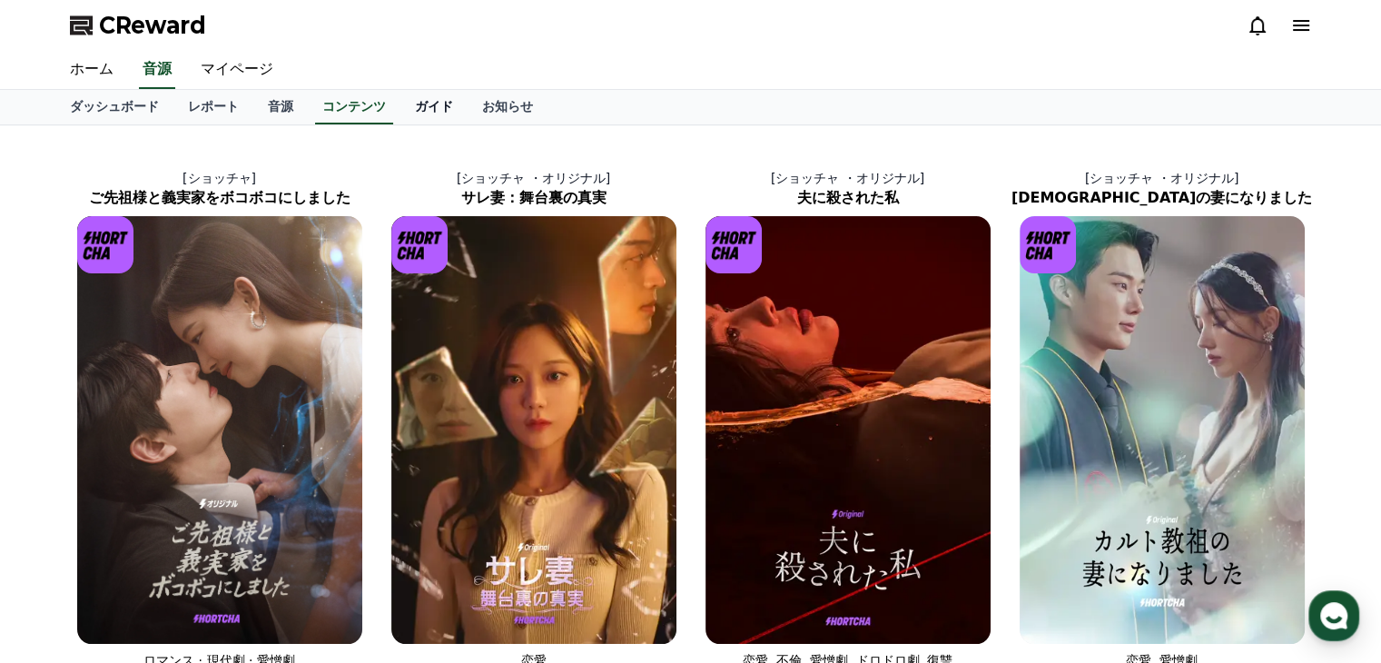
click at [400, 107] on link "ガイド" at bounding box center [433, 107] width 67 height 35
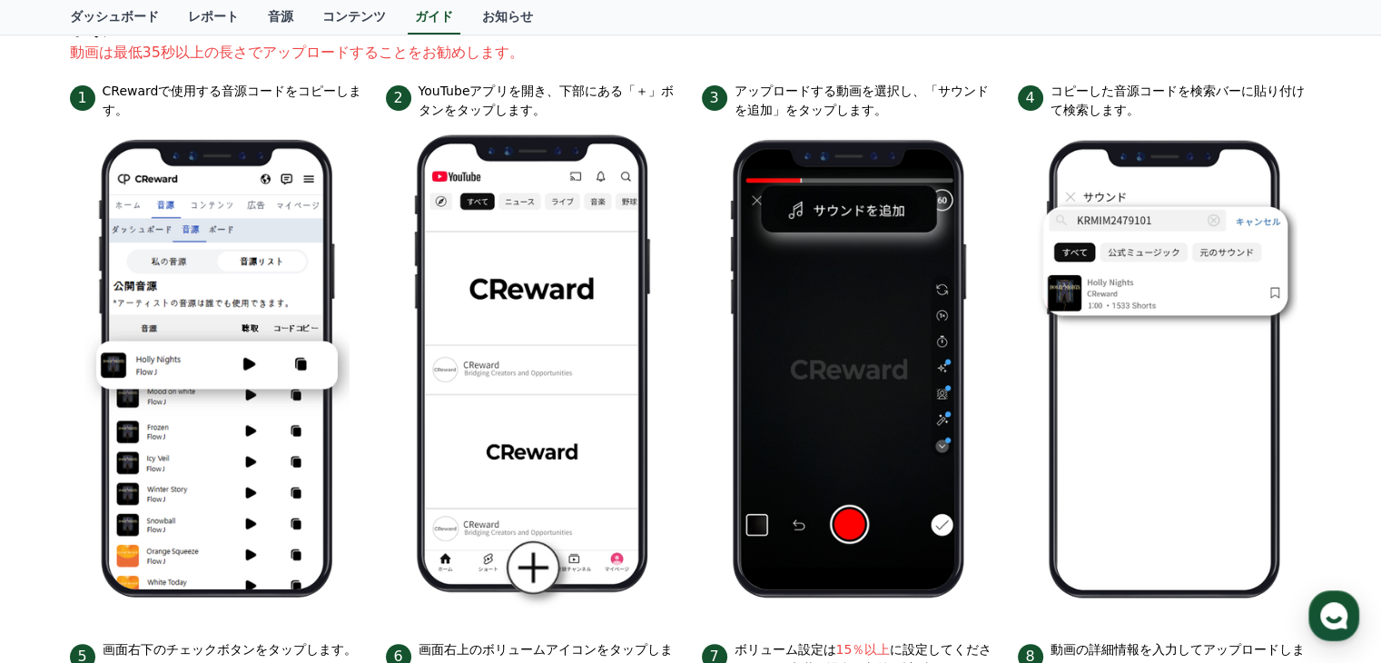
scroll to position [272, 0]
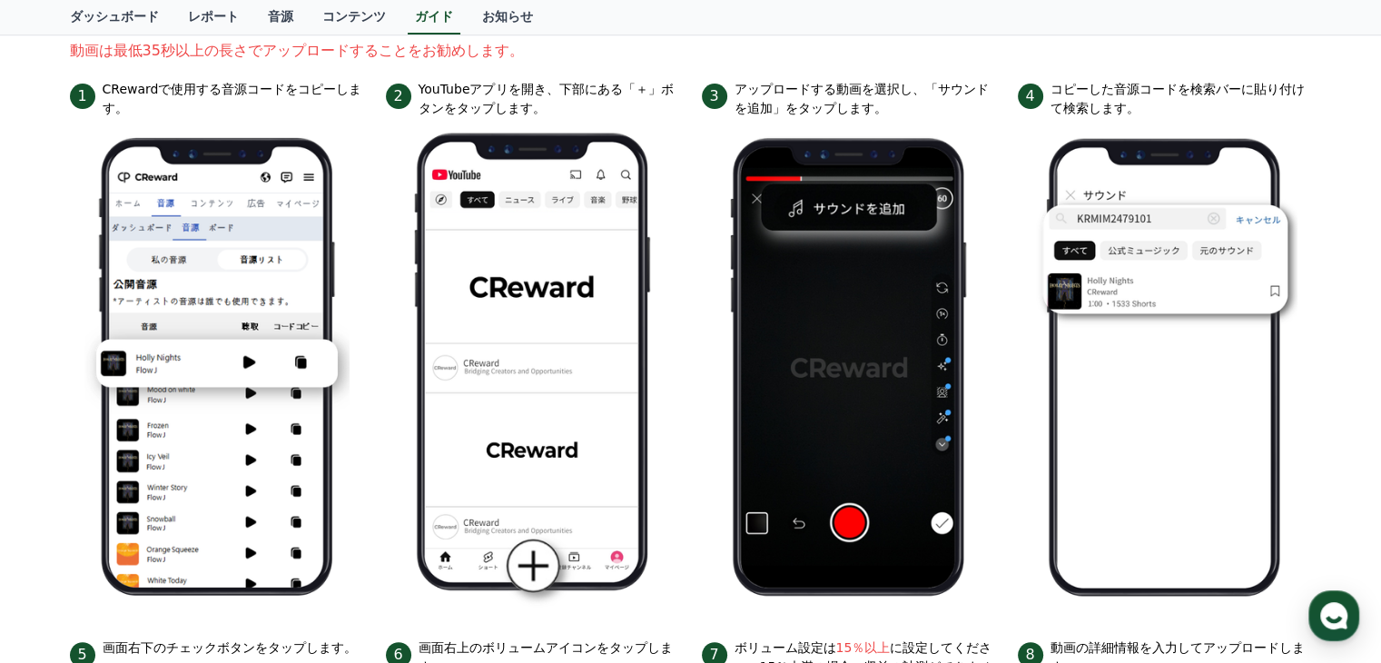
click at [569, 60] on p "動画は最低35秒以上の長さでアップロードすることをお勧めします。" at bounding box center [691, 51] width 1242 height 22
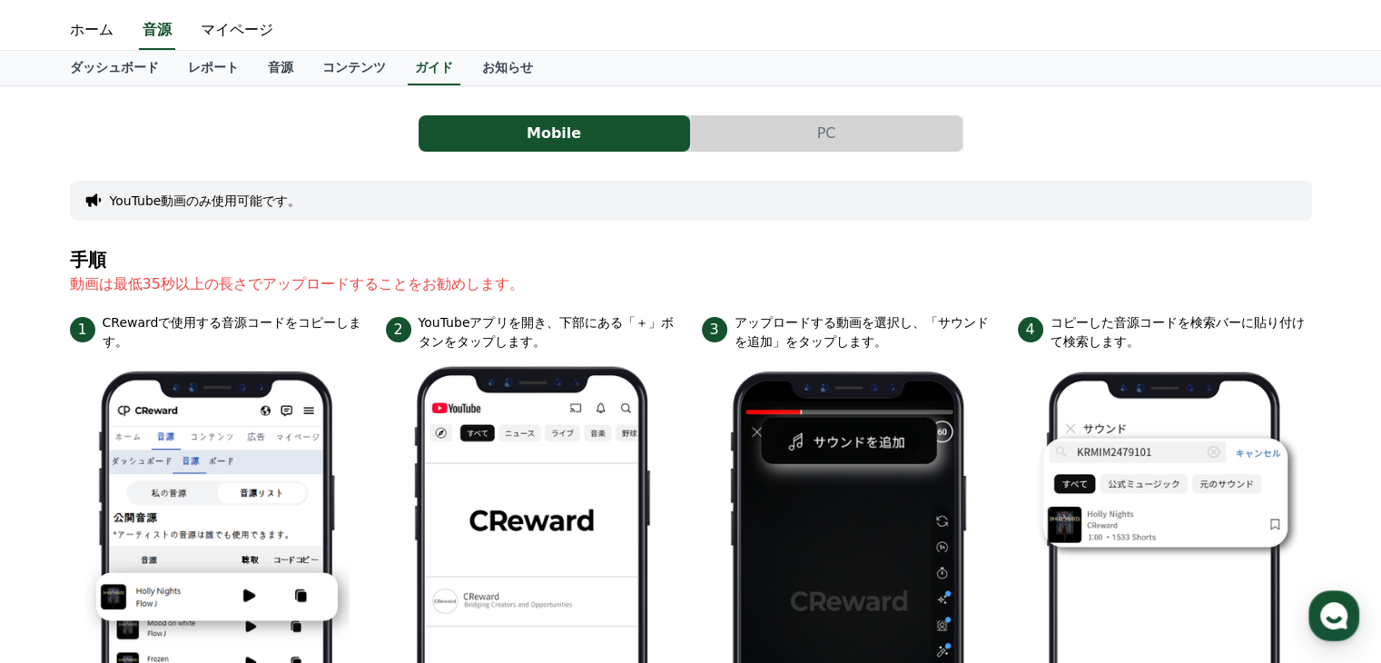
scroll to position [0, 0]
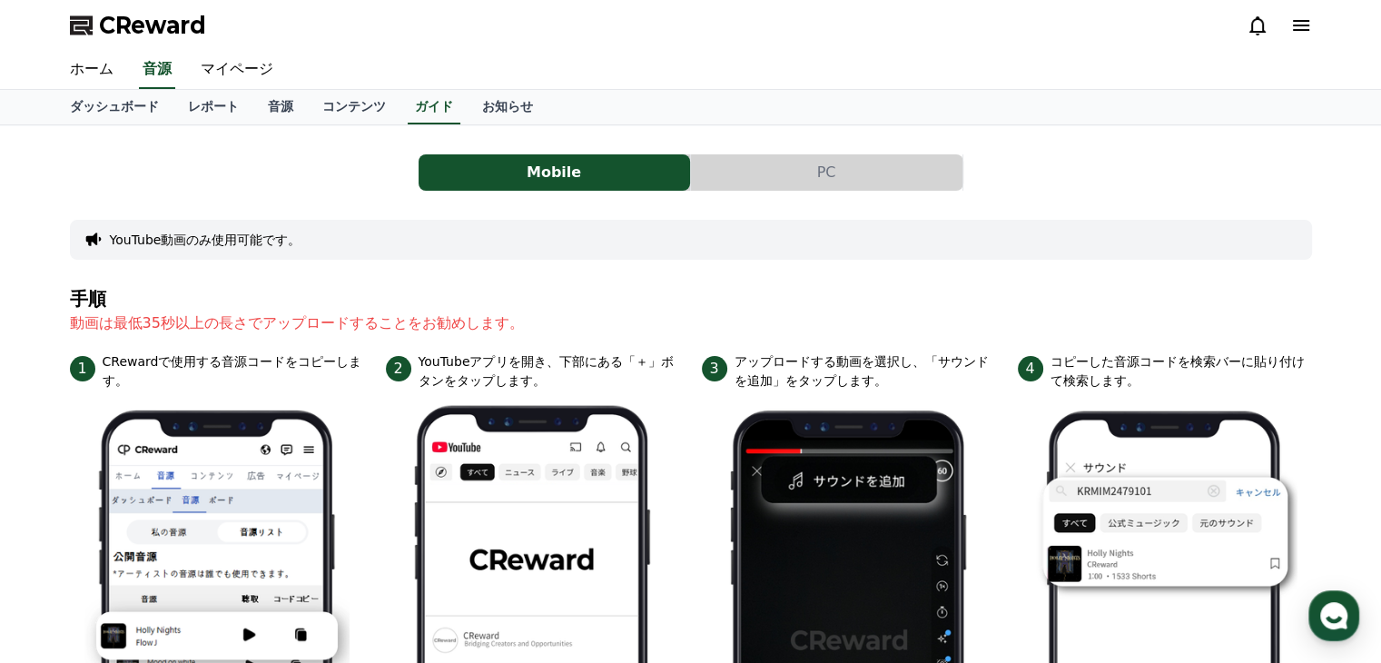
click at [786, 163] on button "PC" at bounding box center [827, 172] width 272 height 36
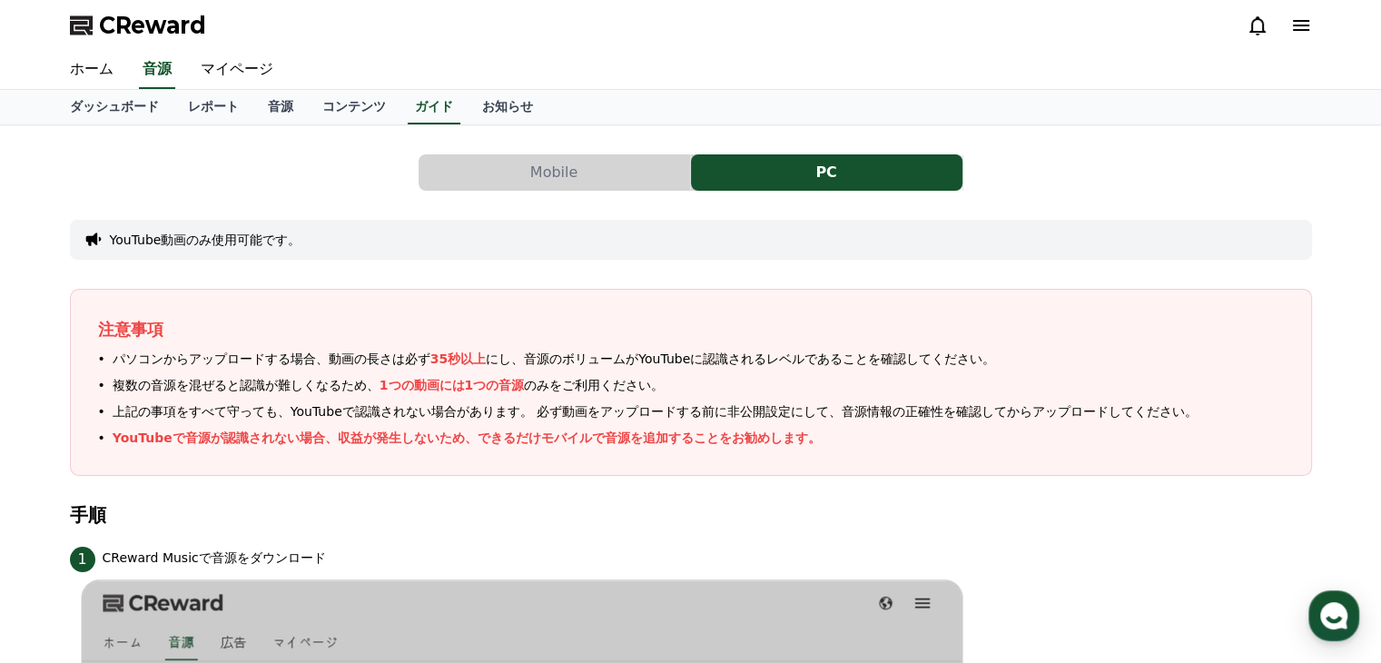
click at [549, 170] on button "Mobile" at bounding box center [555, 172] width 272 height 36
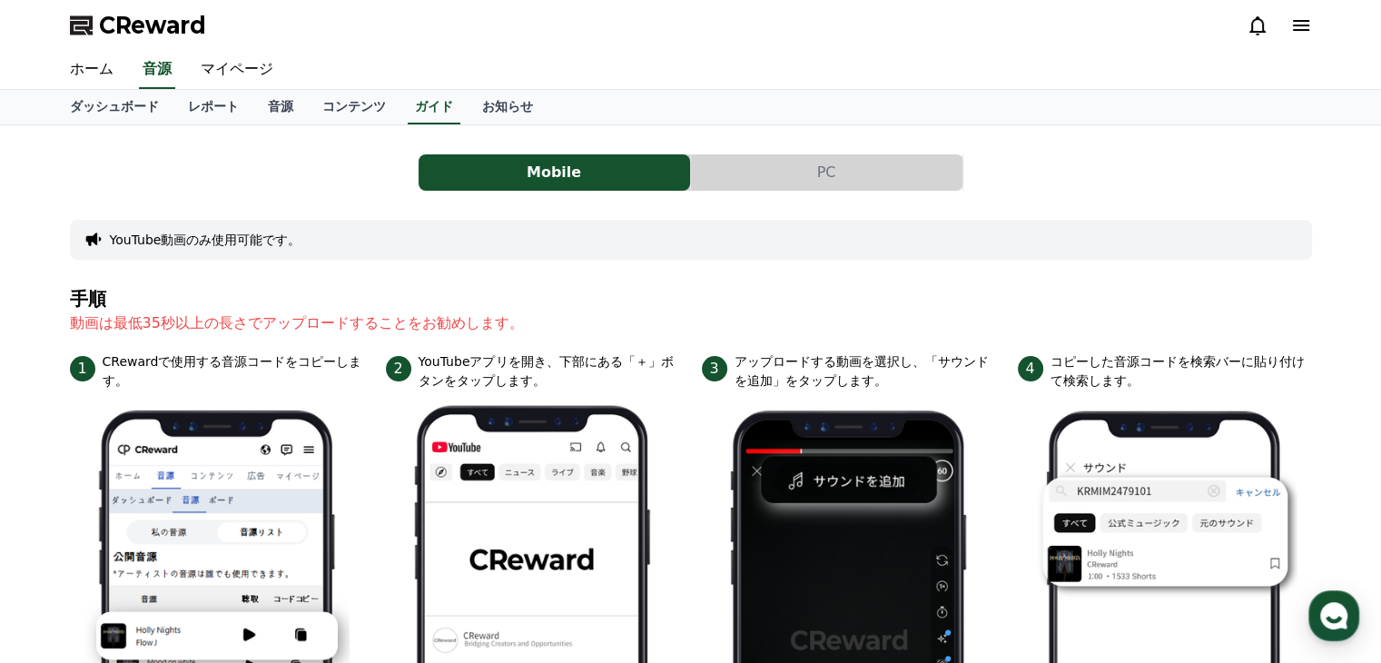
click at [542, 48] on div "CReward" at bounding box center [690, 25] width 1271 height 51
click at [143, 104] on link "ダッシュボード" at bounding box center [114, 107] width 118 height 35
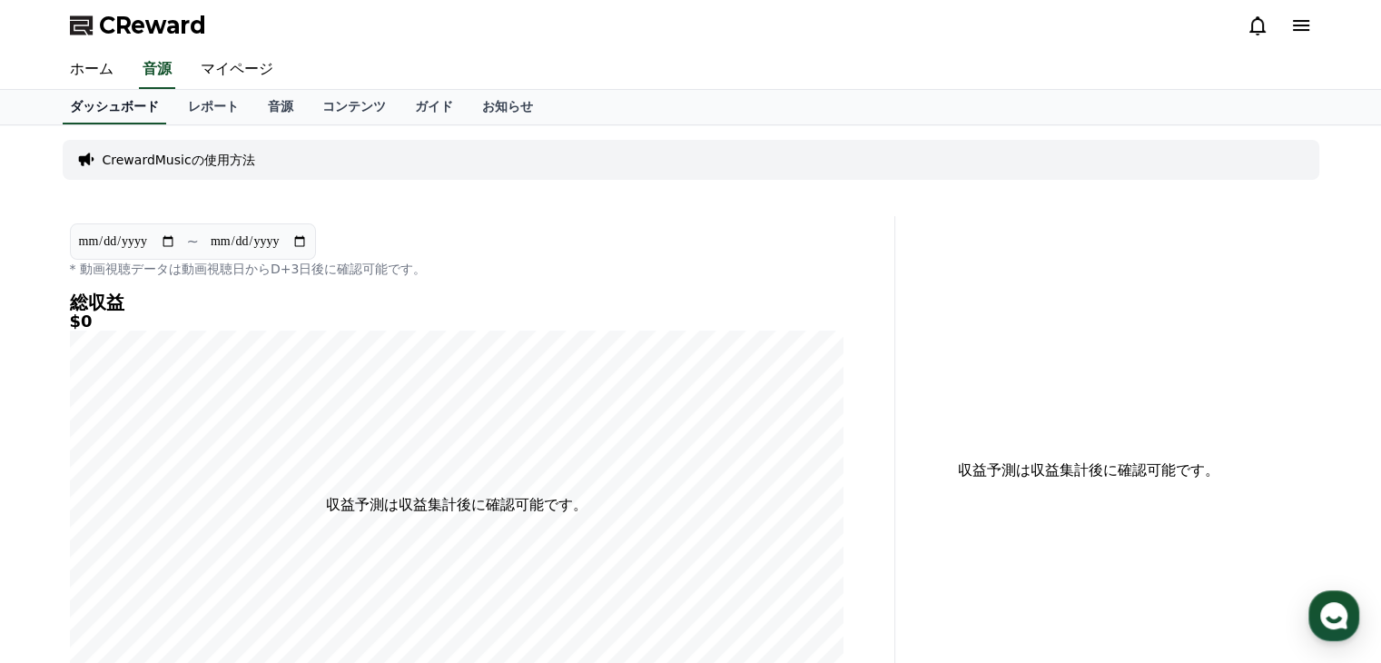
click at [90, 76] on link "ホーム" at bounding box center [91, 70] width 73 height 38
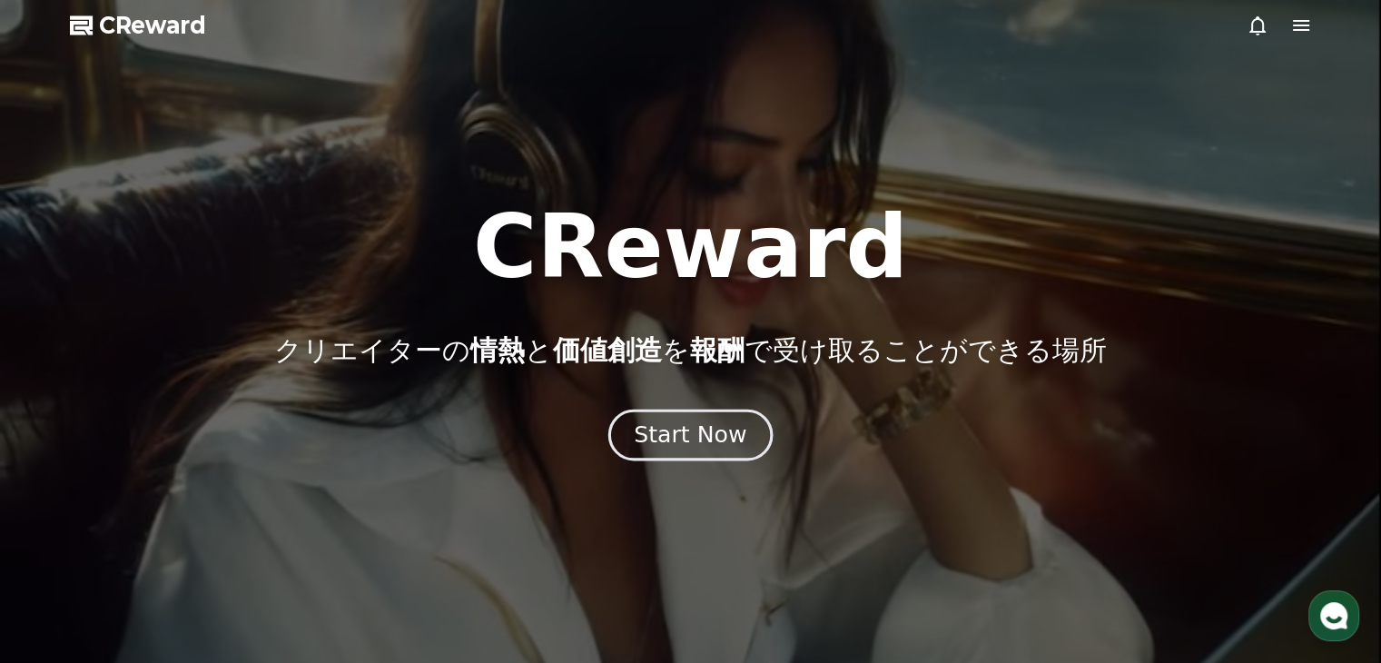
click at [686, 433] on div "Start Now" at bounding box center [690, 435] width 113 height 31
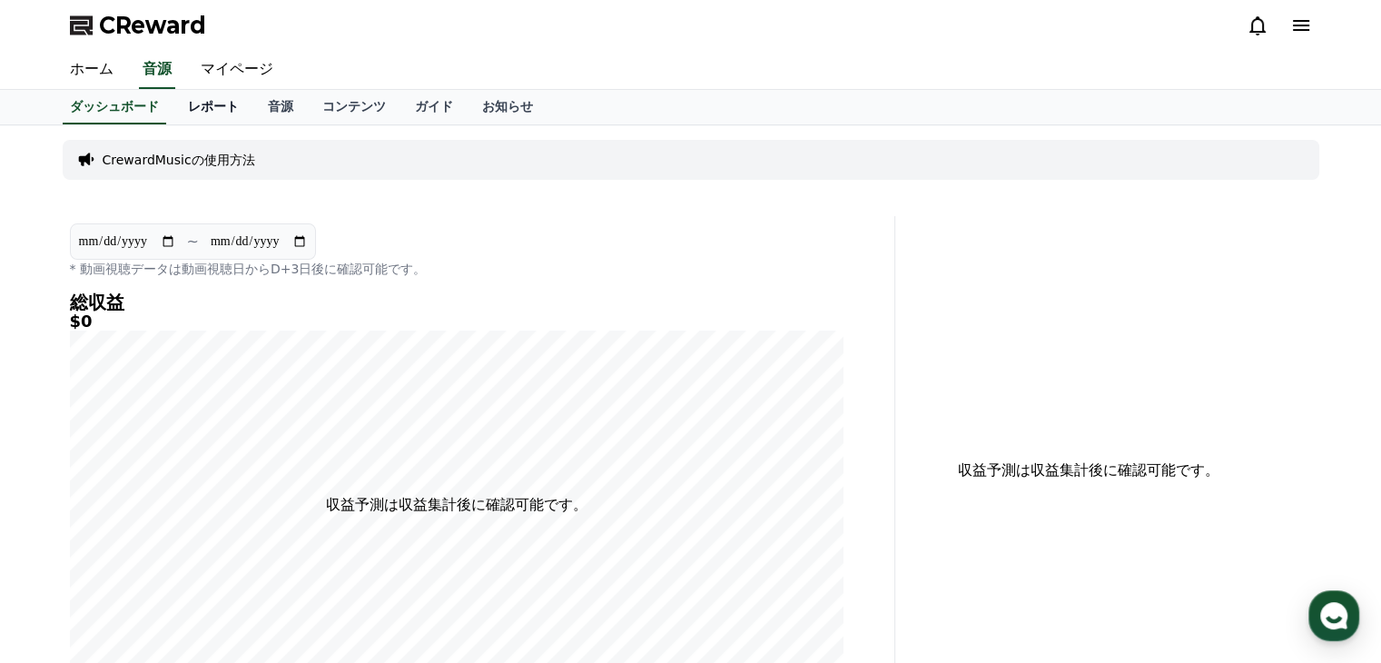
click at [180, 103] on link "レポート" at bounding box center [213, 107] width 80 height 35
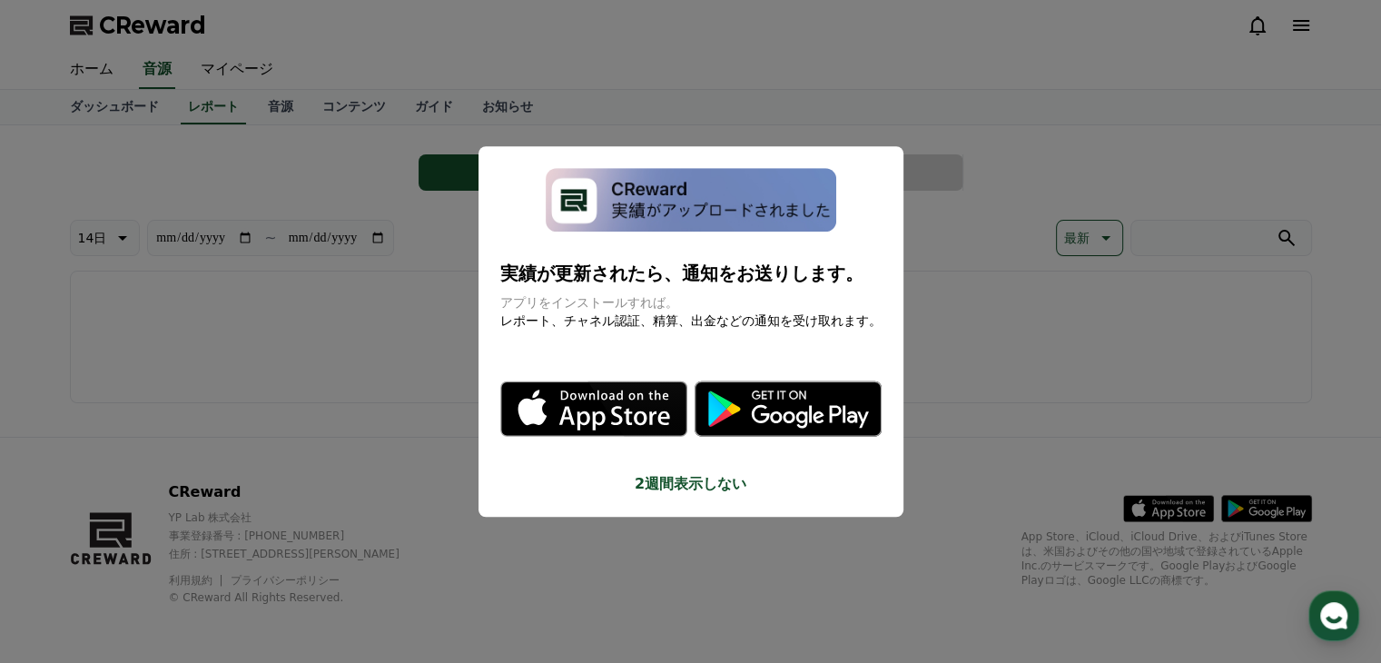
click at [619, 401] on icon "modal" at bounding box center [638, 408] width 100 height 55
click at [953, 61] on button "close modal" at bounding box center [690, 331] width 1381 height 663
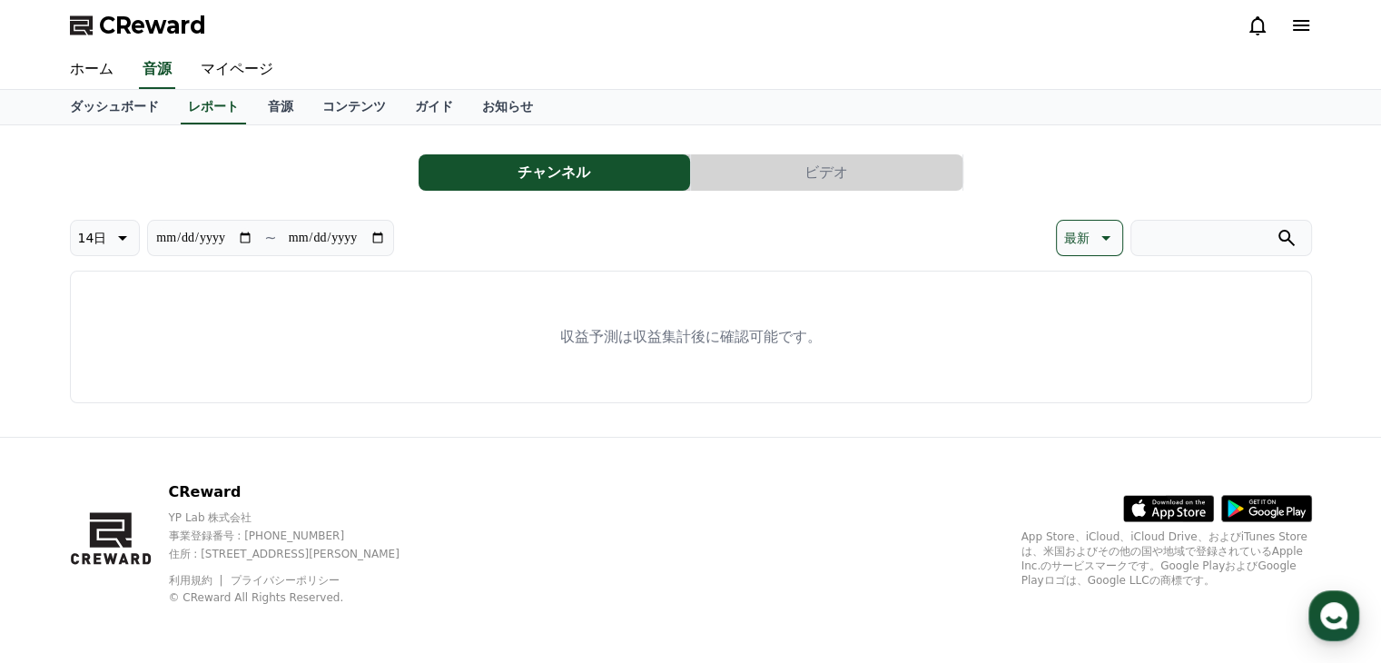
click at [1296, 24] on icon at bounding box center [1301, 26] width 22 height 22
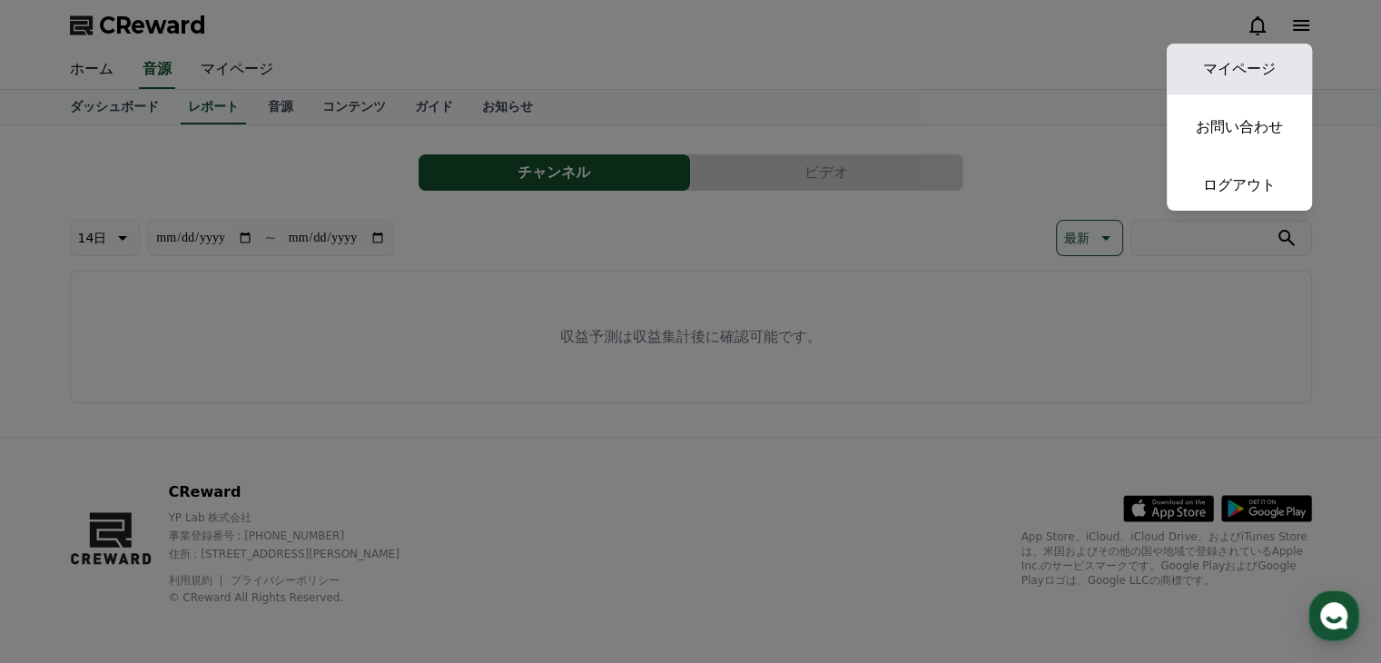
click at [1253, 63] on link "マイページ" at bounding box center [1239, 69] width 145 height 51
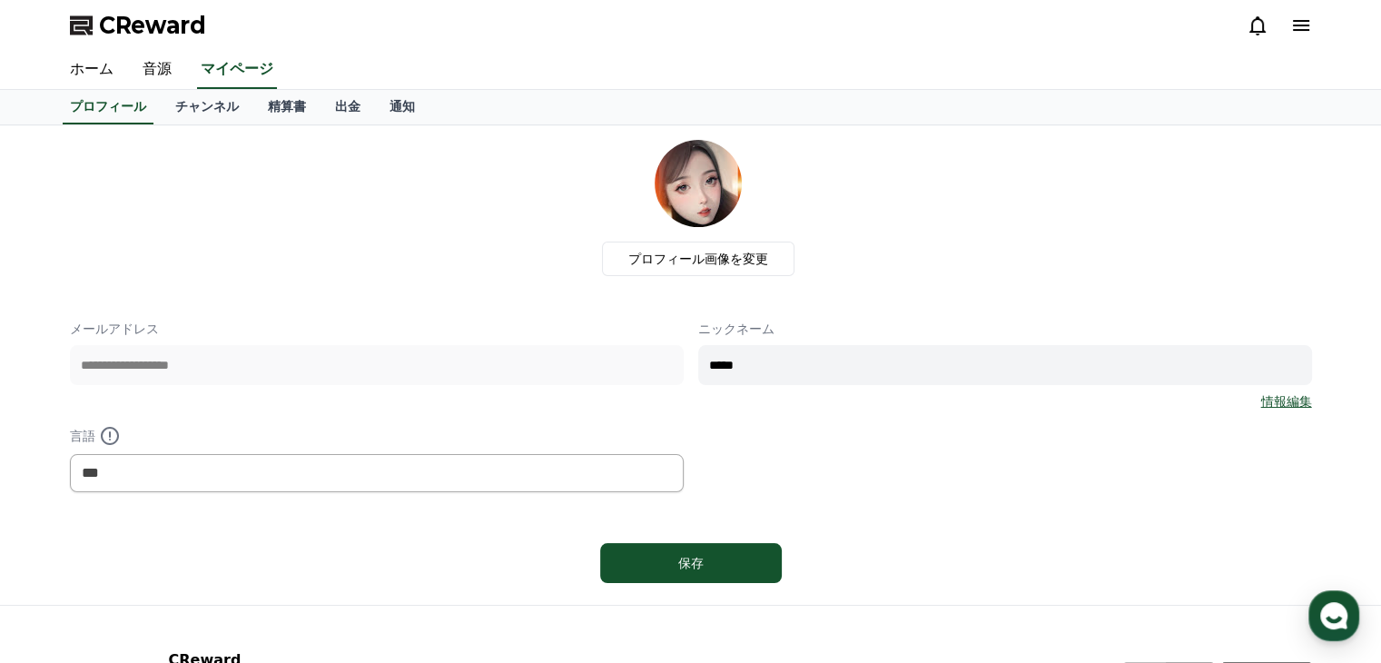
click at [699, 196] on img at bounding box center [698, 183] width 87 height 87
click at [562, 363] on div "**********" at bounding box center [691, 406] width 1242 height 173
type input "**"
click at [977, 464] on div "**********" at bounding box center [691, 406] width 1242 height 173
click at [963, 357] on input "**" at bounding box center [1005, 365] width 614 height 40
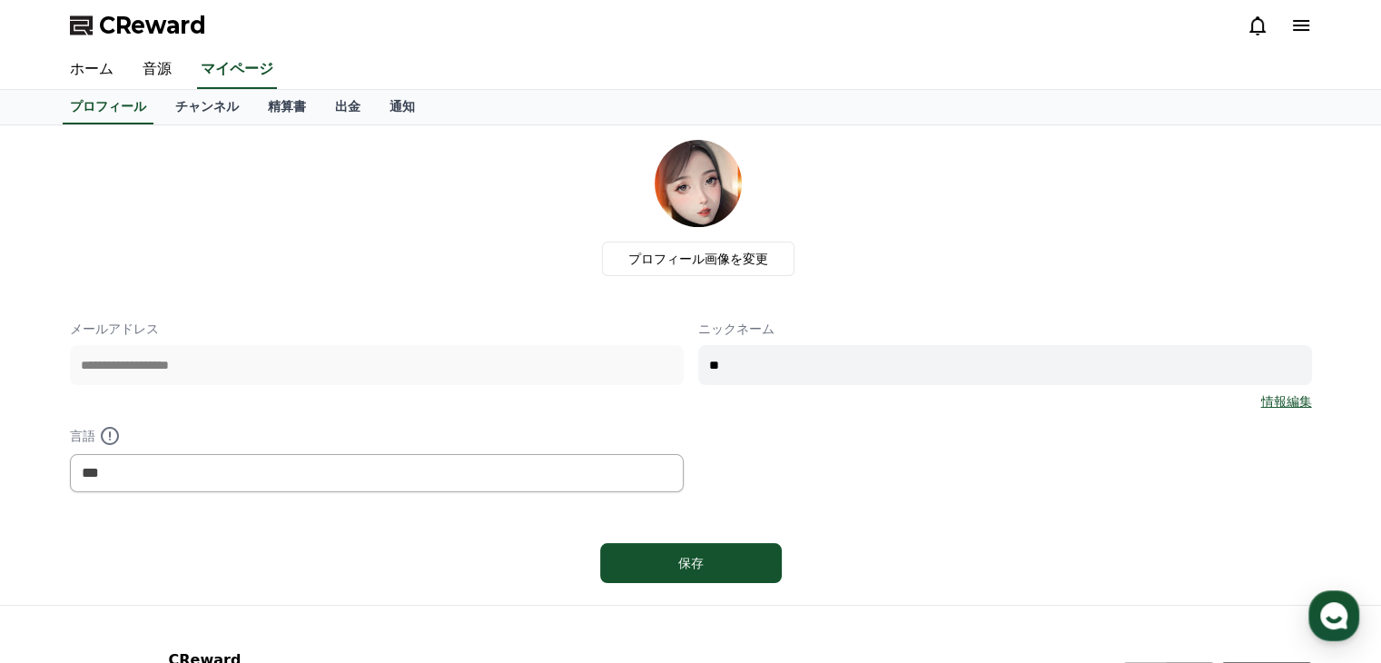
click at [1170, 447] on div "**********" at bounding box center [691, 406] width 1242 height 173
click at [1277, 397] on link "情報編集" at bounding box center [1286, 401] width 51 height 18
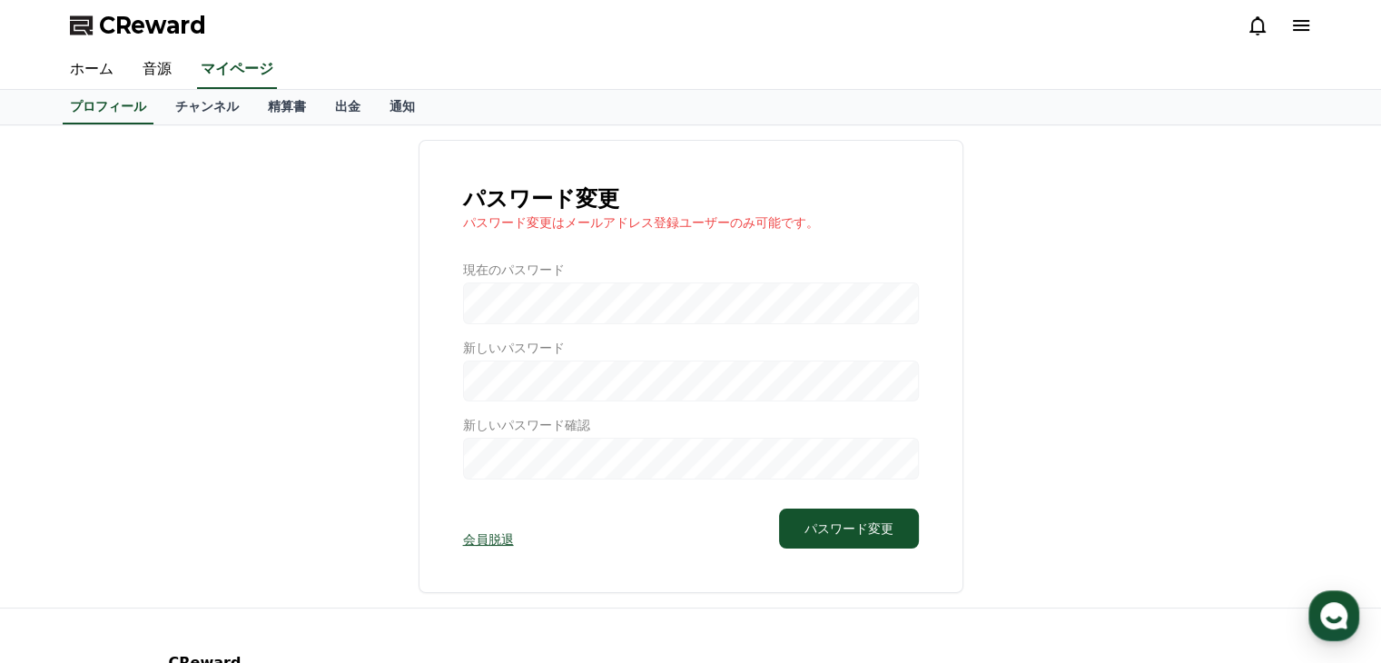
click at [206, 230] on div "パスワード変更 パスワード変更はメールアドレス登録ユーザーのみ可能です。 現在のパスワード 新しいパスワード 新しいパスワード確認 会員脱退 パスワード変更" at bounding box center [691, 366] width 1242 height 453
click at [185, 102] on link "チャンネル" at bounding box center [207, 107] width 93 height 35
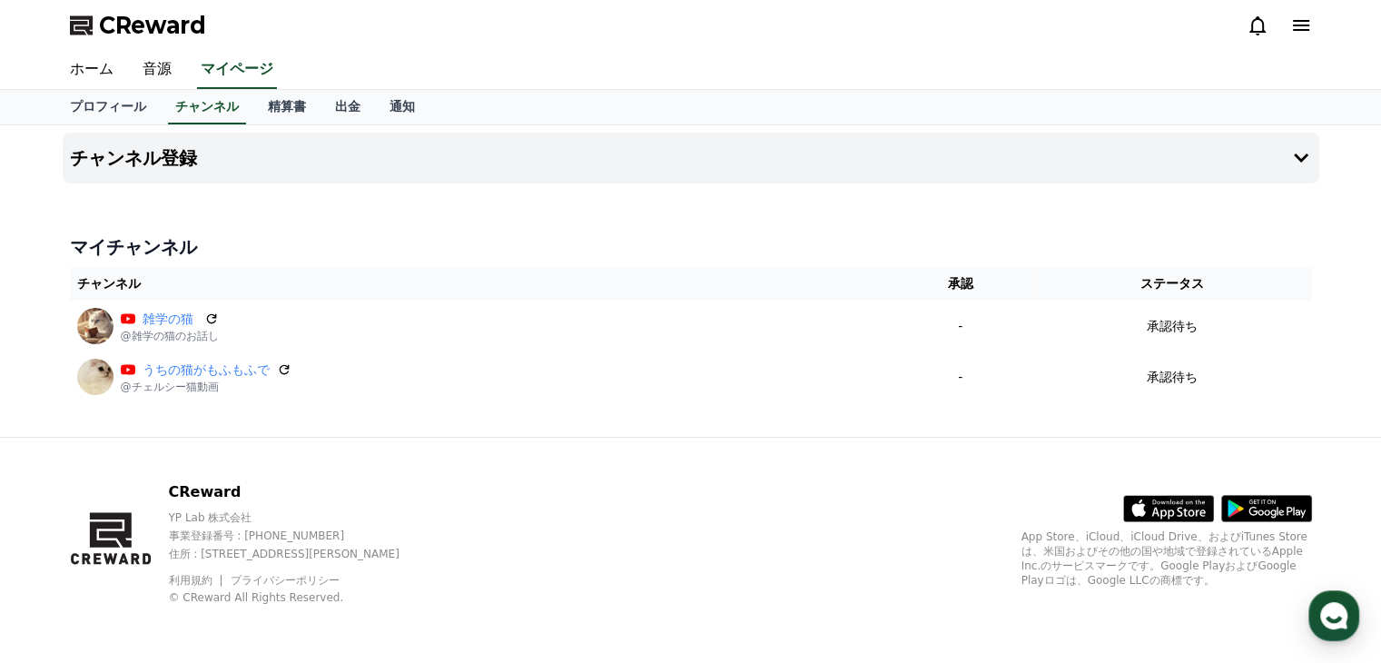
click at [421, 57] on div "ホーム 音源 マイページ" at bounding box center [690, 70] width 1271 height 38
click at [229, 69] on link "マイページ" at bounding box center [237, 70] width 80 height 38
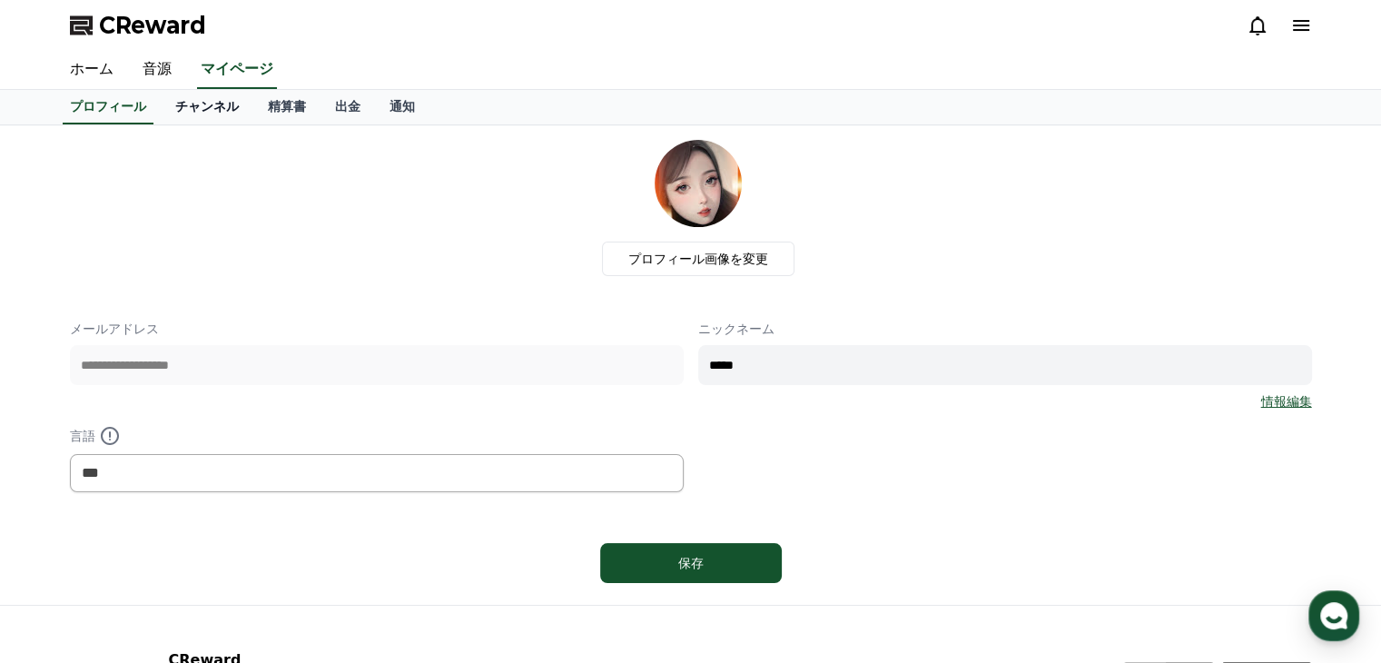
click at [164, 104] on link "チャンネル" at bounding box center [207, 107] width 93 height 35
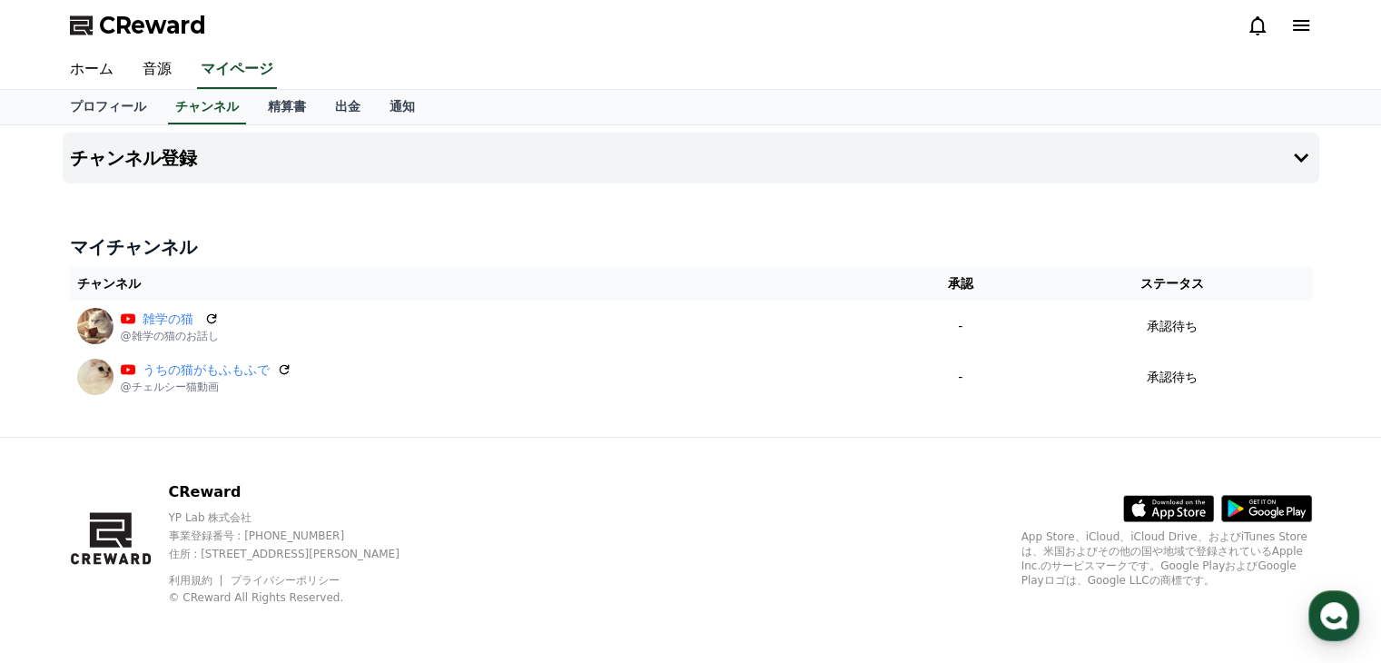
click at [267, 222] on div "チャンネル登録 マイチャンネル チャンネル 承認 ステータス 雑学の猫 @雑学の猫のお話し - 承認待ち うちの猫がもふもふで @チェルシー猫動画 - 承認待ち" at bounding box center [690, 280] width 1271 height 311
